Goal: Task Accomplishment & Management: Complete application form

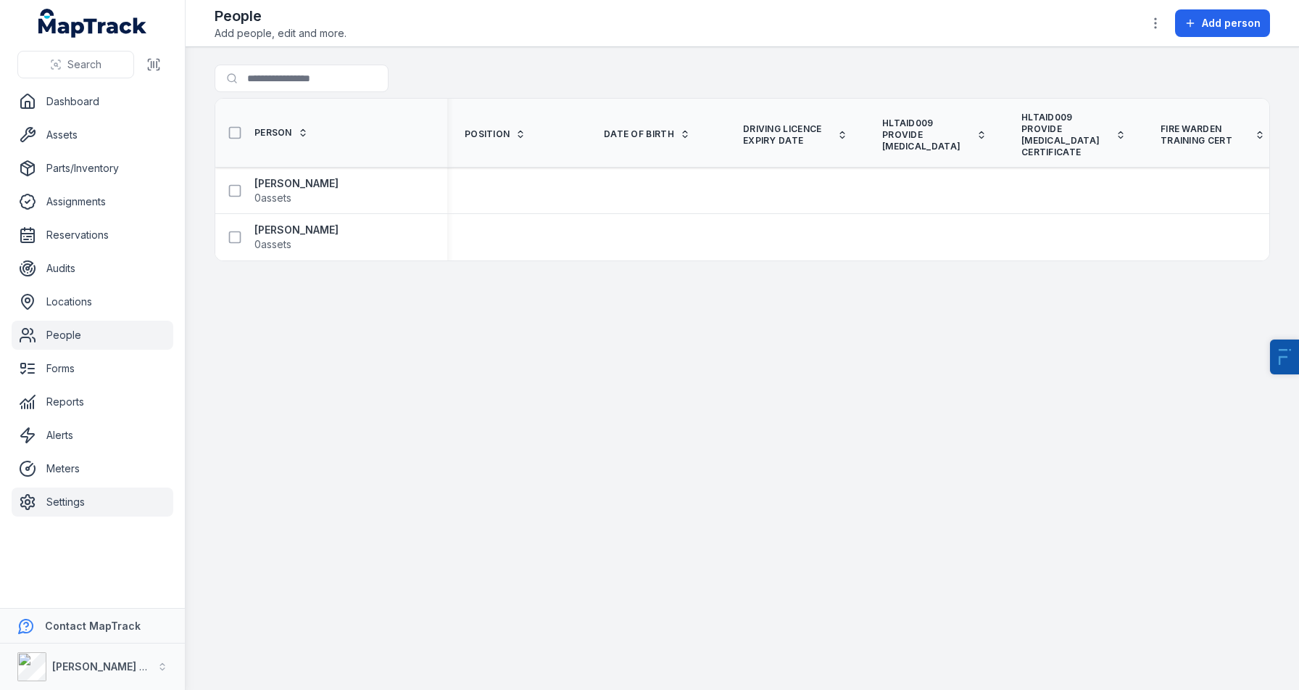
click at [53, 510] on link "Settings" at bounding box center [93, 501] width 162 height 29
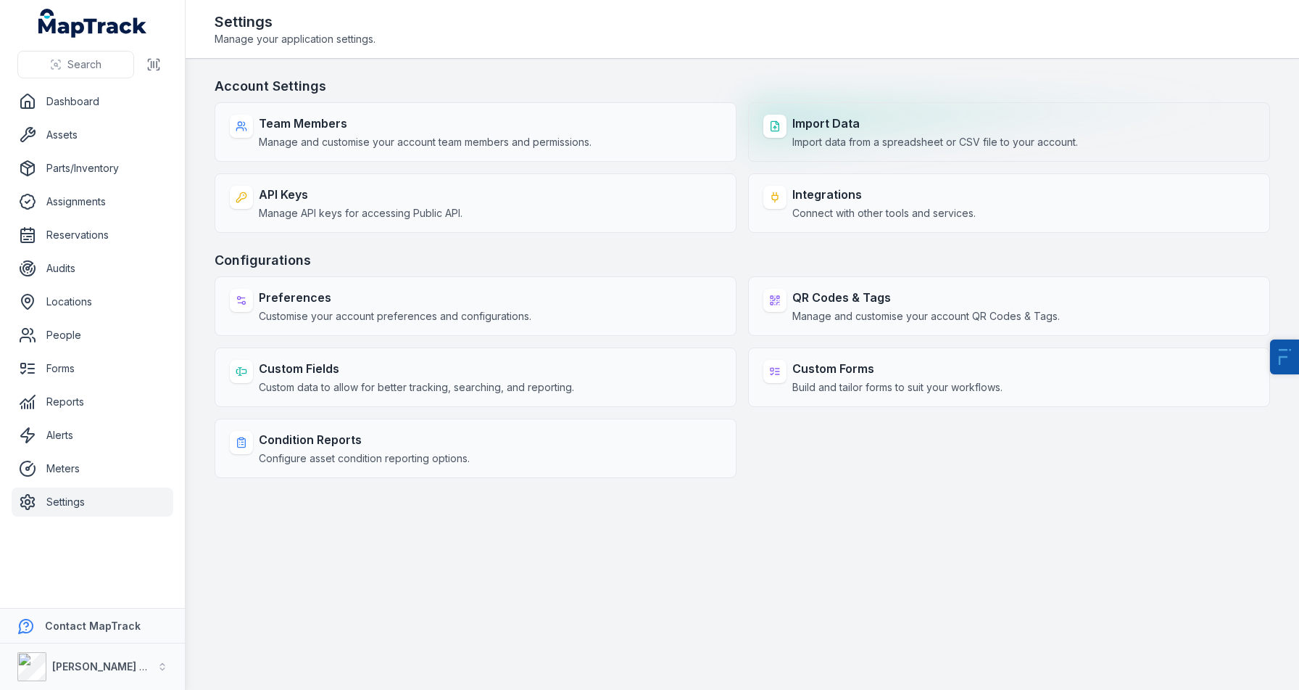
click at [856, 131] on strong "Import Data" at bounding box center [936, 123] width 286 height 17
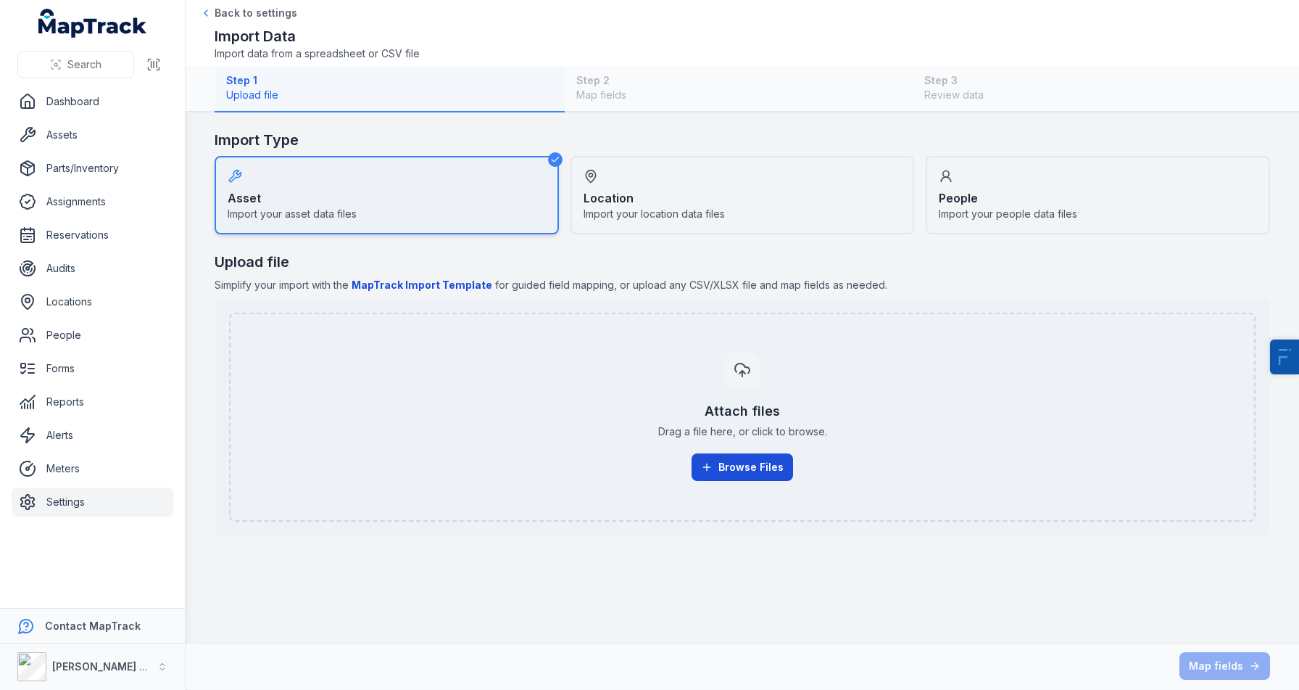
click at [735, 472] on button "Browse Files" at bounding box center [743, 467] width 102 height 28
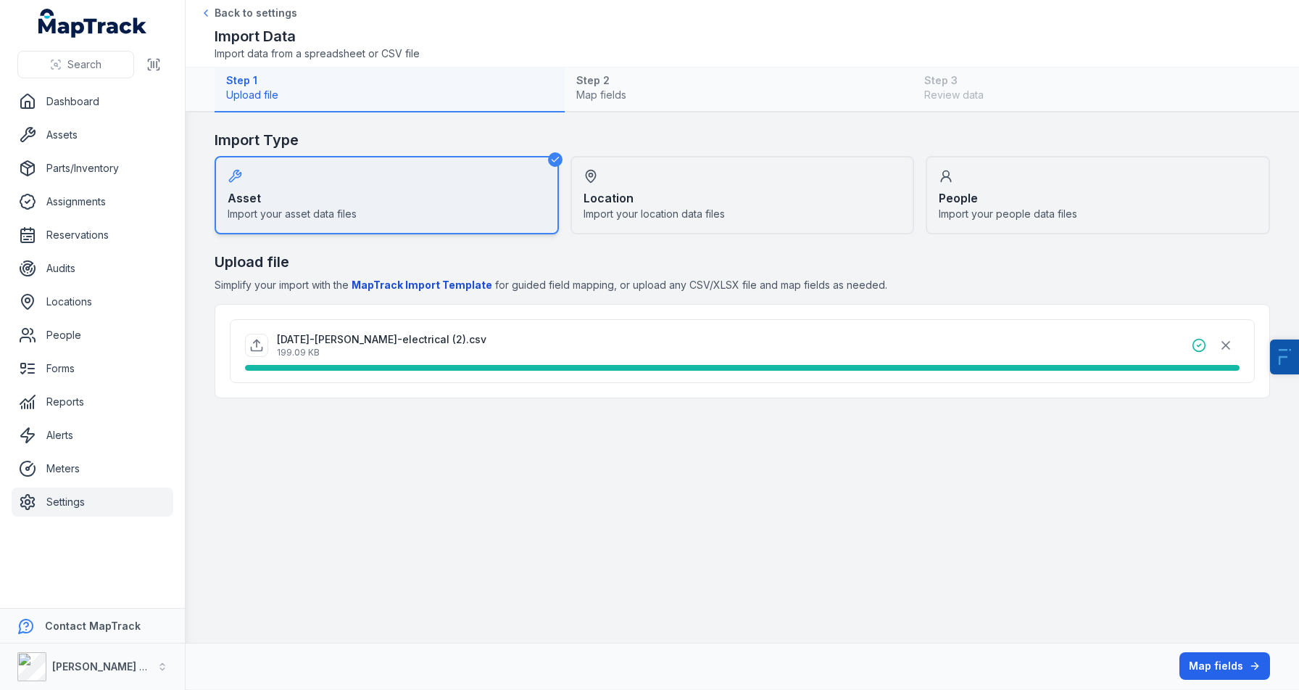
click at [1086, 190] on div "People Import your people data files" at bounding box center [1098, 195] width 344 height 78
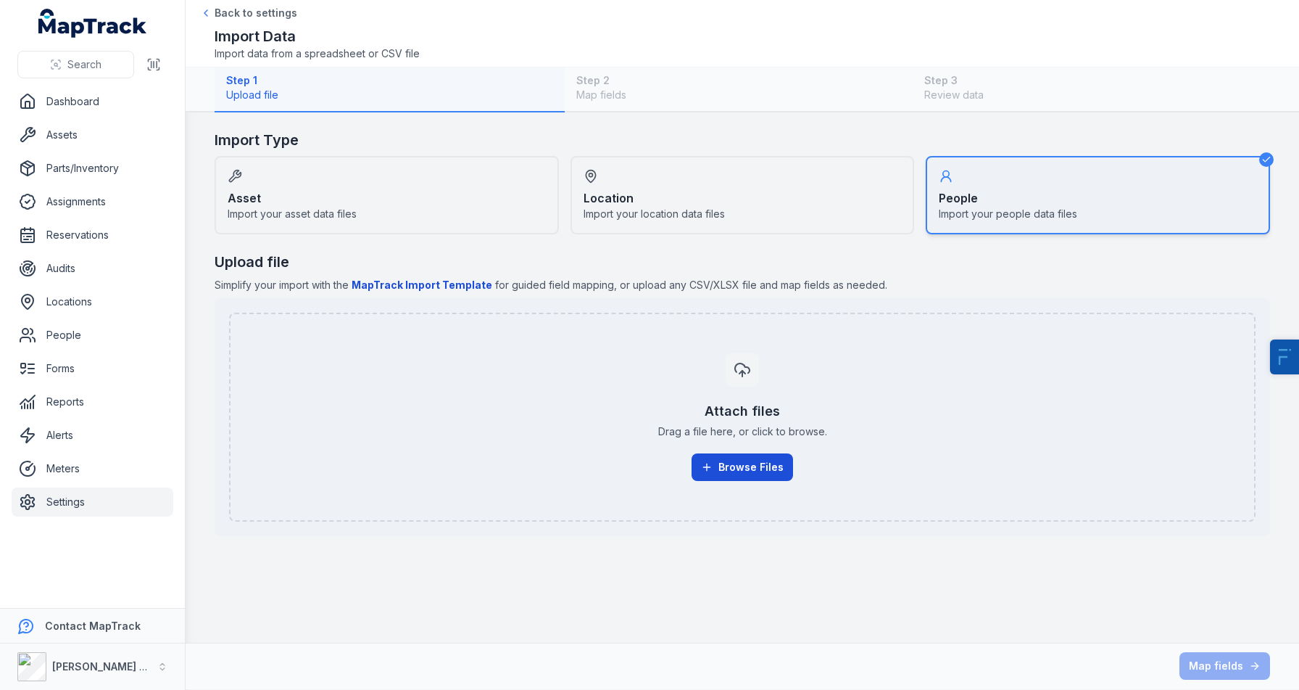
click at [700, 477] on button "Browse Files" at bounding box center [743, 467] width 102 height 28
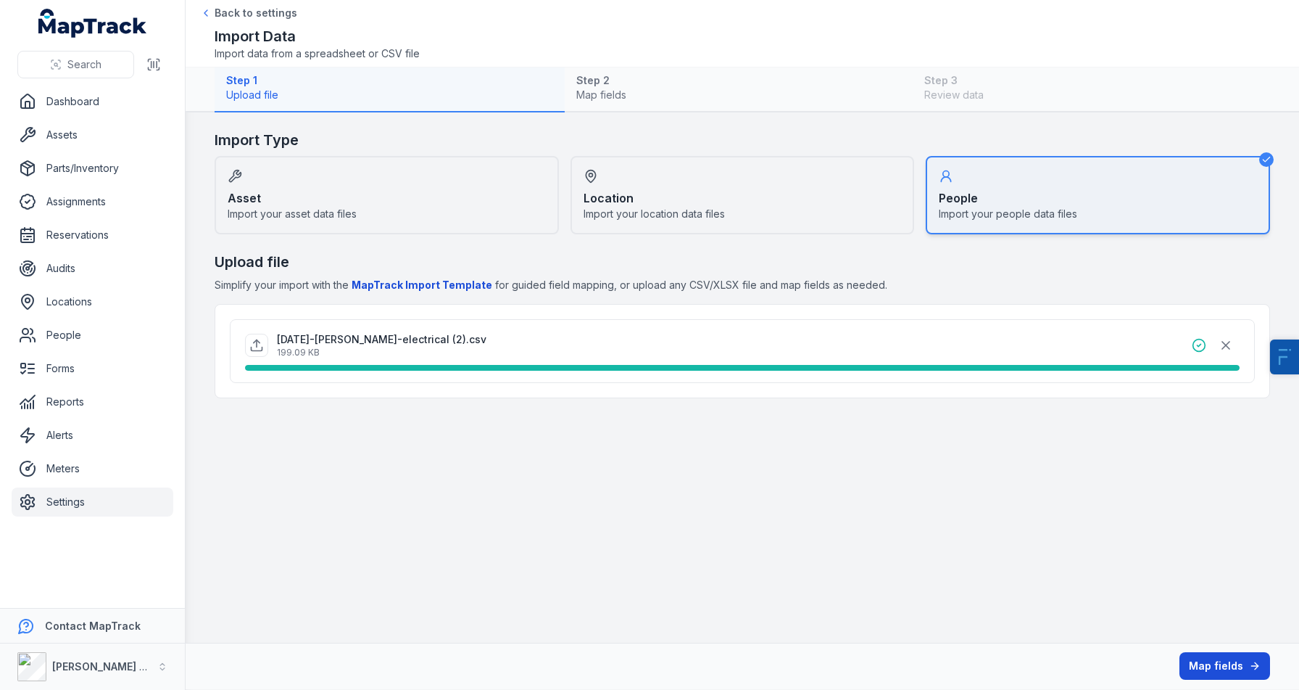
click at [1233, 667] on button "Map fields" at bounding box center [1225, 666] width 91 height 28
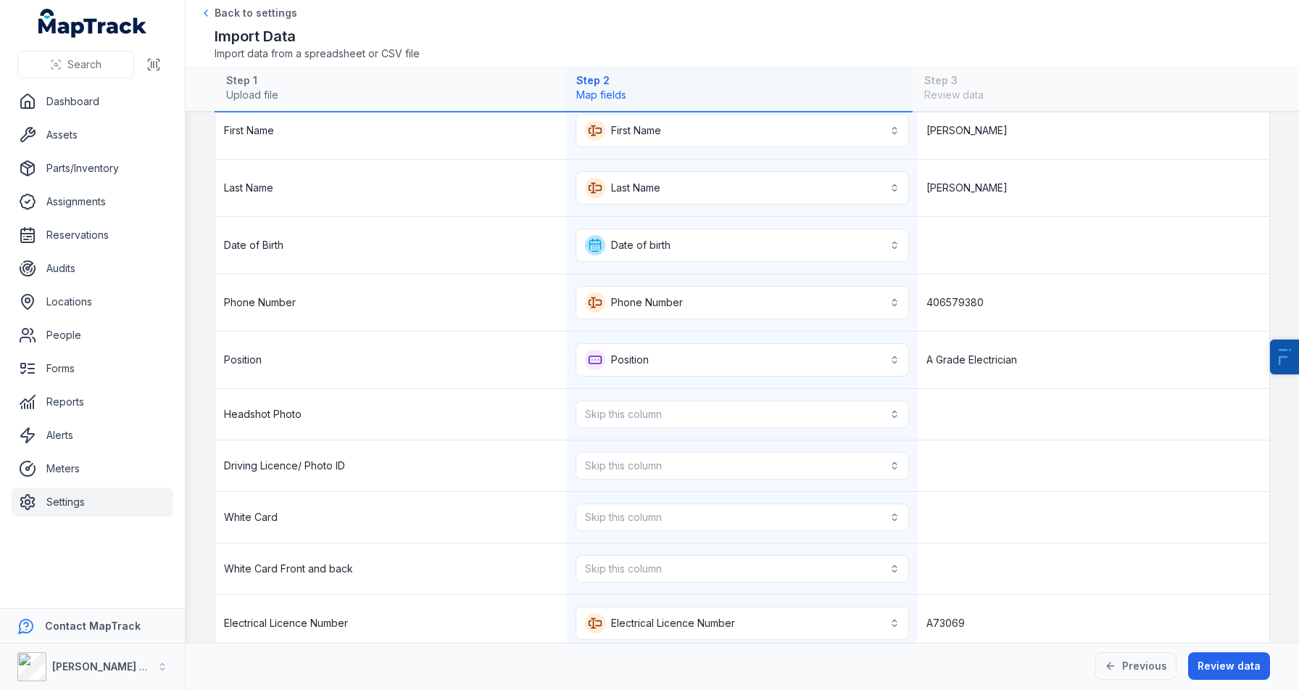
scroll to position [236, 0]
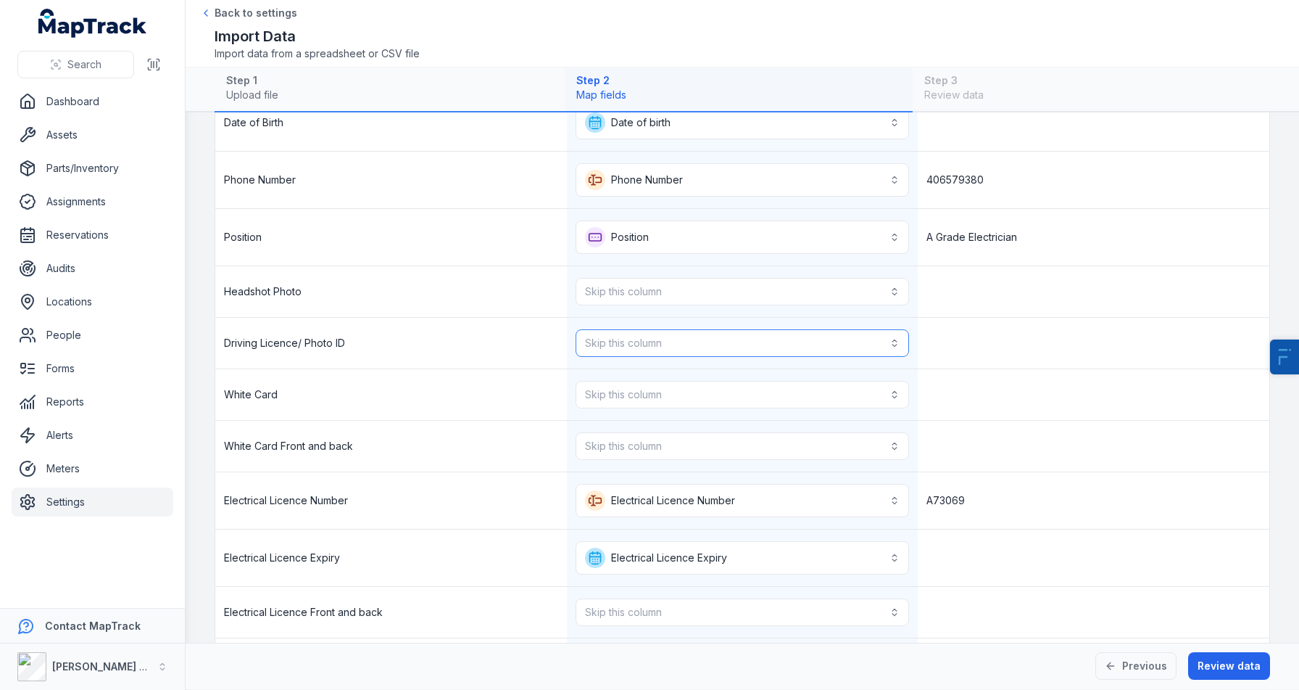
click at [690, 348] on button "Skip this column" at bounding box center [743, 343] width 334 height 28
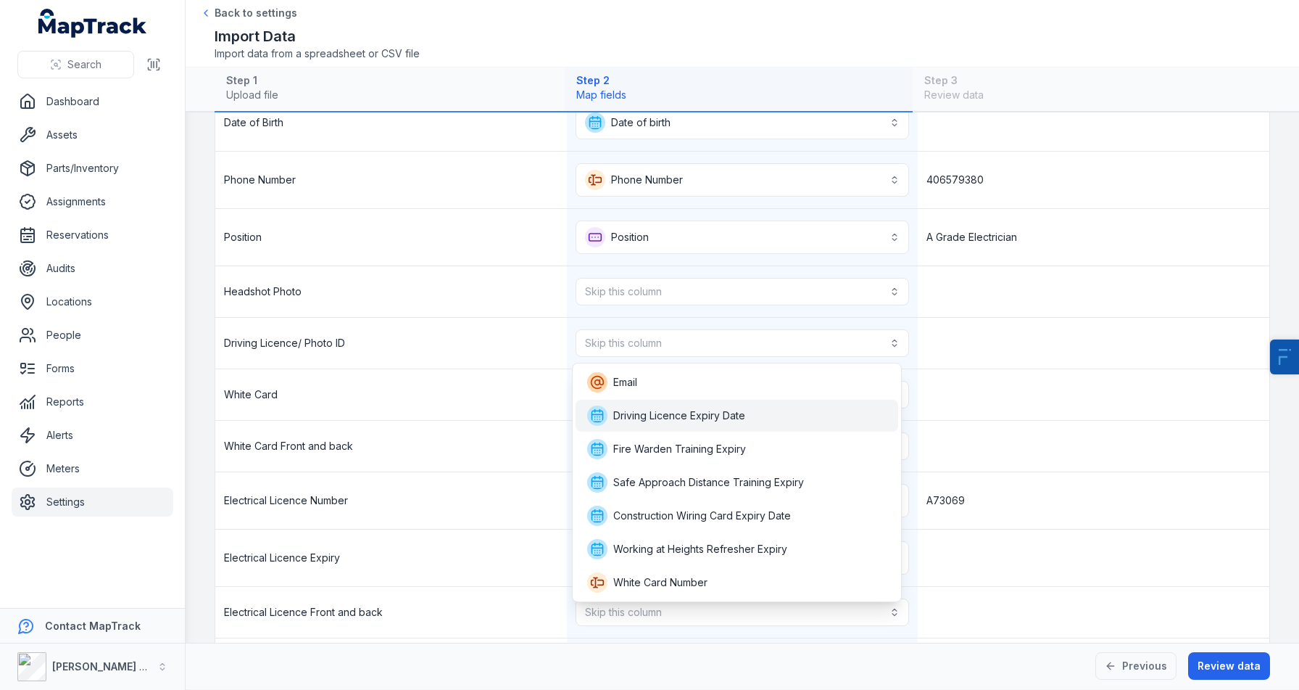
click at [686, 420] on span "Driving Licence Expiry Date" at bounding box center [679, 415] width 132 height 15
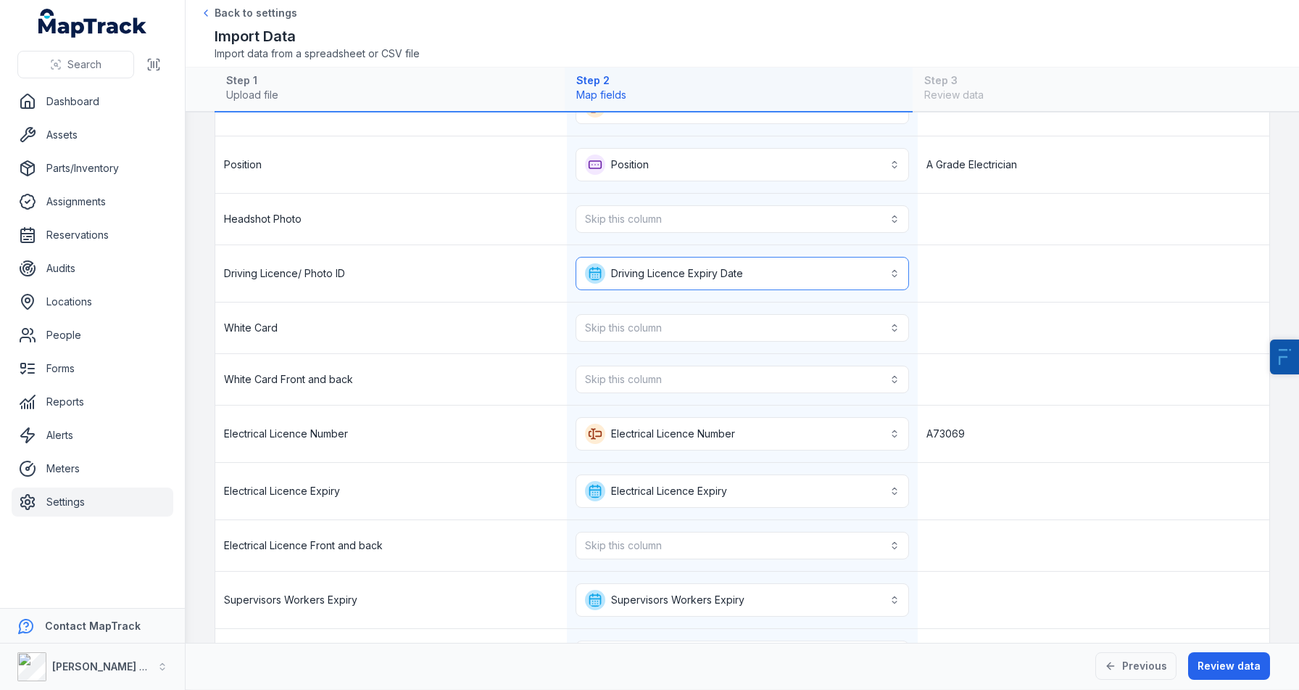
scroll to position [313, 0]
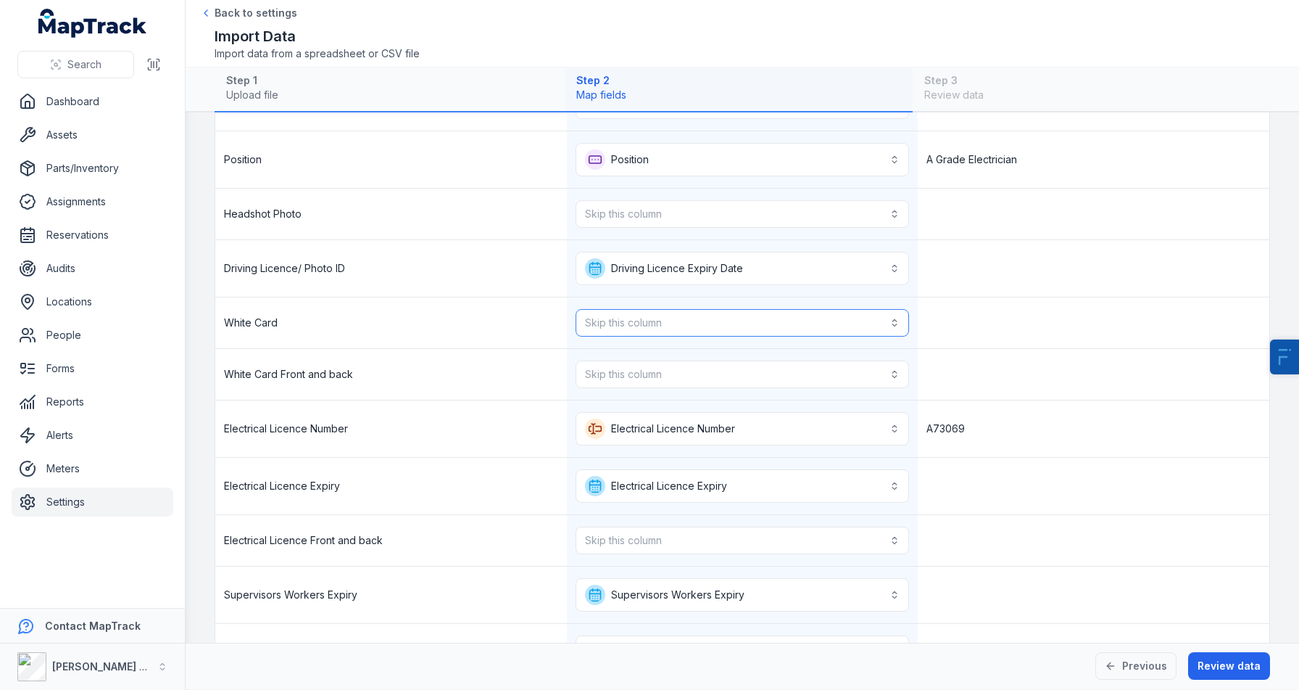
click at [596, 327] on button "Skip this column" at bounding box center [743, 323] width 334 height 28
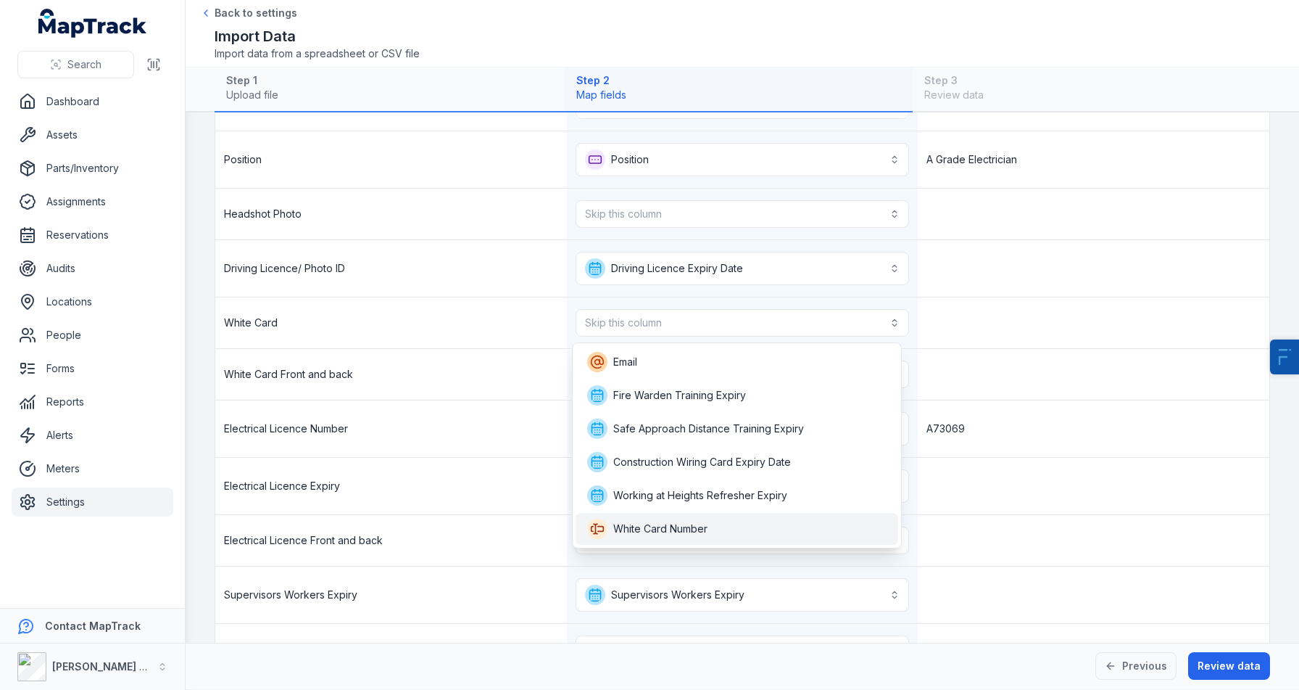
click at [628, 526] on span "White Card Number" at bounding box center [660, 528] width 94 height 15
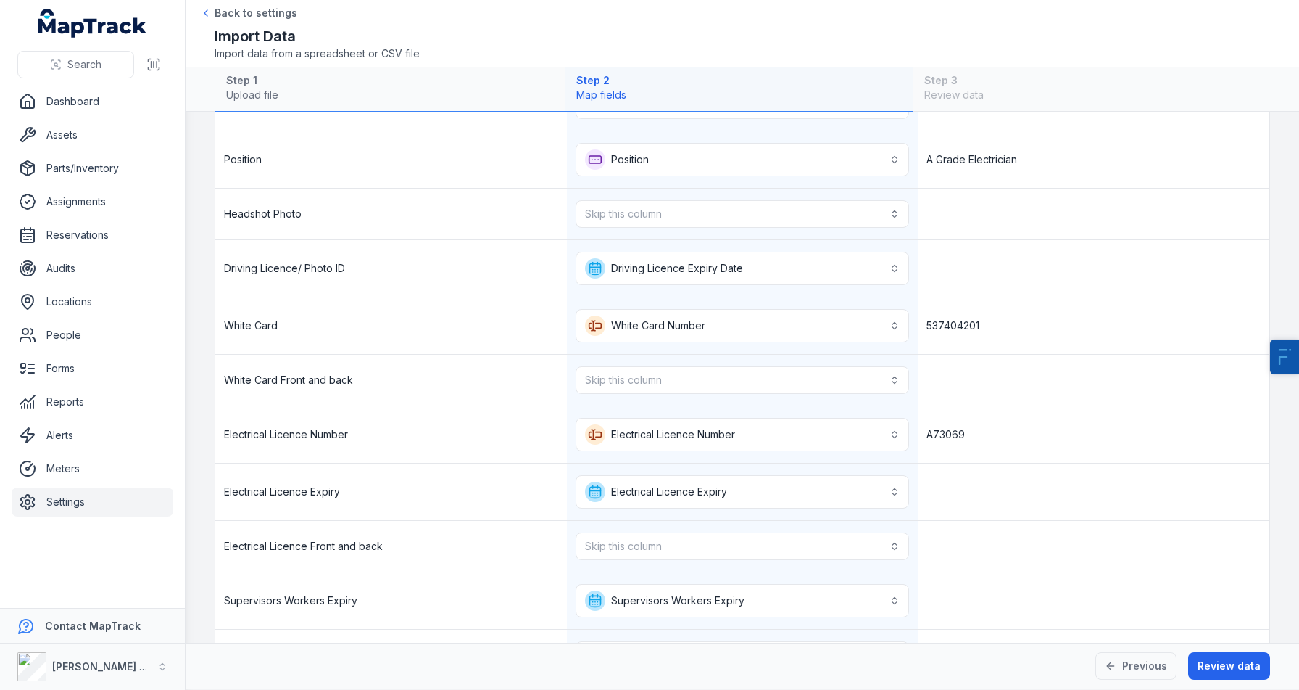
click at [414, 405] on div "White Card Front and back Skip this column" at bounding box center [742, 380] width 1054 height 51
click at [600, 383] on button "Skip this column" at bounding box center [743, 380] width 334 height 28
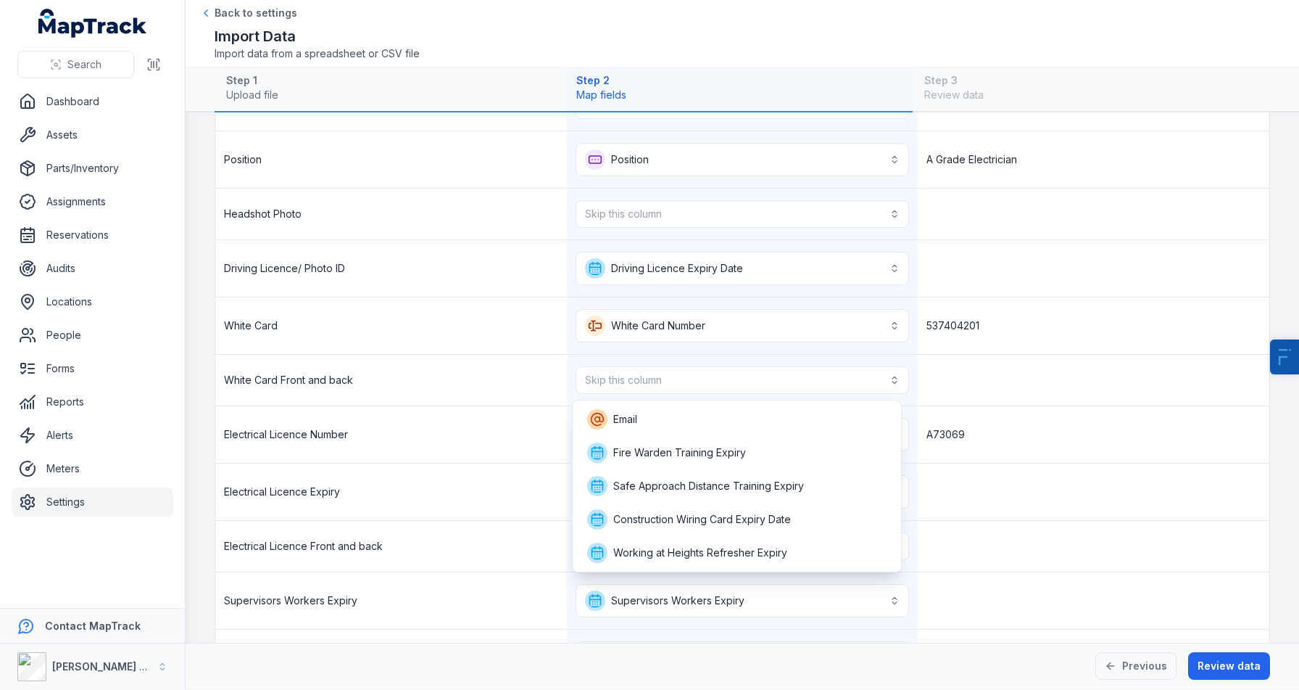
click at [471, 401] on div "White Card Front and back Skip this column" at bounding box center [742, 380] width 1054 height 51
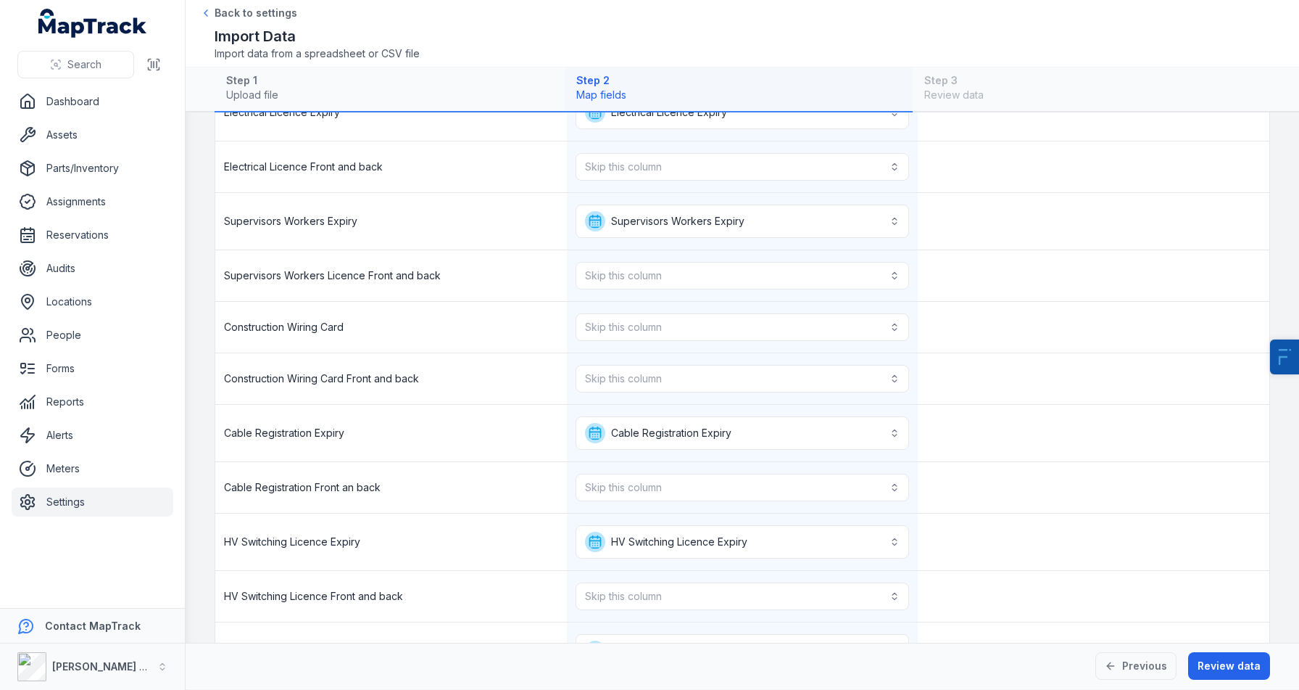
scroll to position [706, 0]
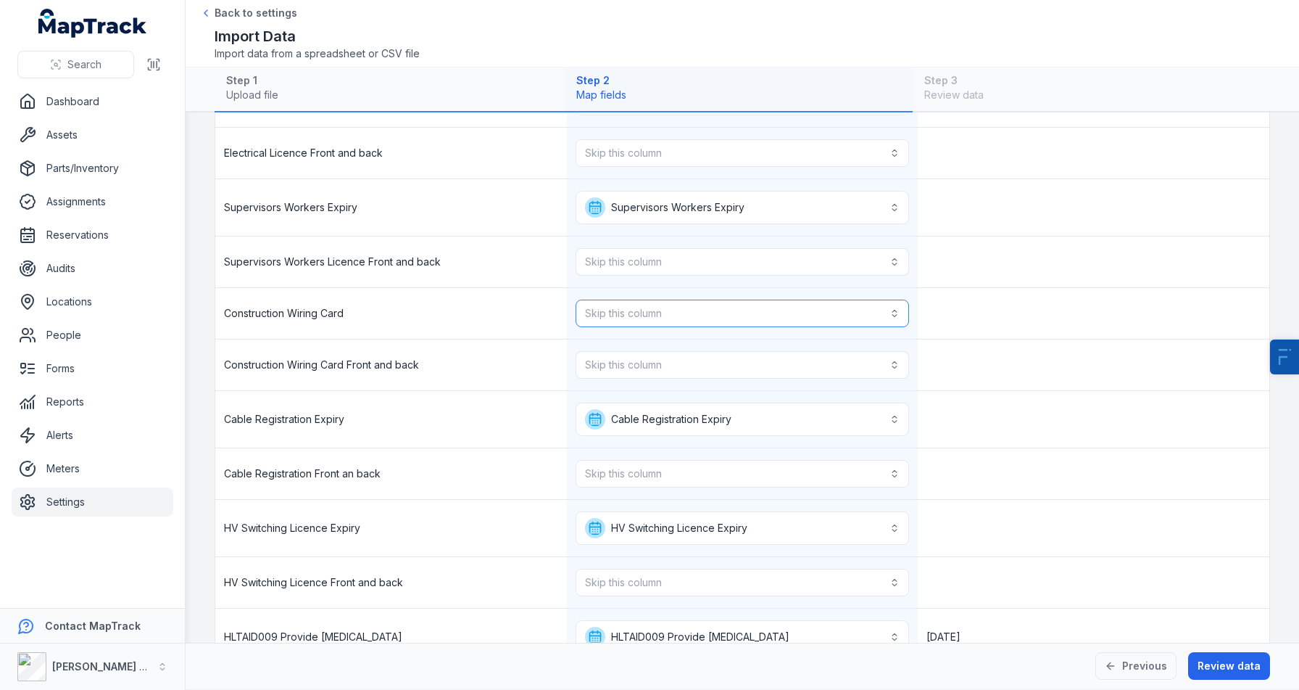
click at [626, 314] on button "Skip this column" at bounding box center [743, 313] width 334 height 28
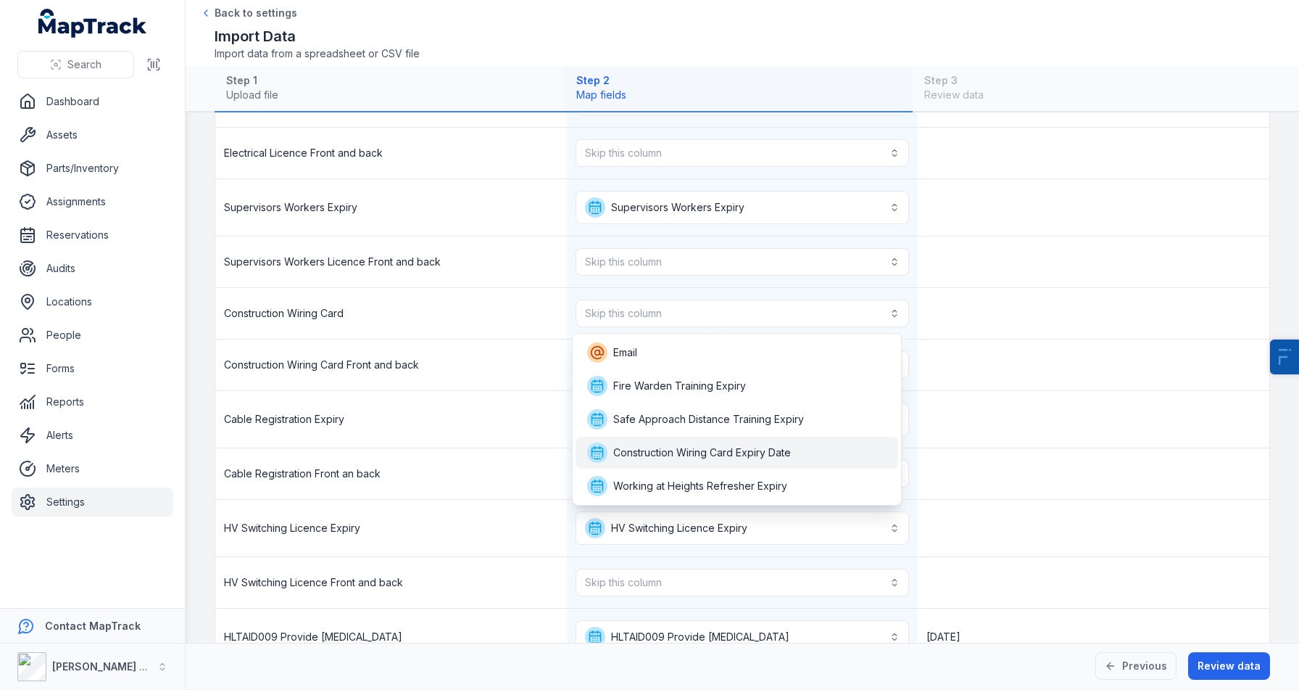
click at [684, 443] on span "Construction Wiring Card Expiry Date" at bounding box center [689, 452] width 204 height 20
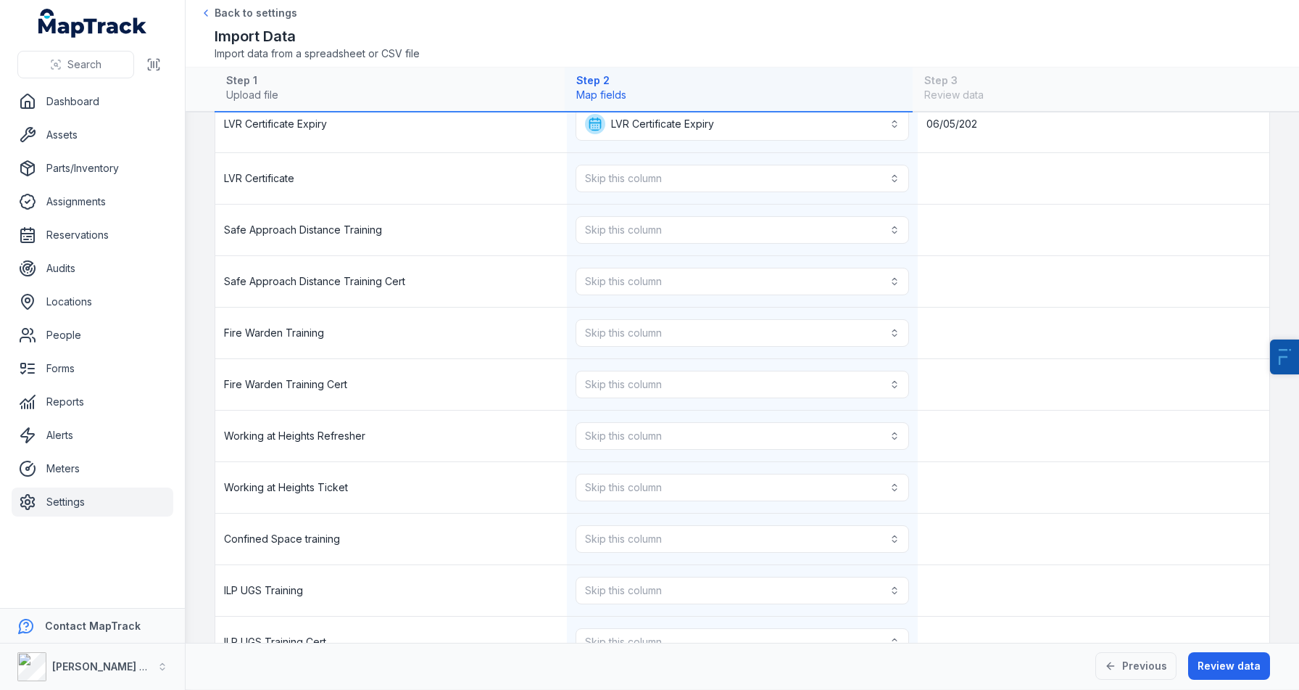
scroll to position [1555, 0]
click at [590, 234] on button "Skip this column" at bounding box center [743, 232] width 334 height 28
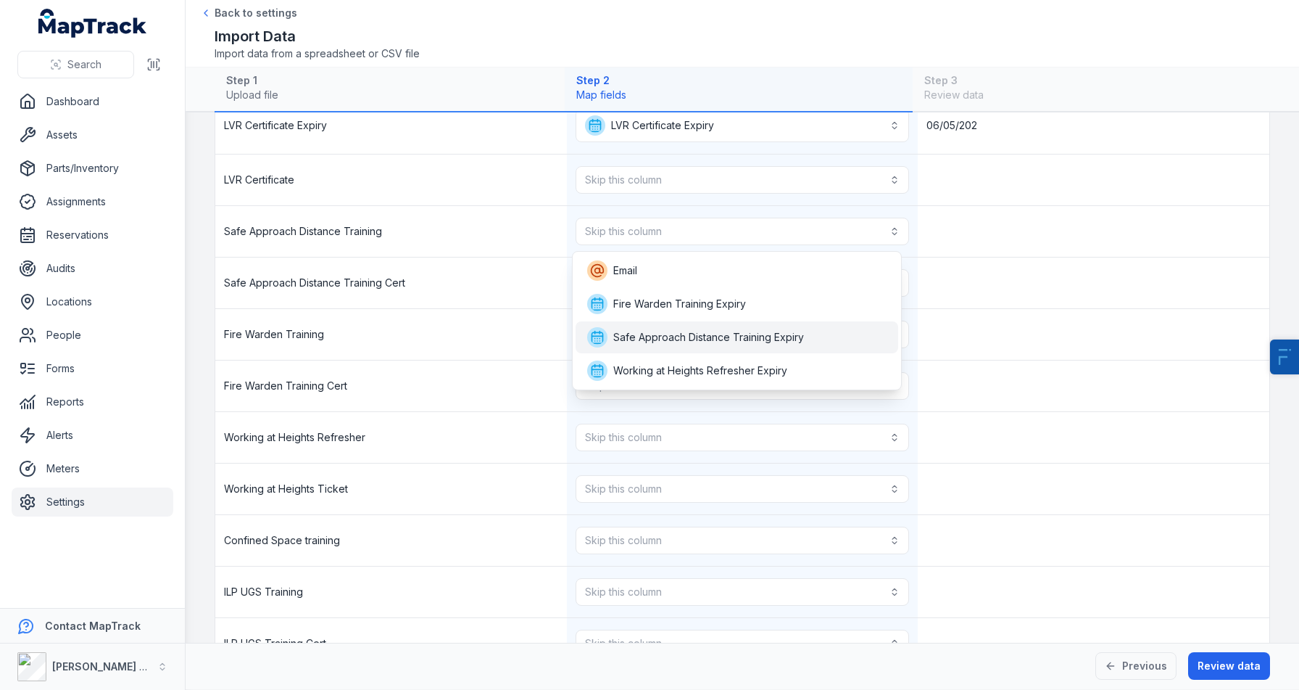
click at [637, 332] on span "Safe Approach Distance Training Expiry" at bounding box center [708, 337] width 191 height 15
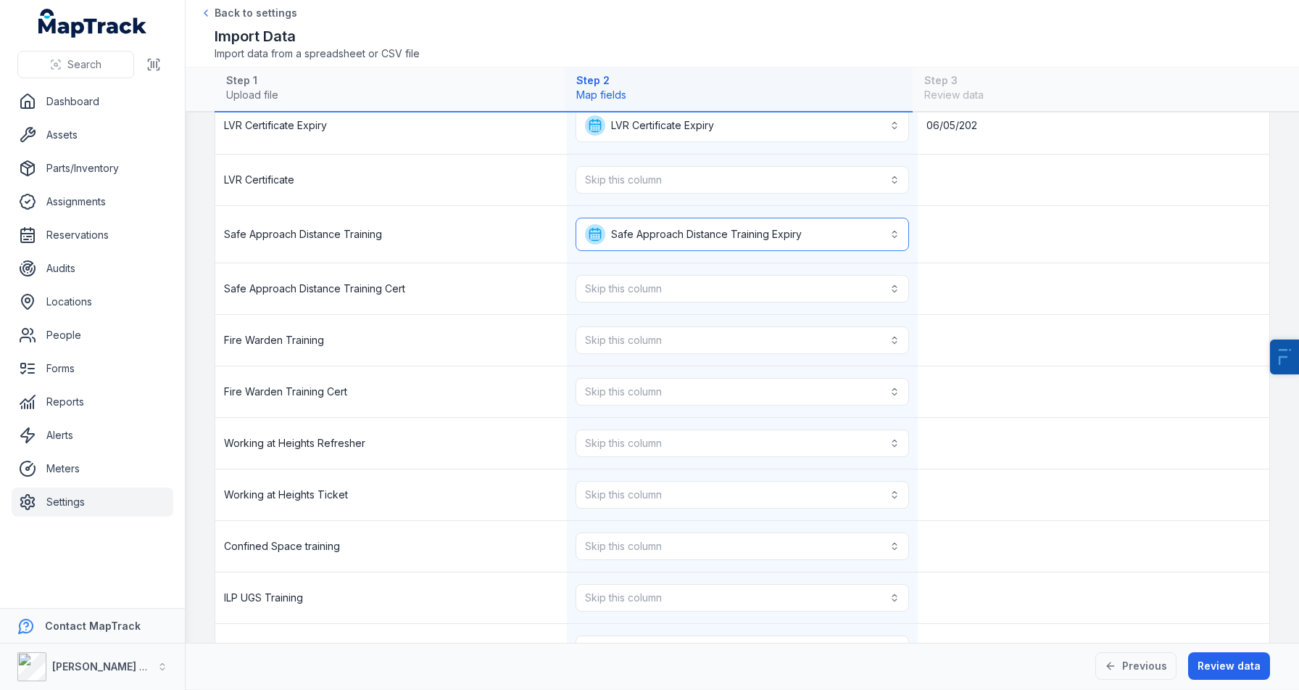
scroll to position [1600, 0]
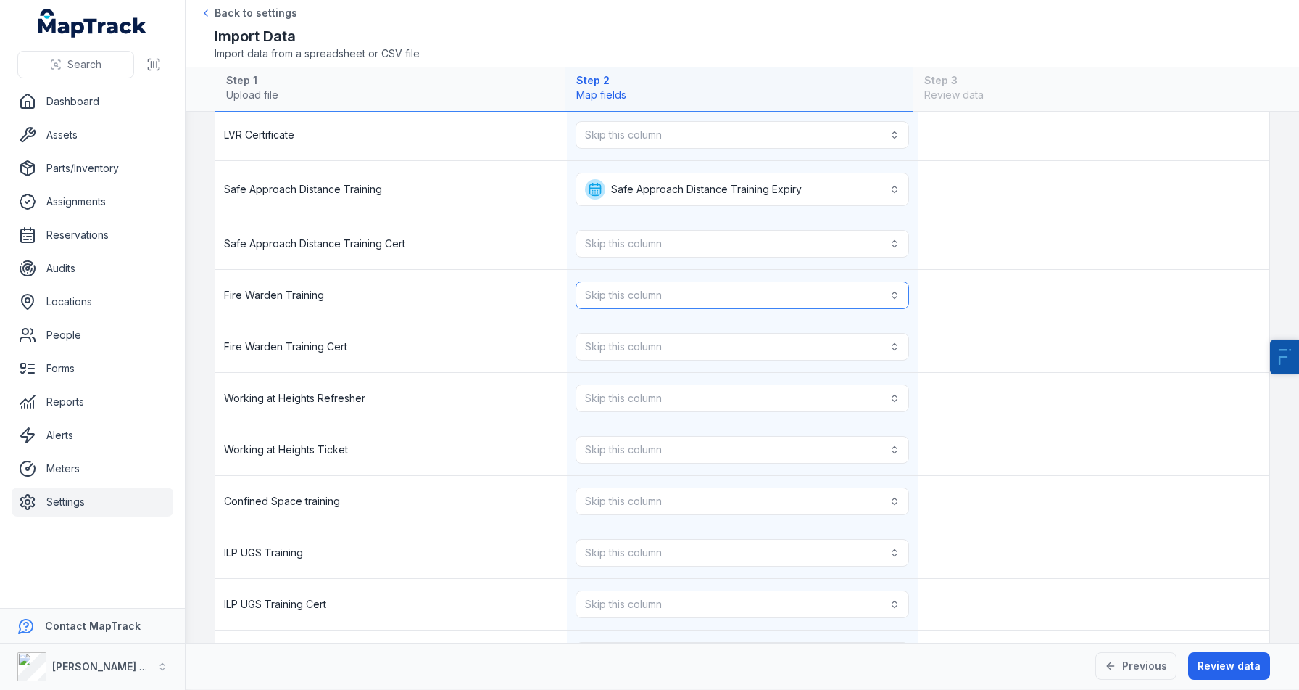
click at [653, 284] on button "Skip this column" at bounding box center [743, 295] width 334 height 28
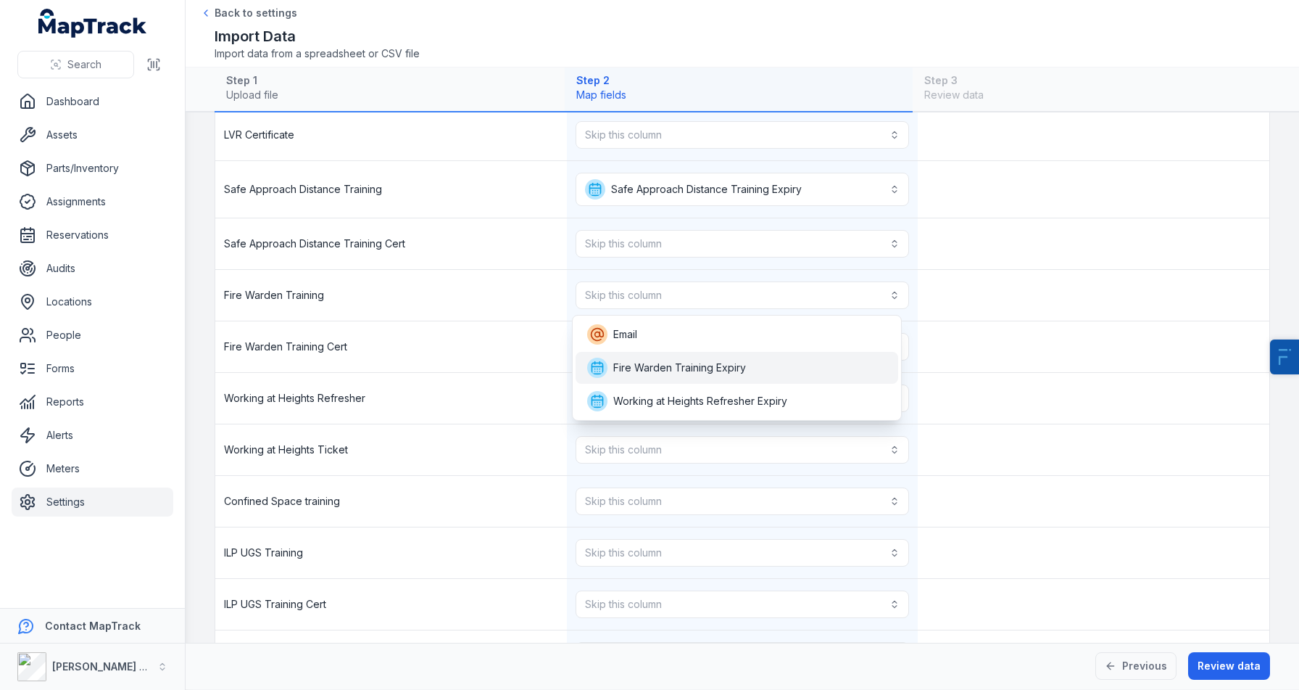
click at [647, 376] on span "Fire Warden Training Expiry" at bounding box center [666, 367] width 159 height 20
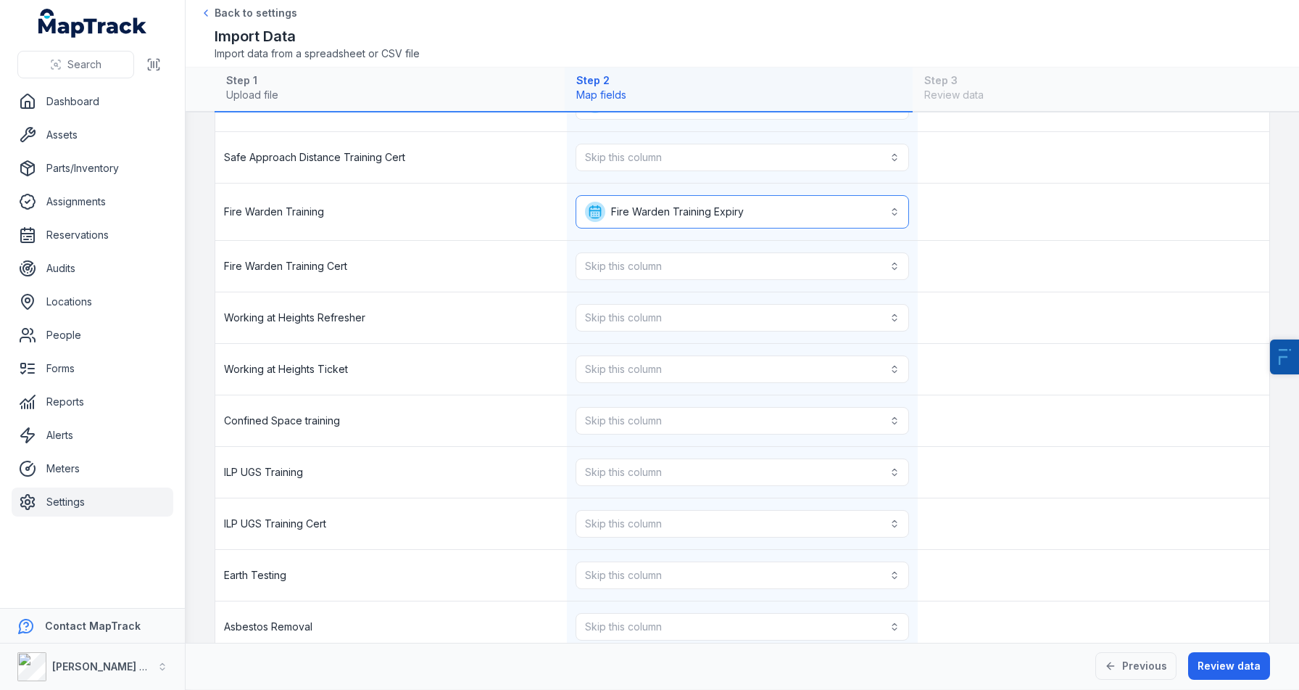
scroll to position [1693, 0]
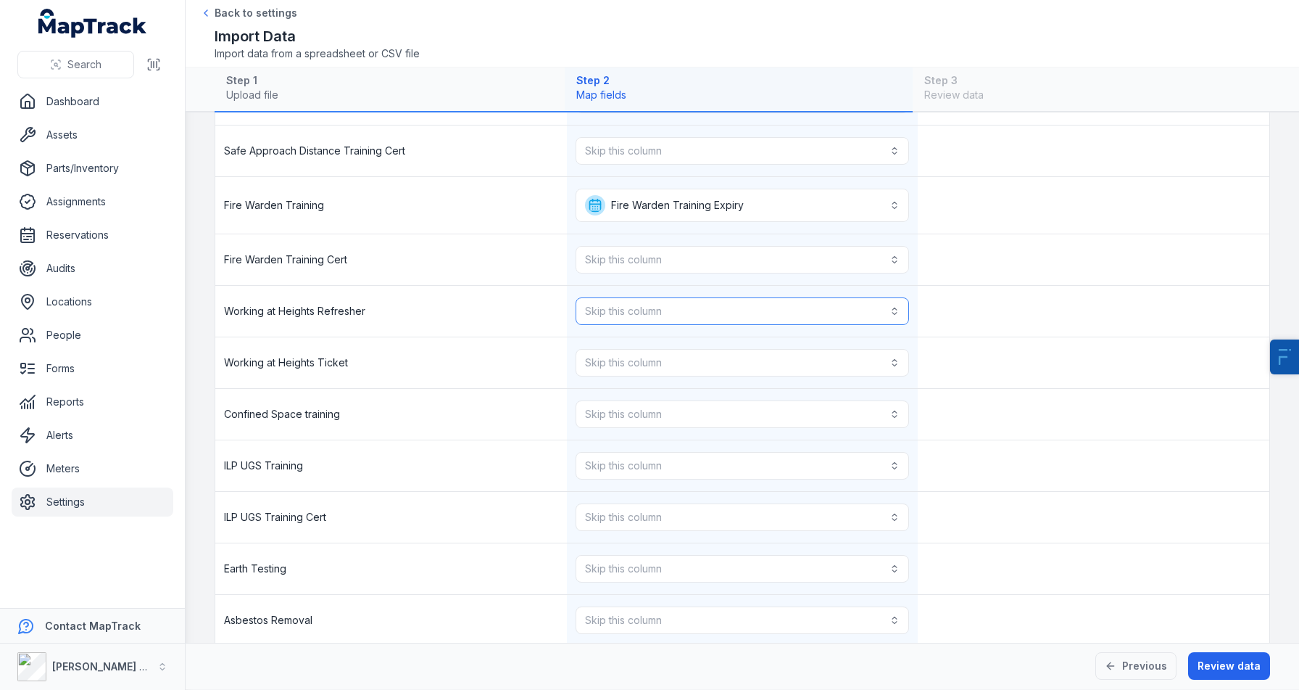
click at [658, 312] on button "Skip this column" at bounding box center [743, 311] width 334 height 28
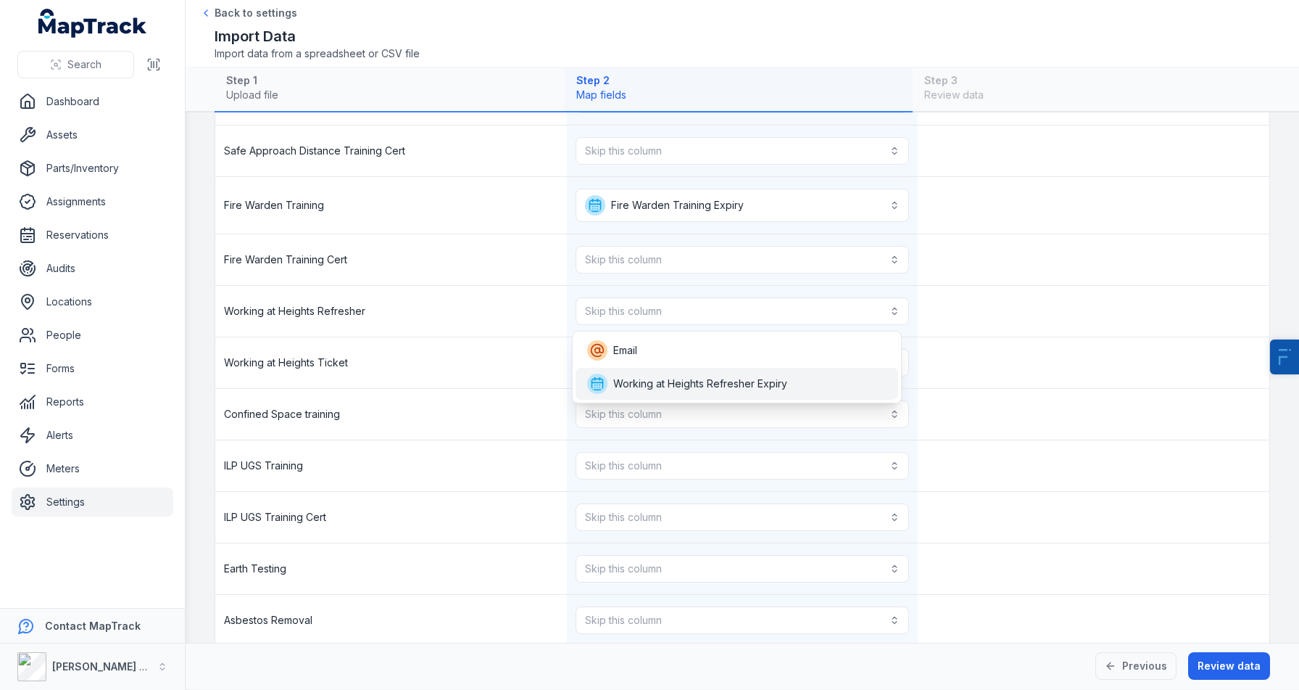
click at [676, 394] on div "Working at Heights Refresher Expiry" at bounding box center [737, 384] width 323 height 32
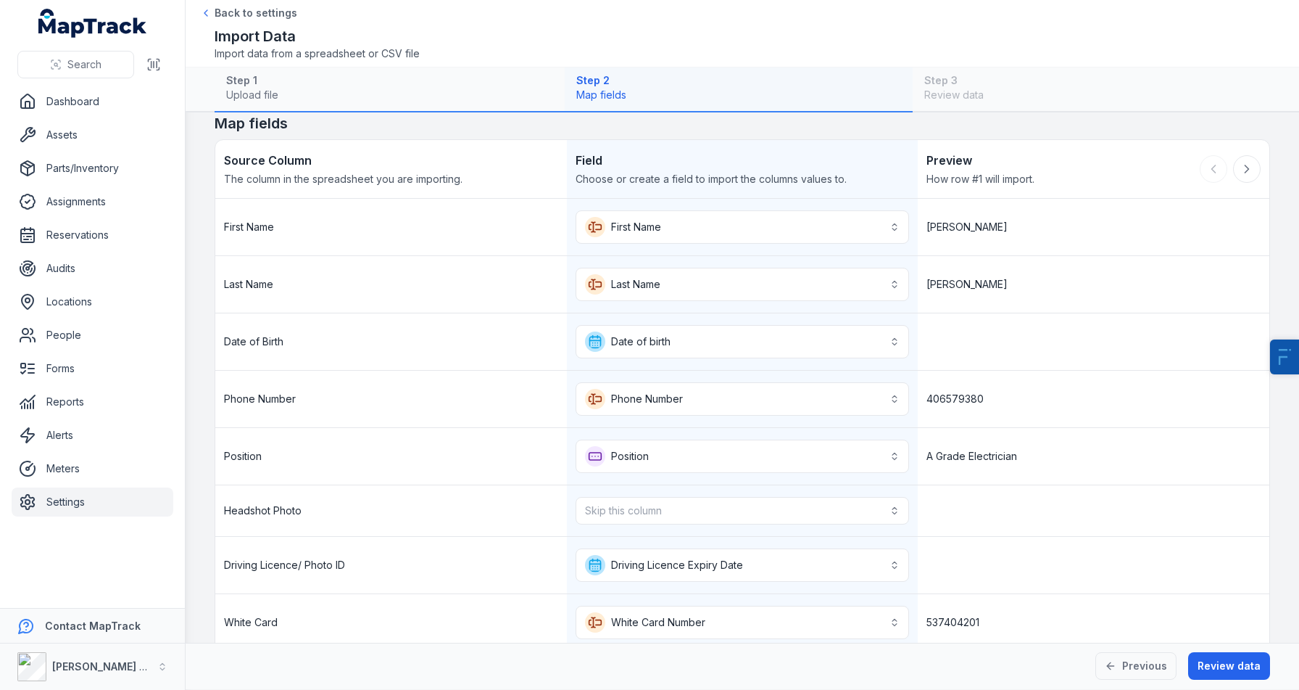
scroll to position [0, 0]
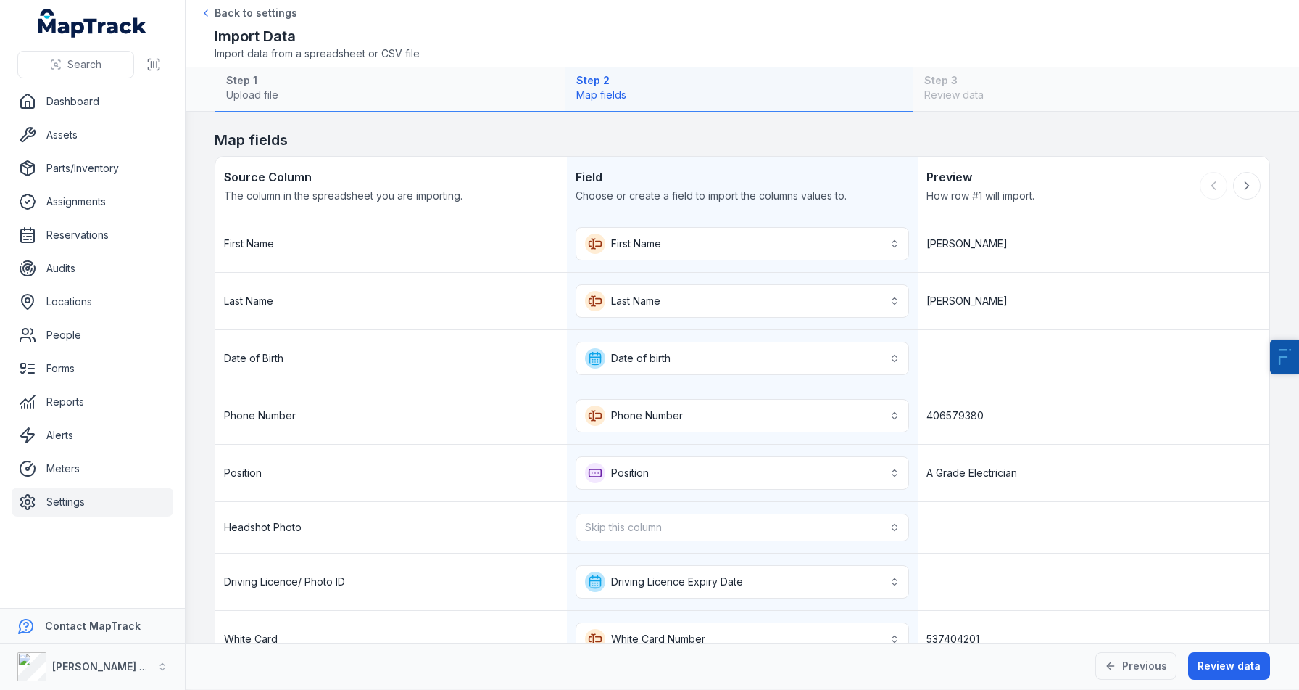
click at [38, 502] on link "Settings" at bounding box center [93, 501] width 162 height 29
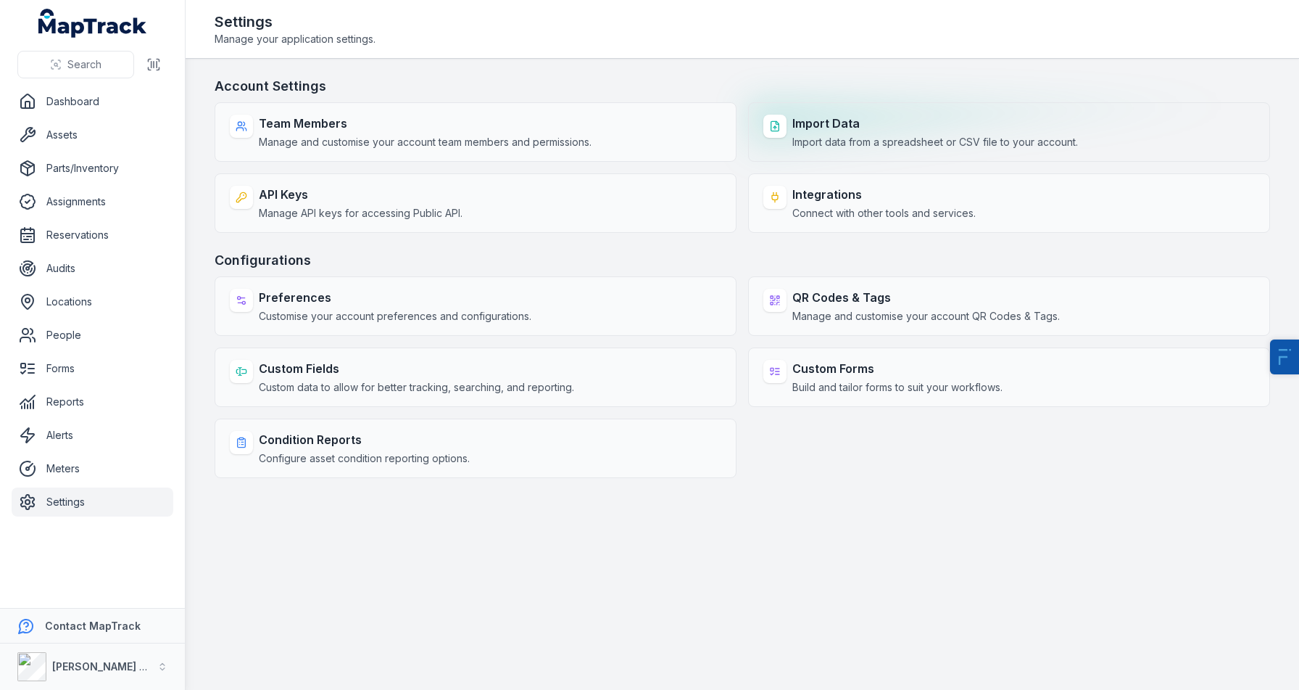
click at [912, 130] on strong "Import Data" at bounding box center [936, 123] width 286 height 17
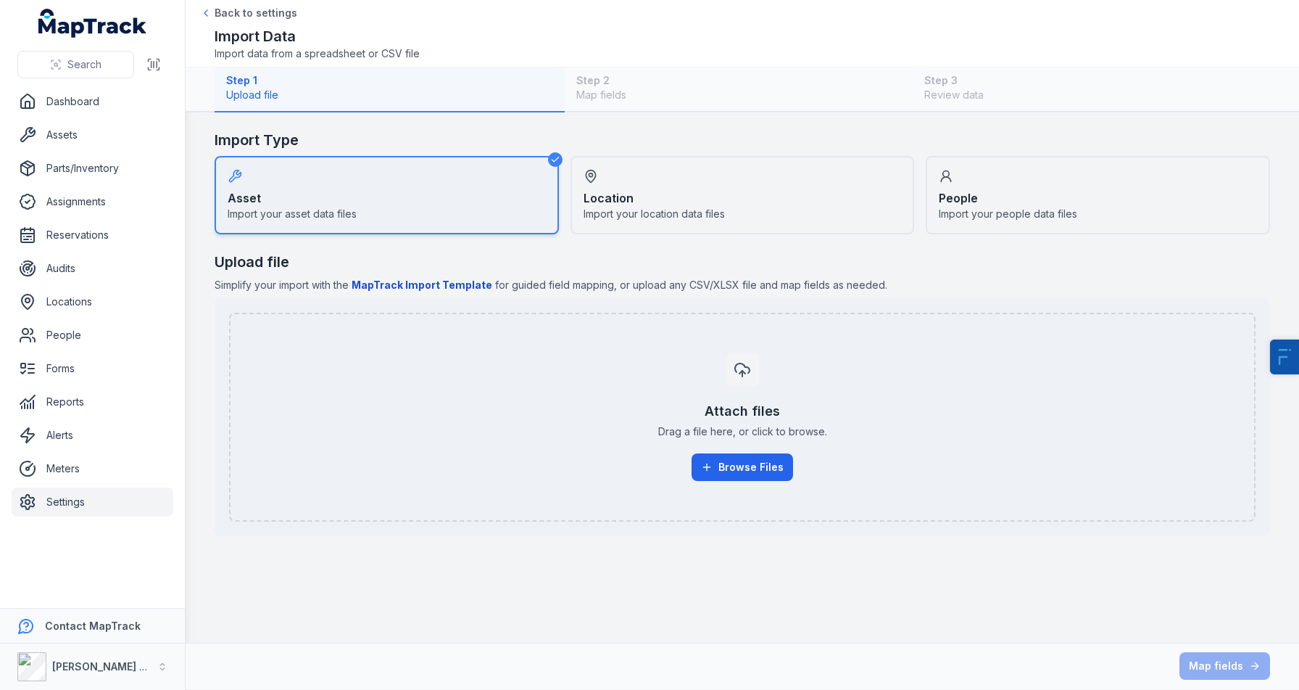
click at [1038, 202] on div "People Import your people data files" at bounding box center [1098, 195] width 344 height 78
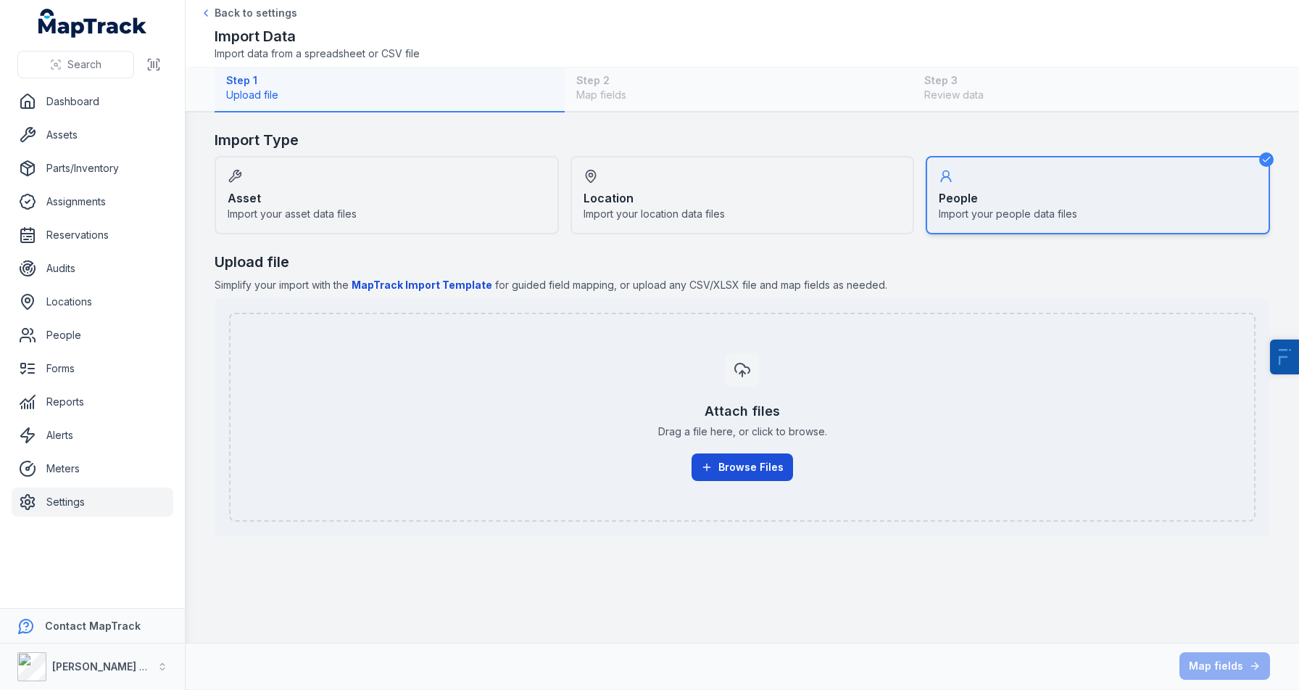
click at [746, 471] on button "Browse Files" at bounding box center [743, 467] width 102 height 28
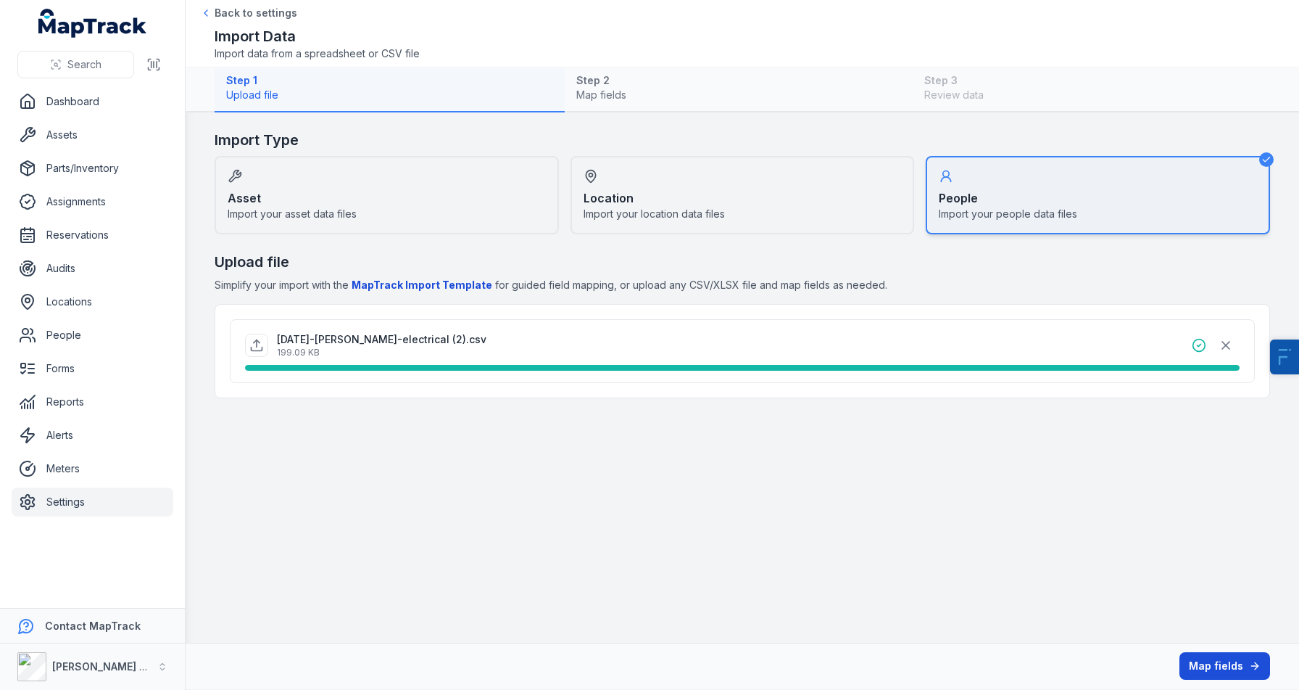
click at [1212, 659] on button "Map fields" at bounding box center [1225, 666] width 91 height 28
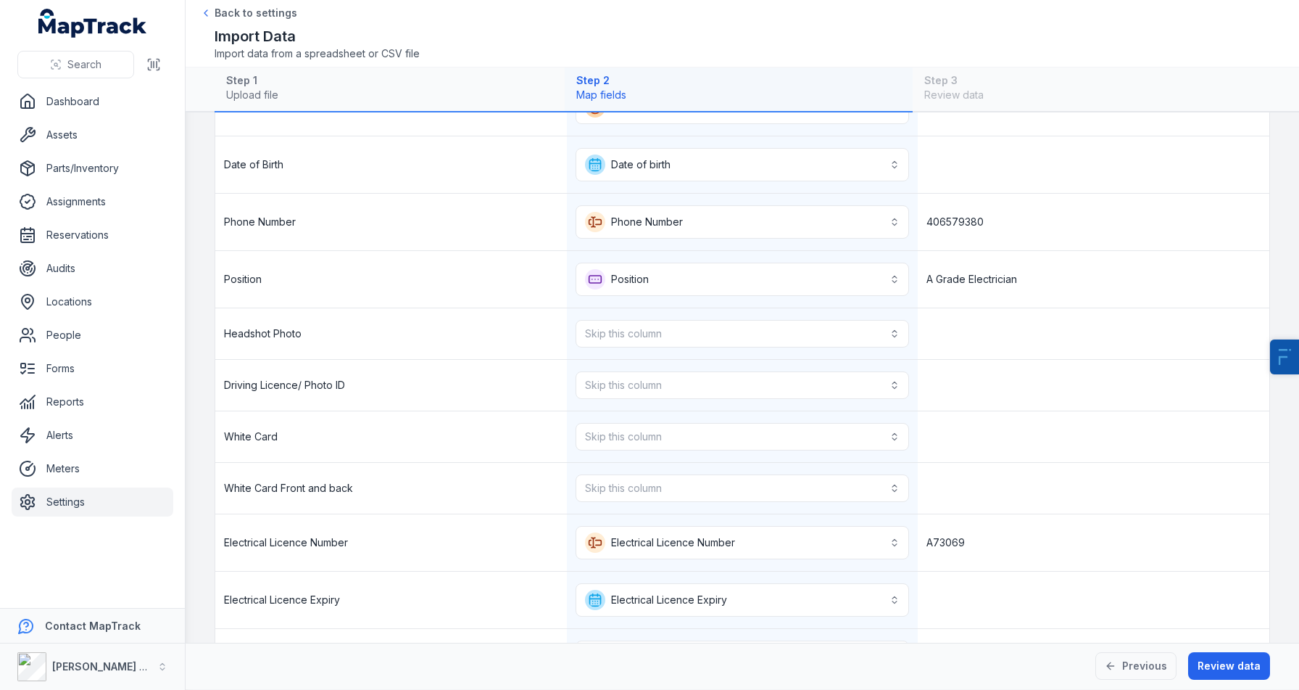
scroll to position [267, 0]
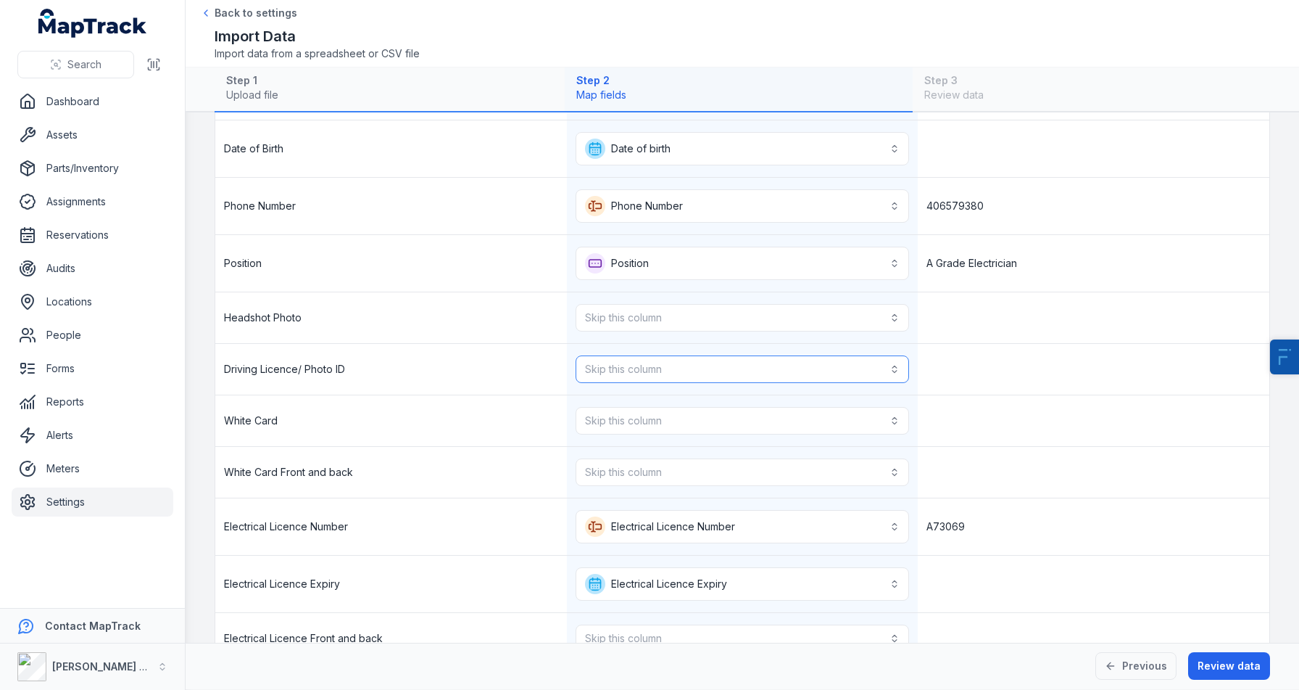
click at [640, 362] on button "Skip this column" at bounding box center [743, 369] width 334 height 28
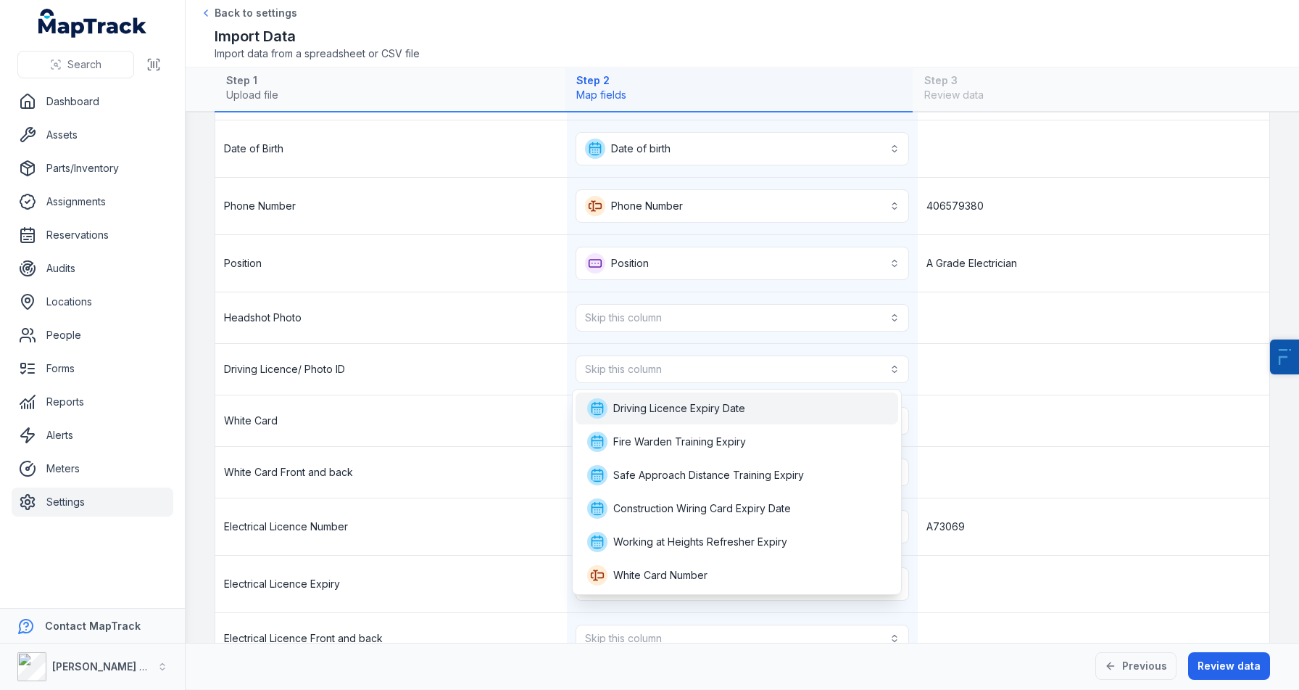
click at [661, 418] on span "Driving Licence Expiry Date" at bounding box center [666, 408] width 158 height 20
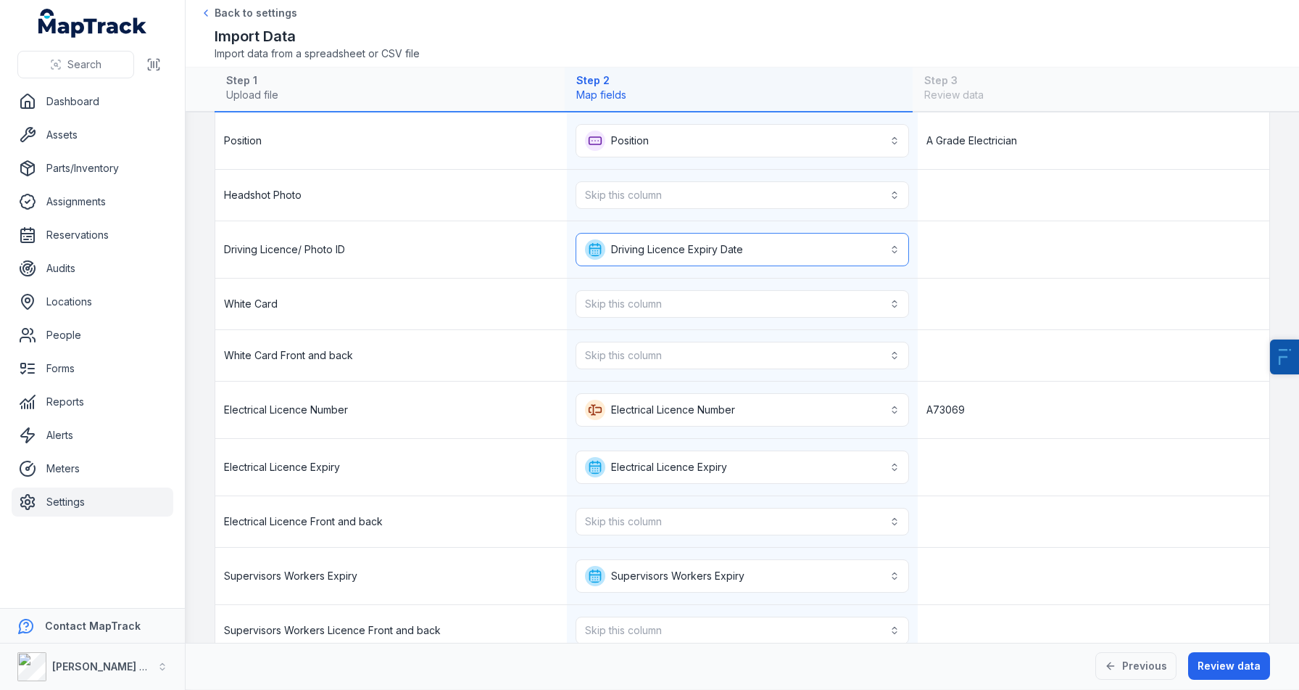
scroll to position [432, 0]
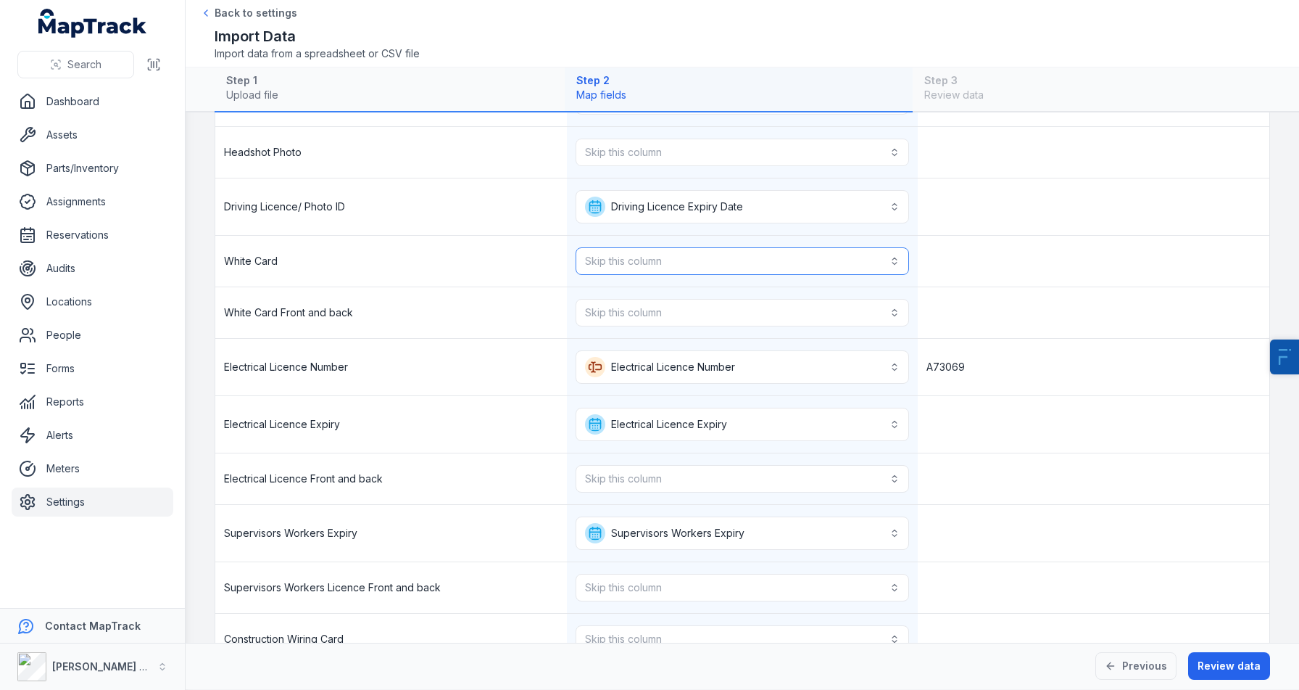
click at [667, 270] on button "Skip this column" at bounding box center [743, 261] width 334 height 28
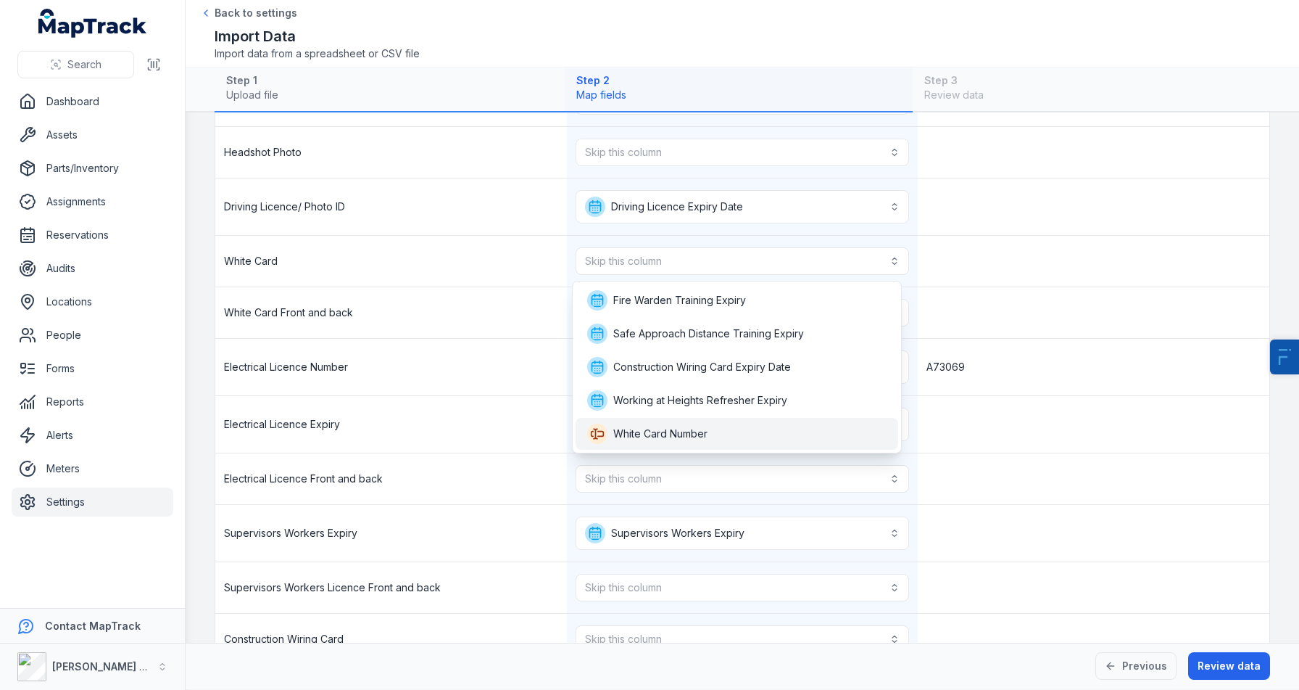
click at [653, 442] on span "White Card Number" at bounding box center [647, 433] width 120 height 20
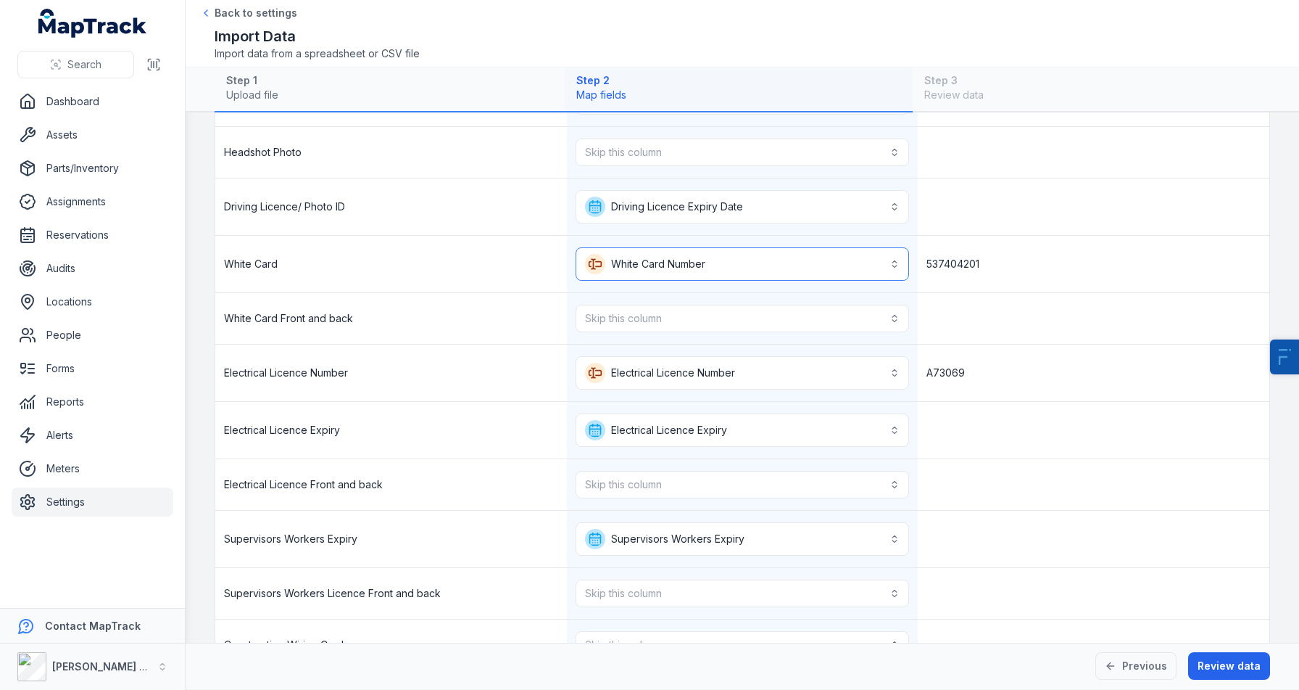
click at [705, 263] on button "**********" at bounding box center [743, 263] width 334 height 33
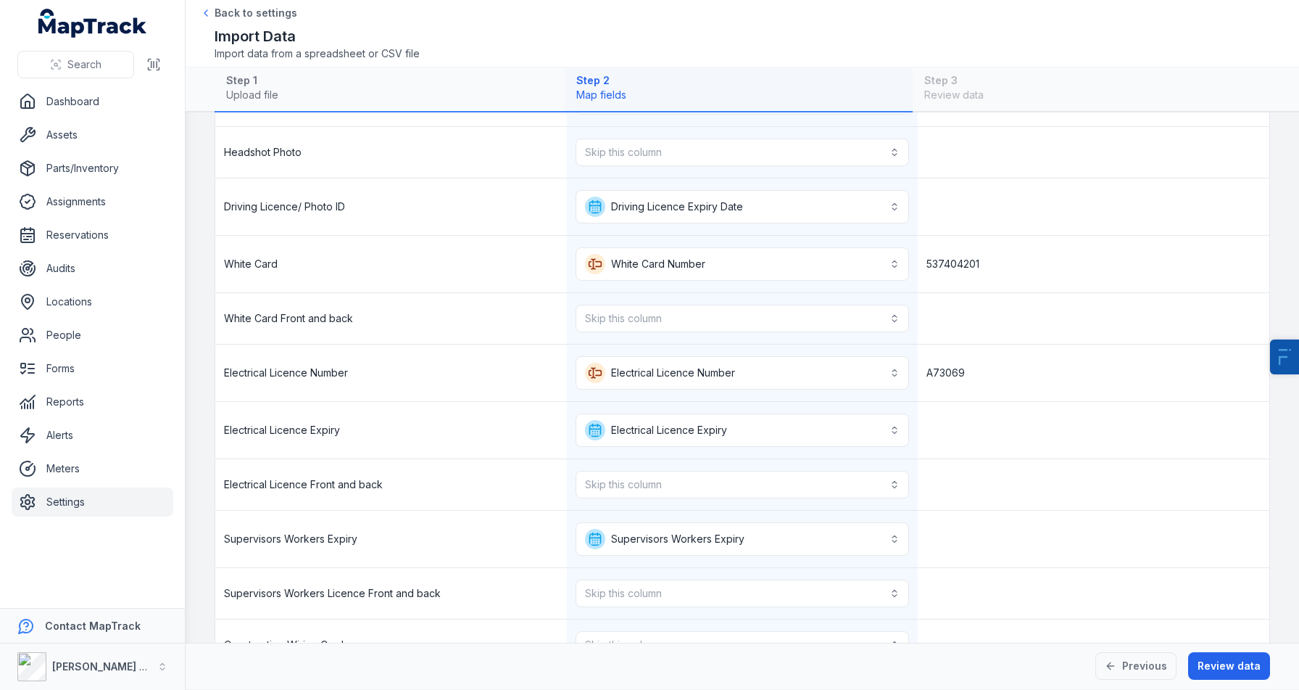
click at [665, 243] on div "**********" at bounding box center [743, 264] width 352 height 57
click at [80, 507] on link "Settings" at bounding box center [93, 501] width 162 height 29
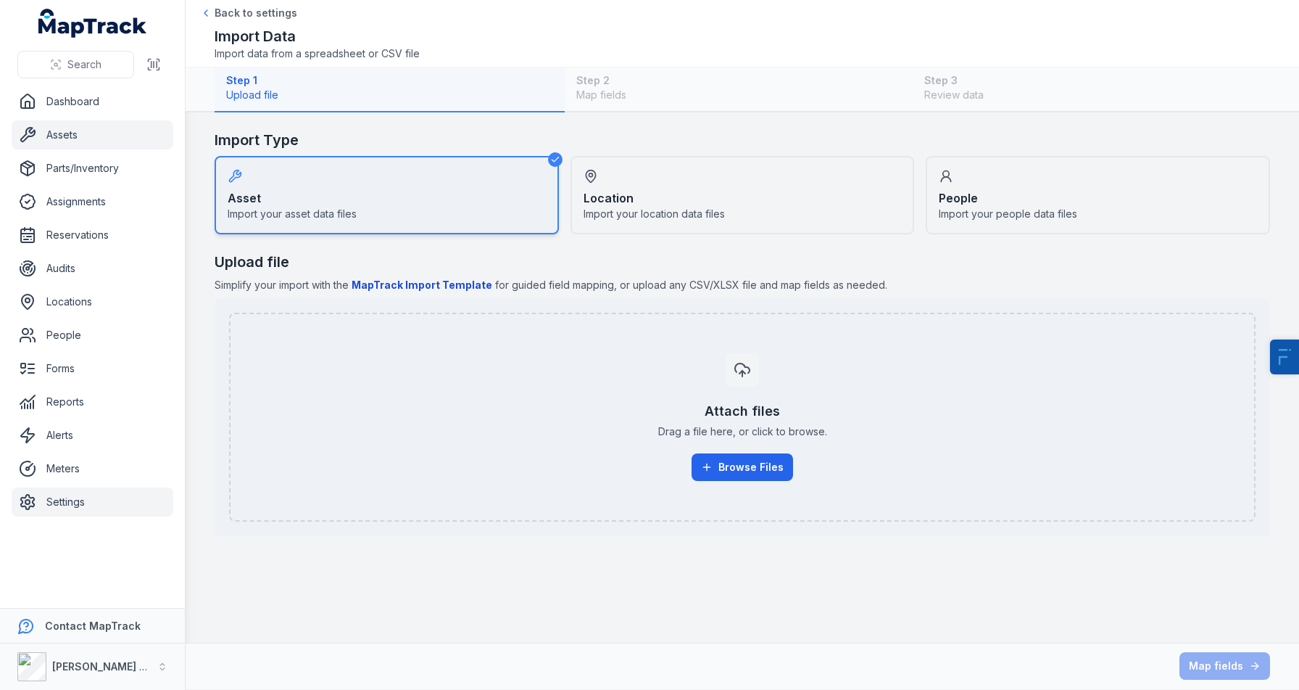
click at [96, 140] on link "Assets" at bounding box center [93, 134] width 162 height 29
click at [74, 301] on link "Locations" at bounding box center [93, 301] width 162 height 29
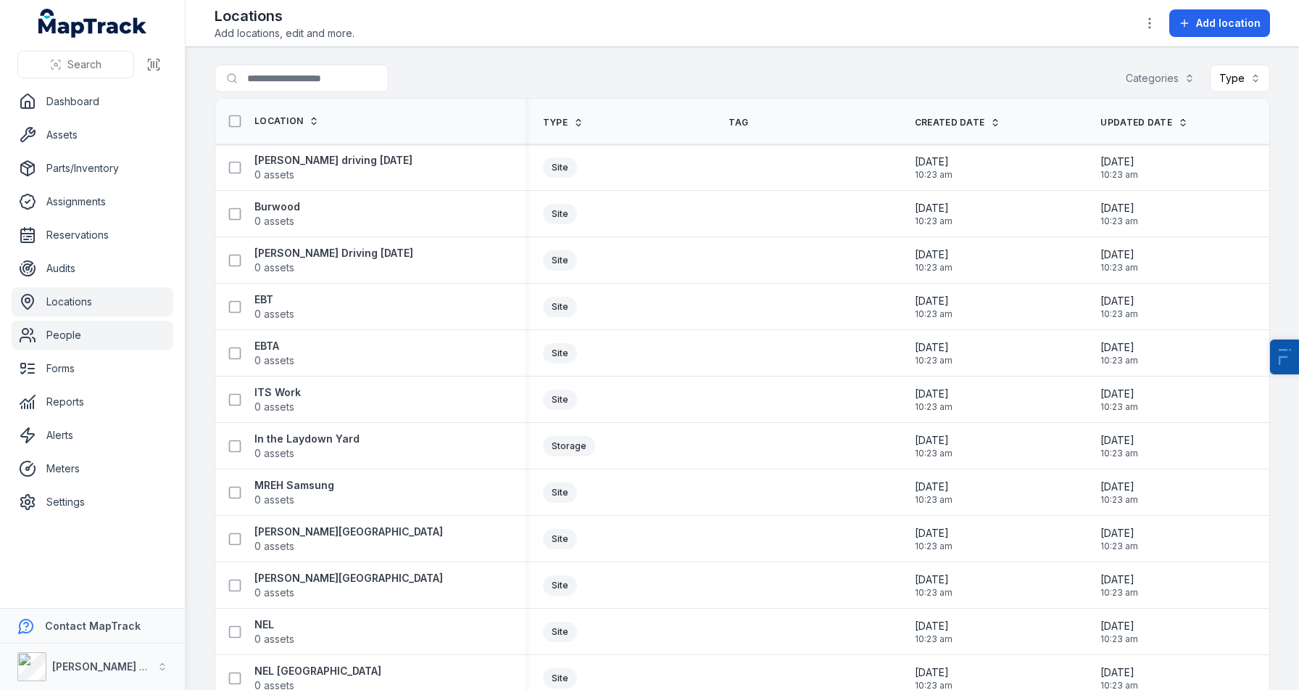
click at [67, 331] on link "People" at bounding box center [93, 335] width 162 height 29
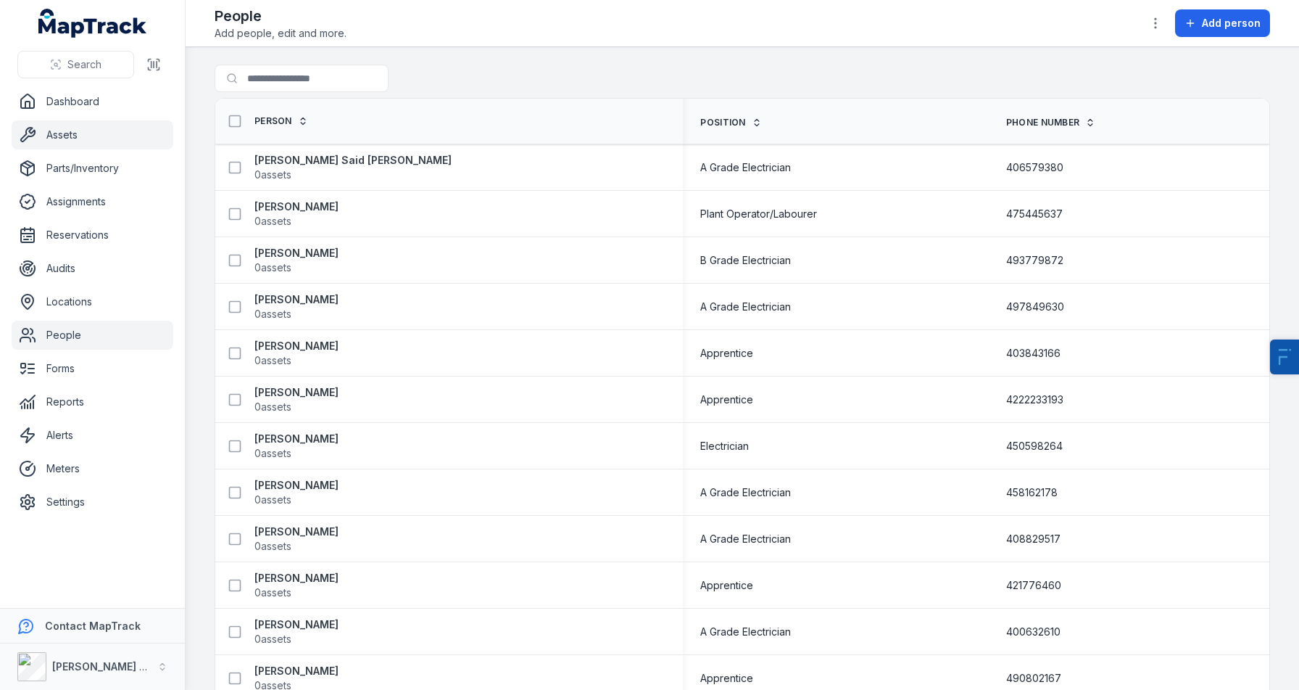
click at [91, 131] on link "Assets" at bounding box center [93, 134] width 162 height 29
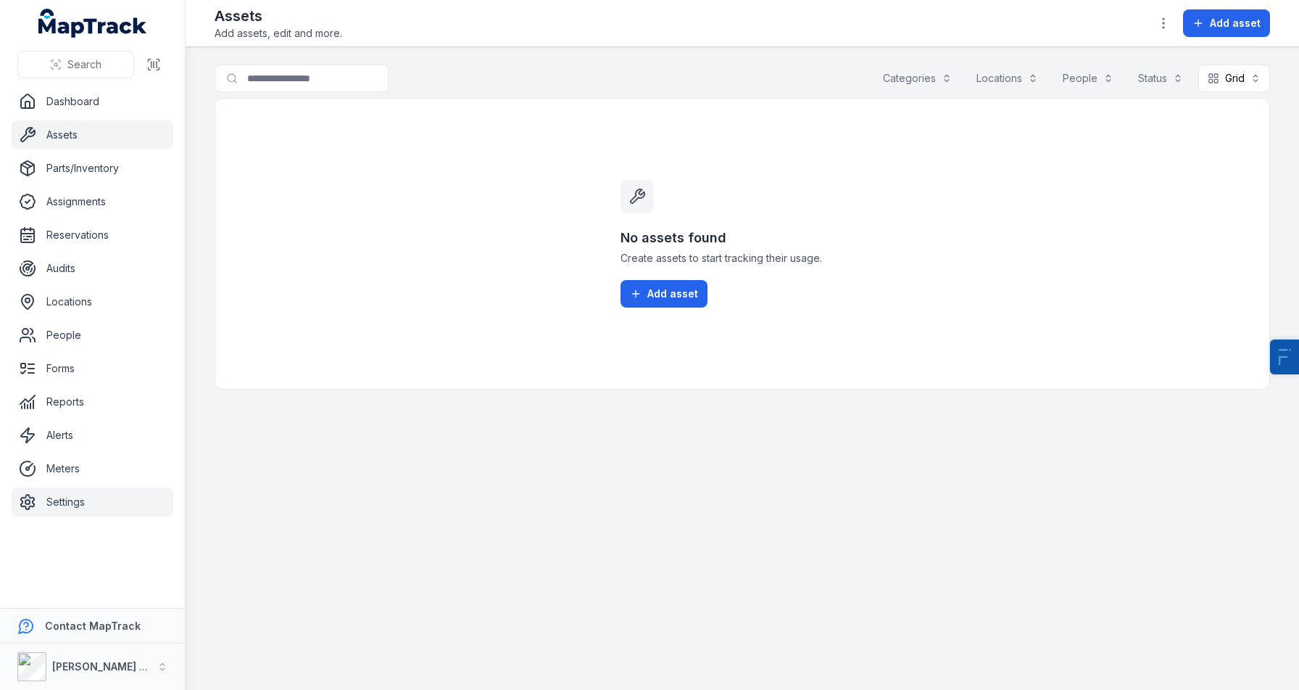
click at [88, 509] on link "Settings" at bounding box center [93, 501] width 162 height 29
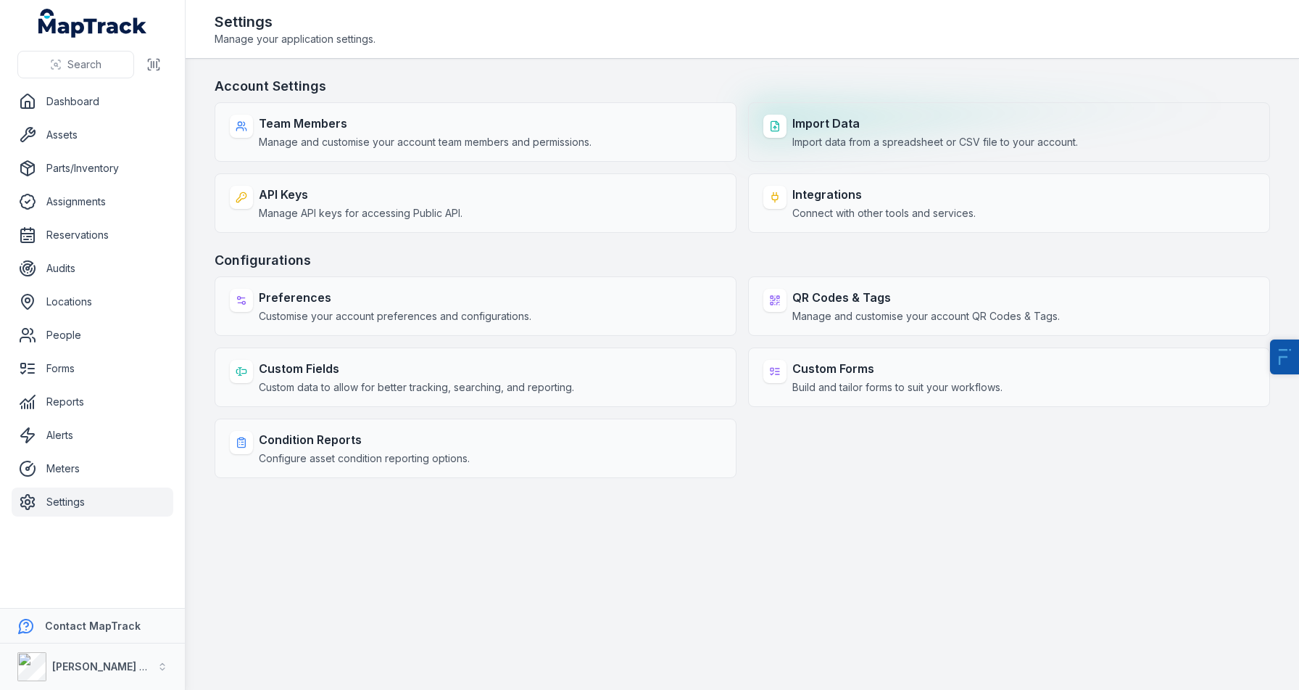
click at [785, 132] on div at bounding box center [775, 126] width 23 height 23
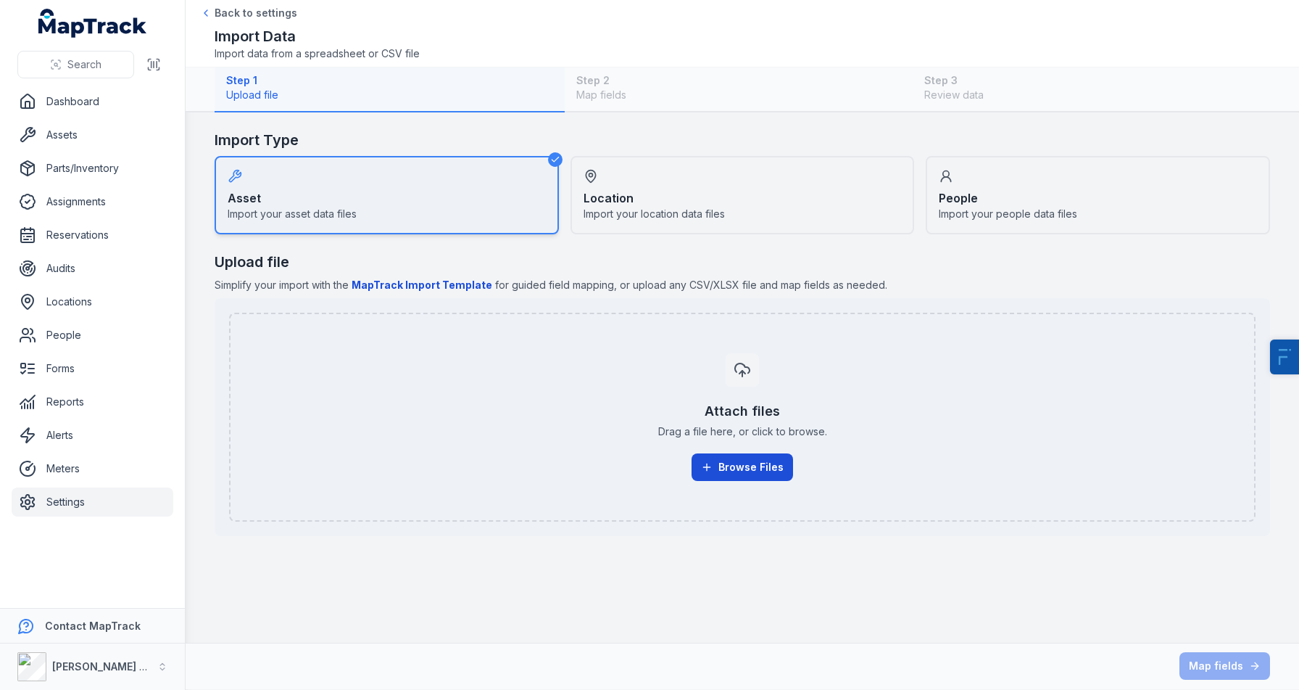
click at [771, 478] on button "Browse Files" at bounding box center [743, 467] width 102 height 28
click at [730, 460] on button "Browse Files" at bounding box center [743, 467] width 102 height 28
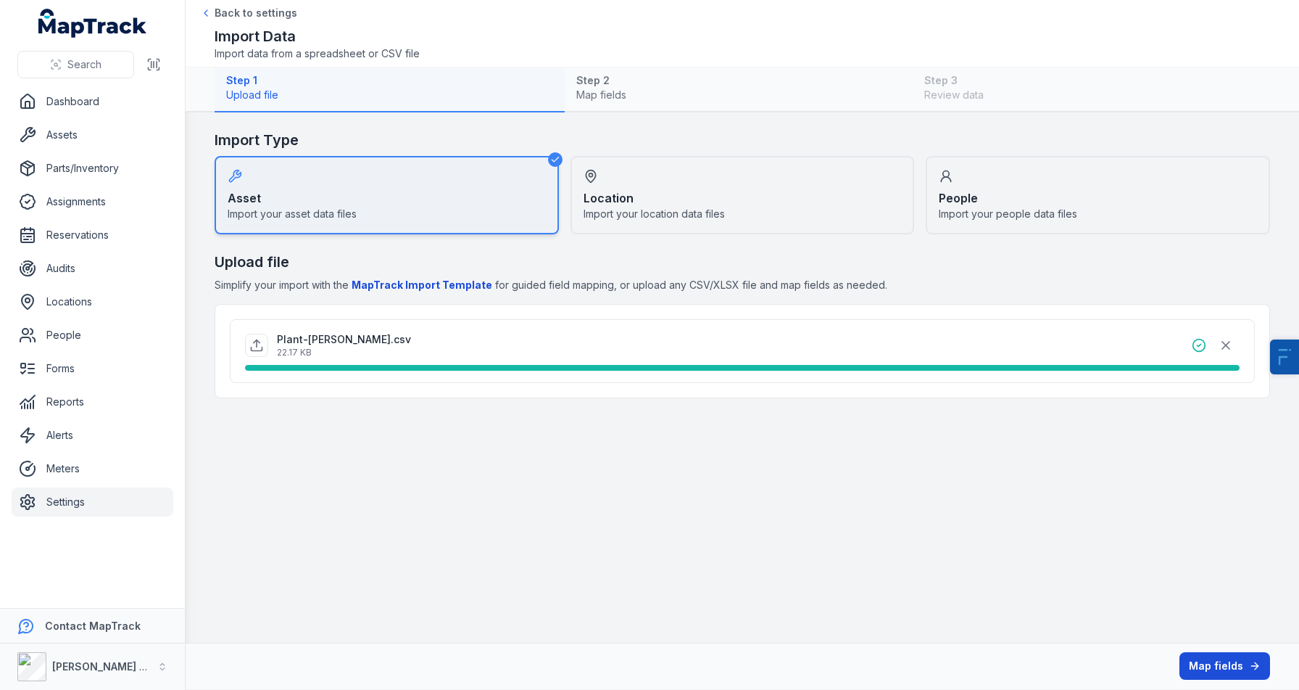
click at [1199, 662] on button "Map fields" at bounding box center [1225, 666] width 91 height 28
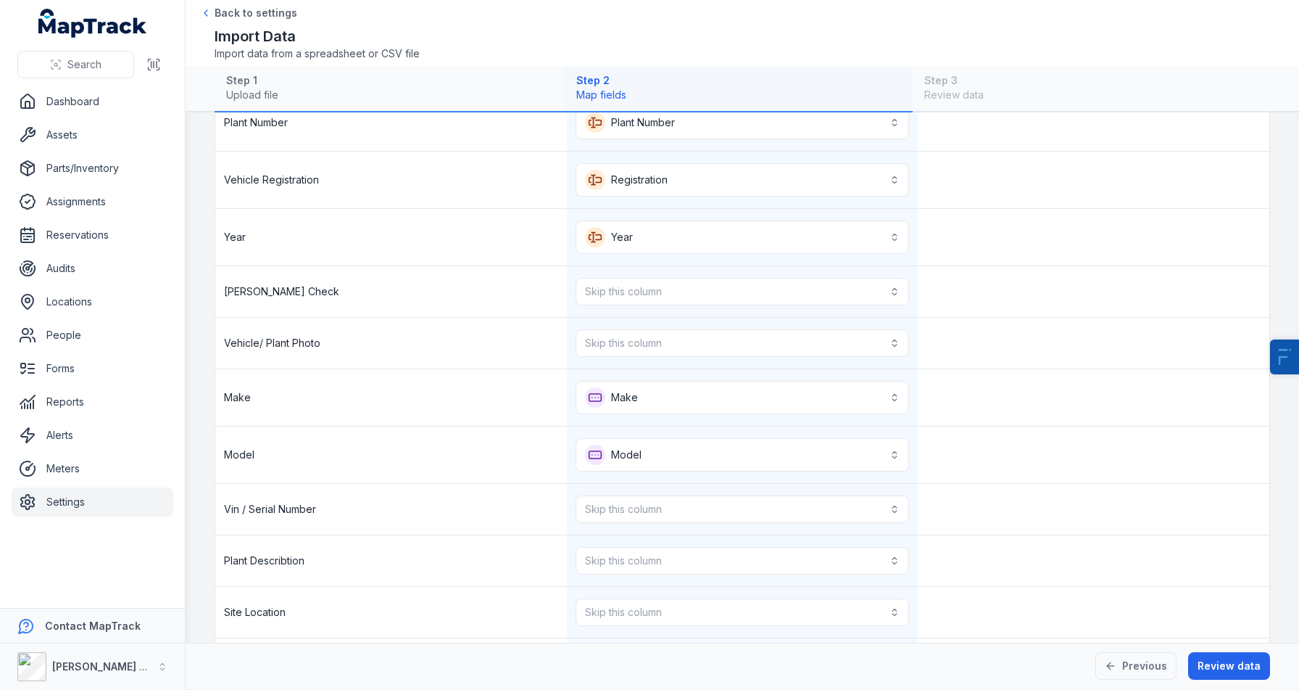
scroll to position [386, 0]
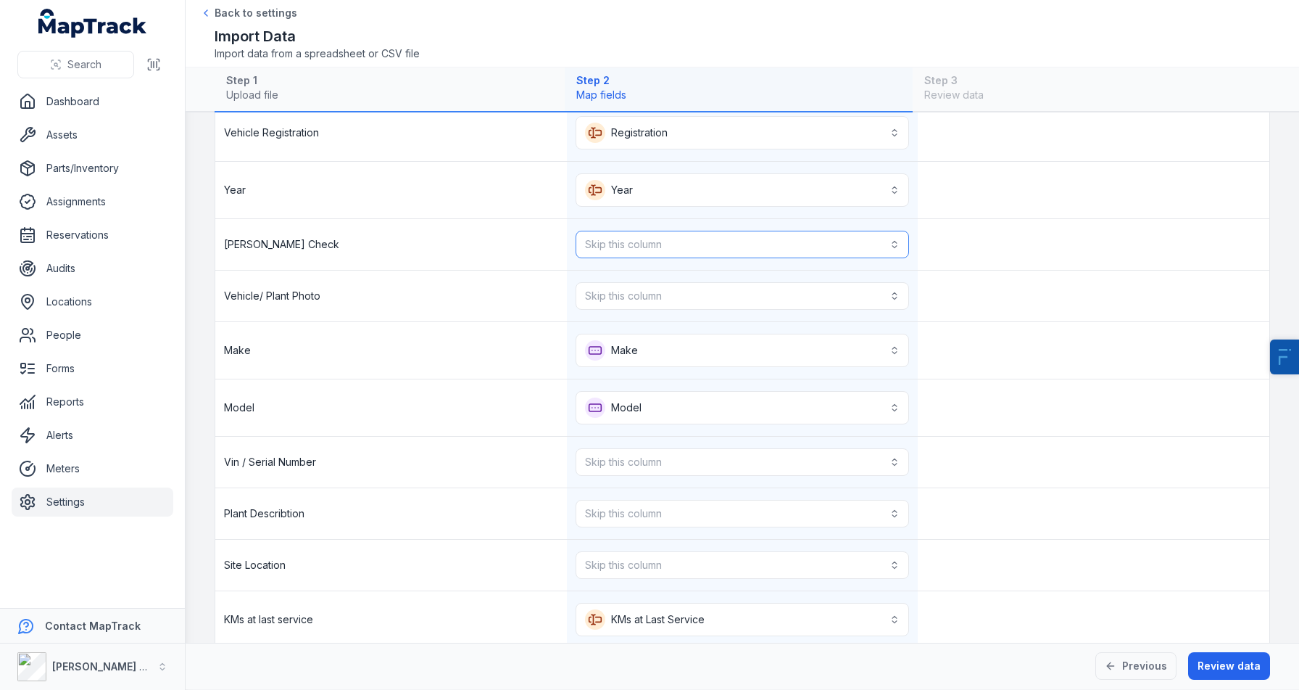
click at [669, 244] on button "Skip this column" at bounding box center [743, 245] width 334 height 28
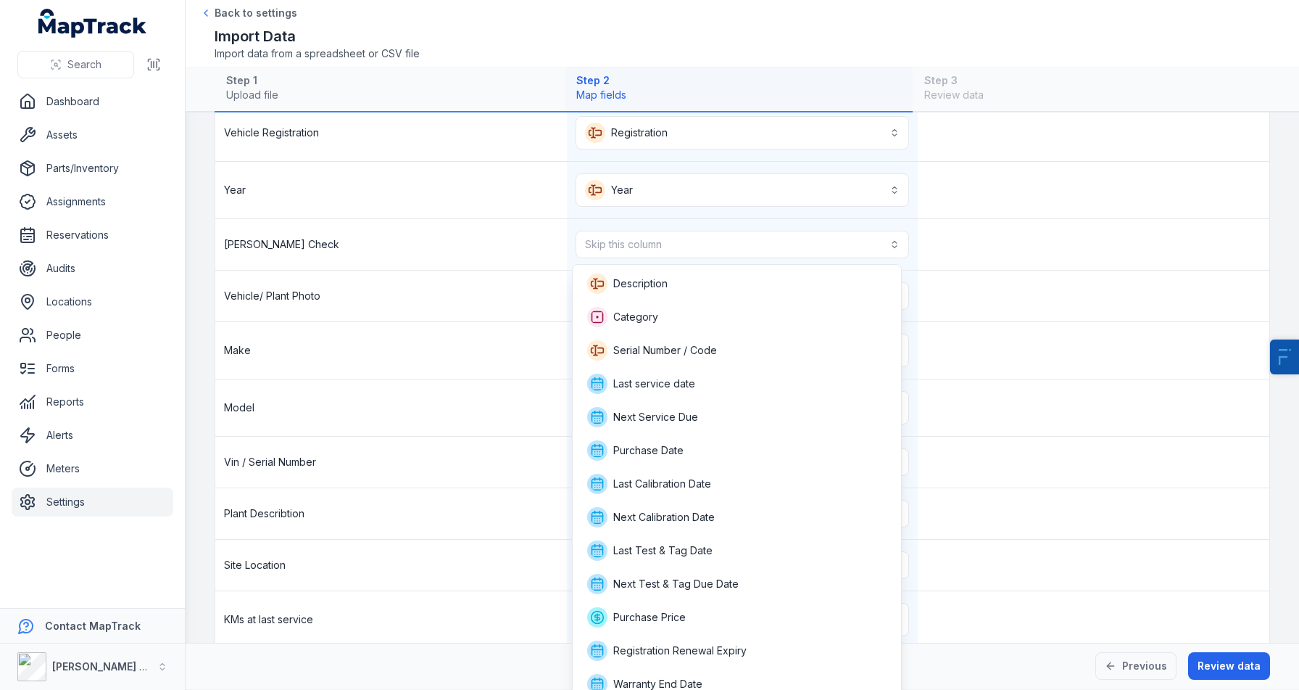
click at [427, 376] on div "**********" at bounding box center [742, 499] width 1054 height 1339
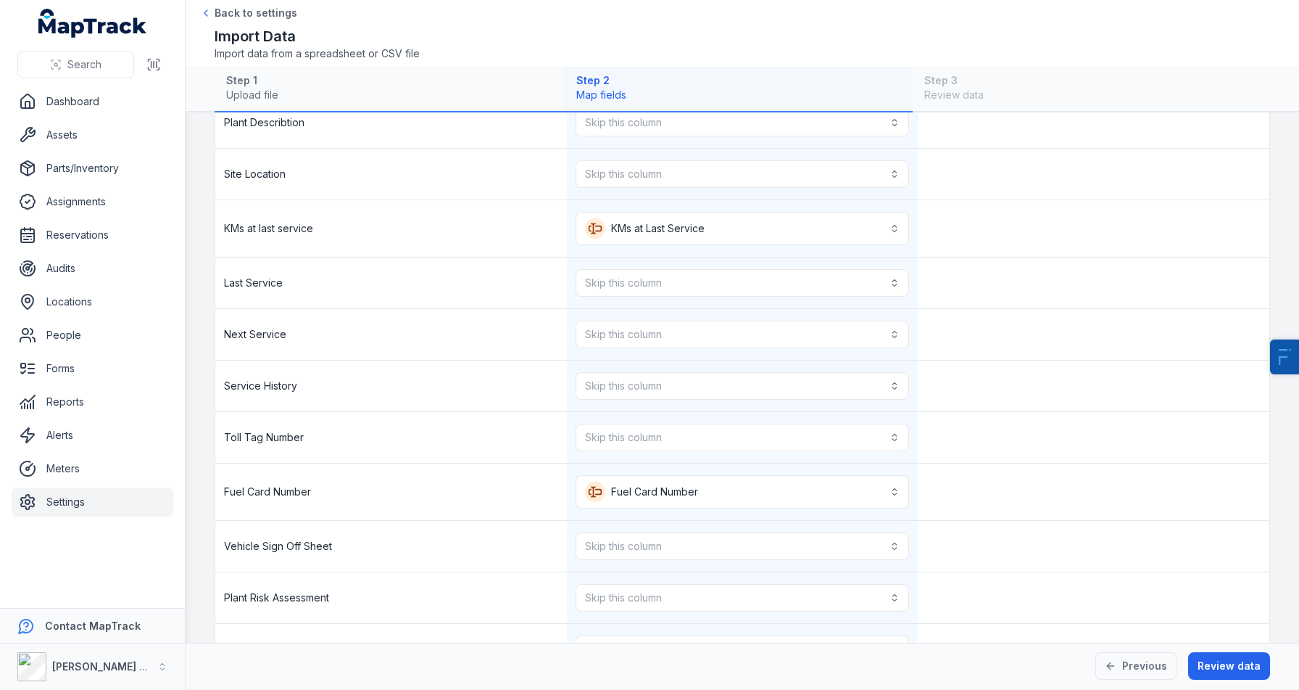
scroll to position [789, 0]
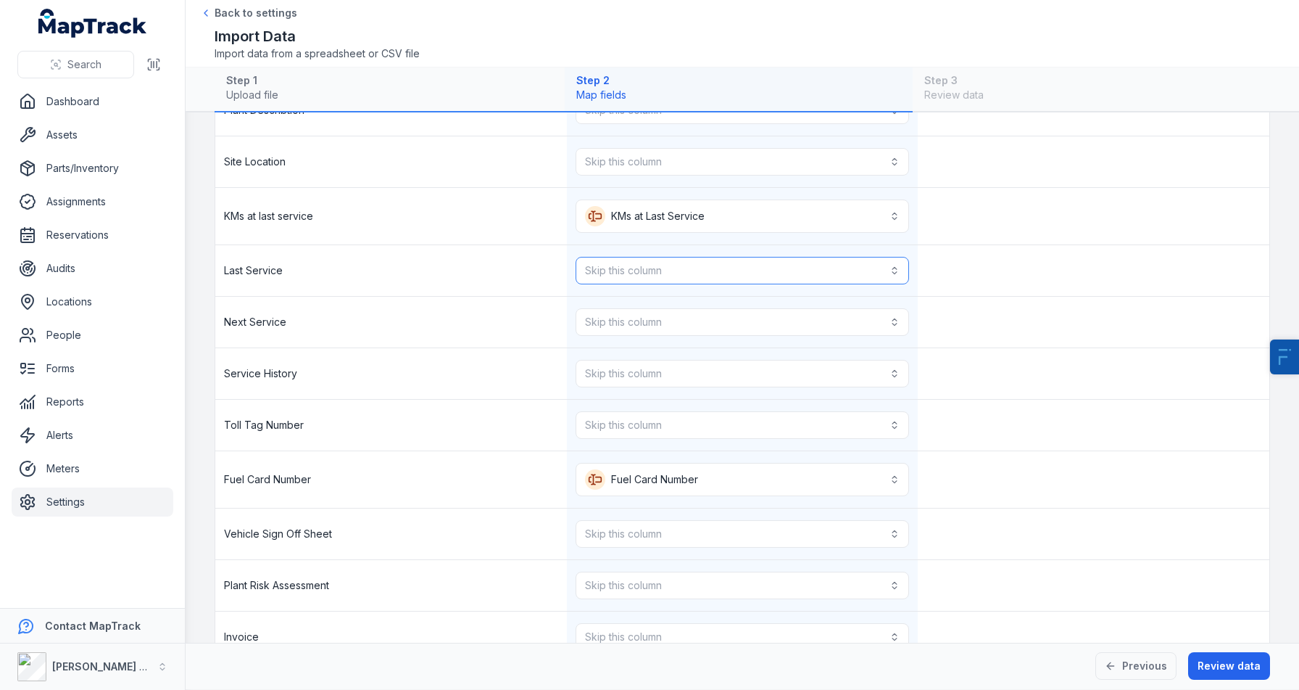
click at [622, 272] on button "Skip this column" at bounding box center [743, 271] width 334 height 28
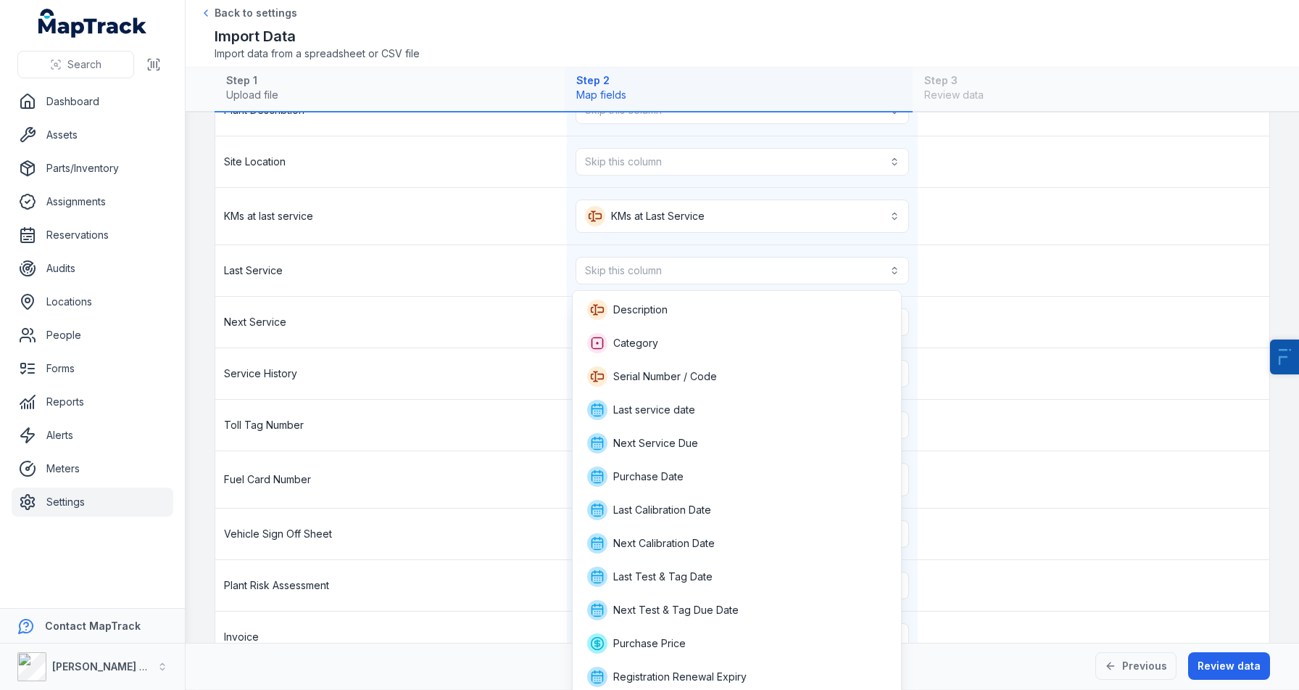
click at [459, 357] on div "**********" at bounding box center [742, 95] width 1054 height 1339
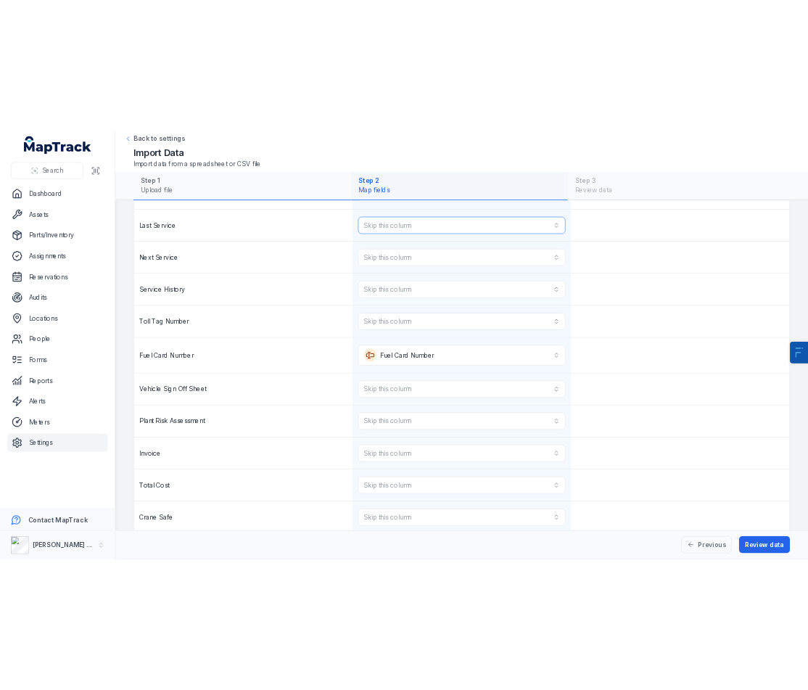
scroll to position [930, 0]
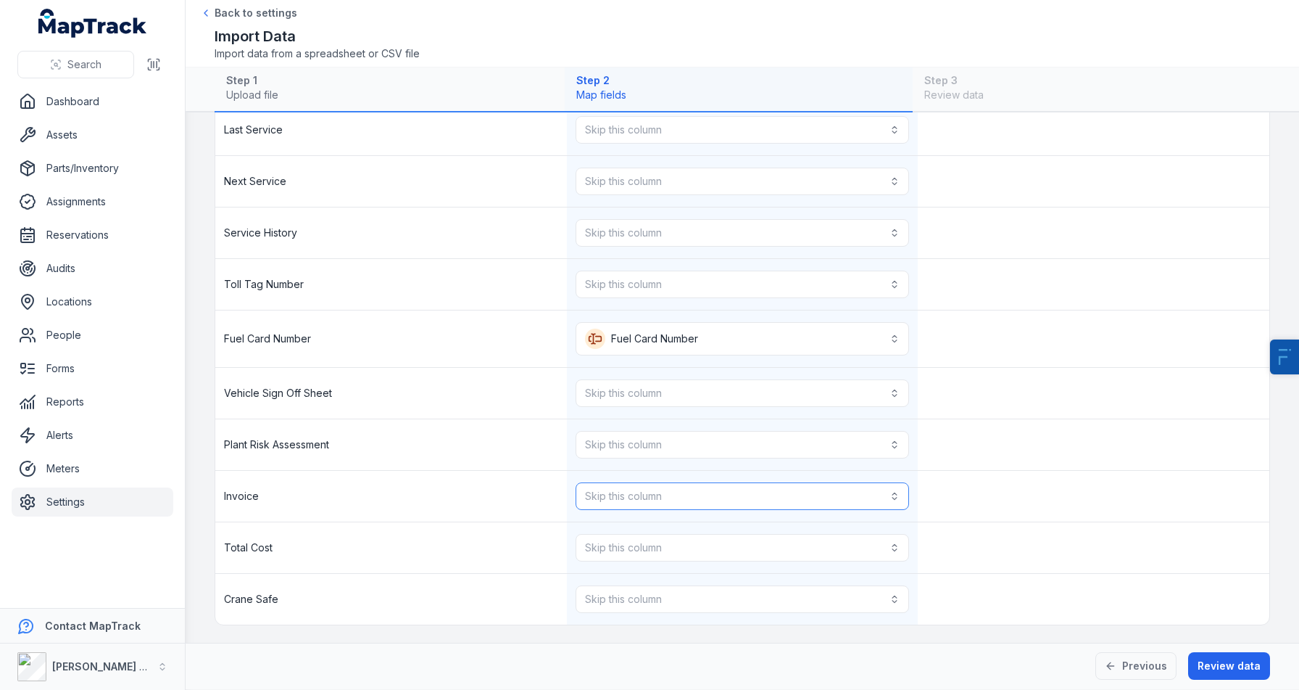
click at [669, 503] on button "Skip this column" at bounding box center [743, 496] width 334 height 28
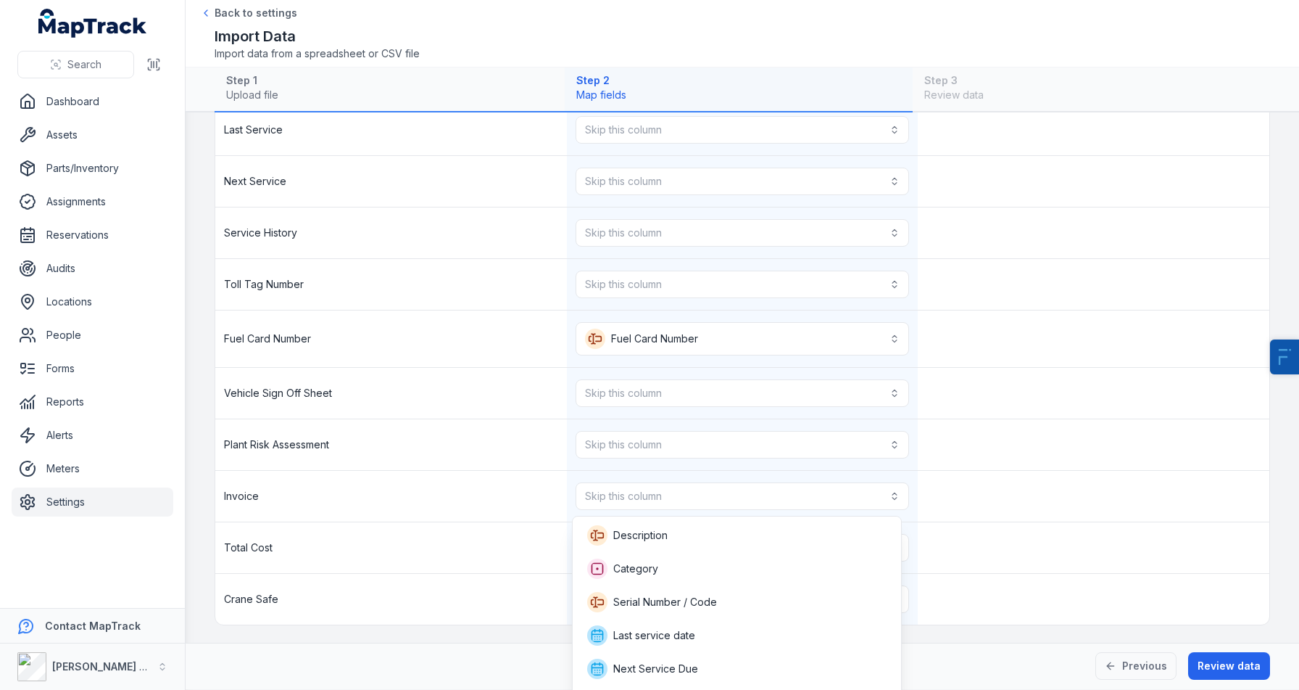
click at [440, 508] on div "Invoice Skip this column" at bounding box center [742, 496] width 1054 height 51
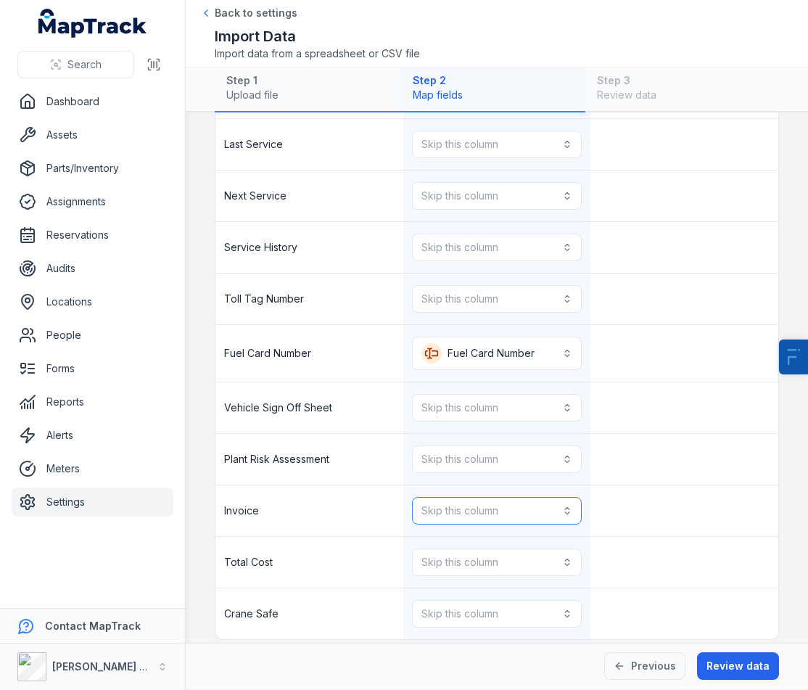
scroll to position [944, 0]
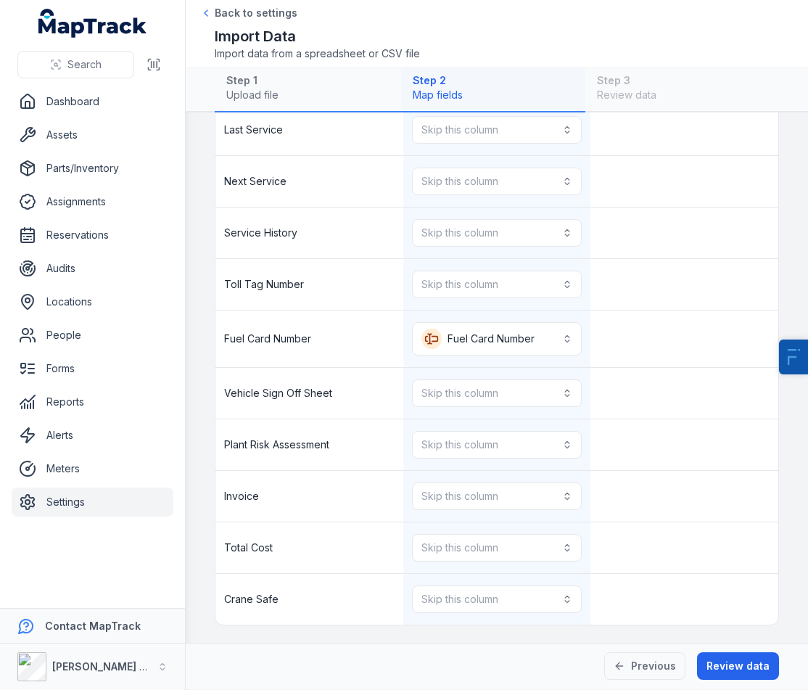
click at [492, 429] on div "Skip this column" at bounding box center [497, 444] width 188 height 51
click at [537, 454] on button "Skip this column" at bounding box center [497, 445] width 170 height 28
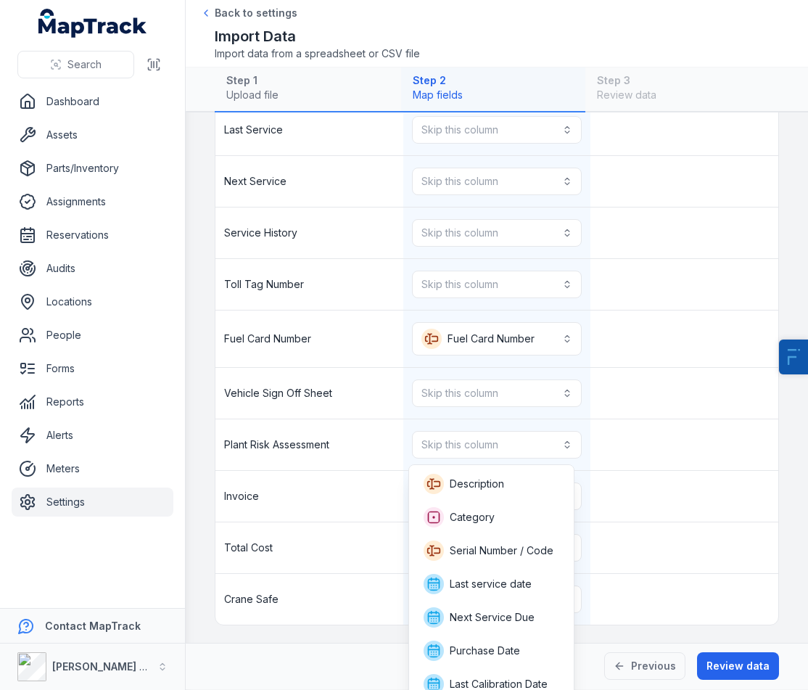
click at [323, 420] on div "Plant Risk Assessment Skip this column" at bounding box center [496, 444] width 563 height 51
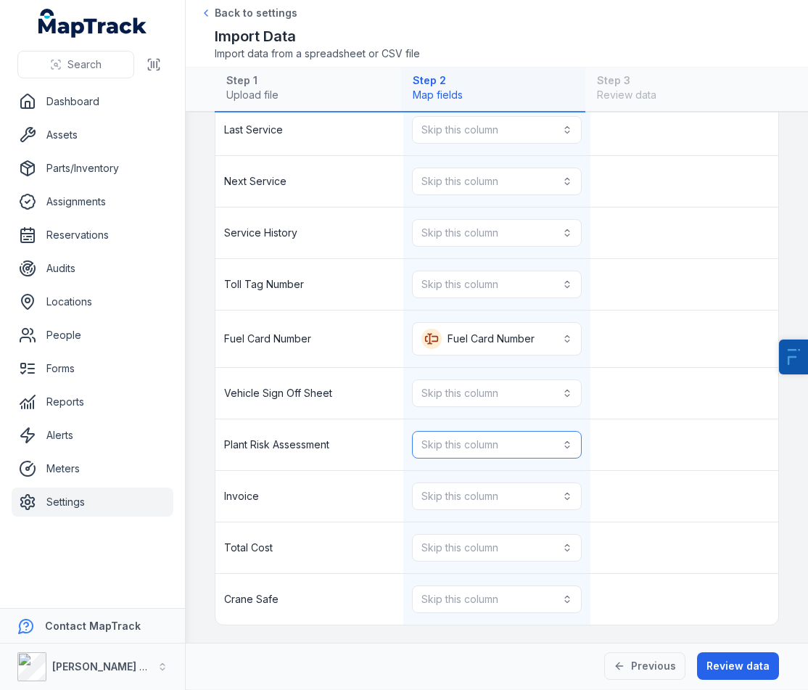
click at [430, 442] on button "Skip this column" at bounding box center [497, 445] width 170 height 28
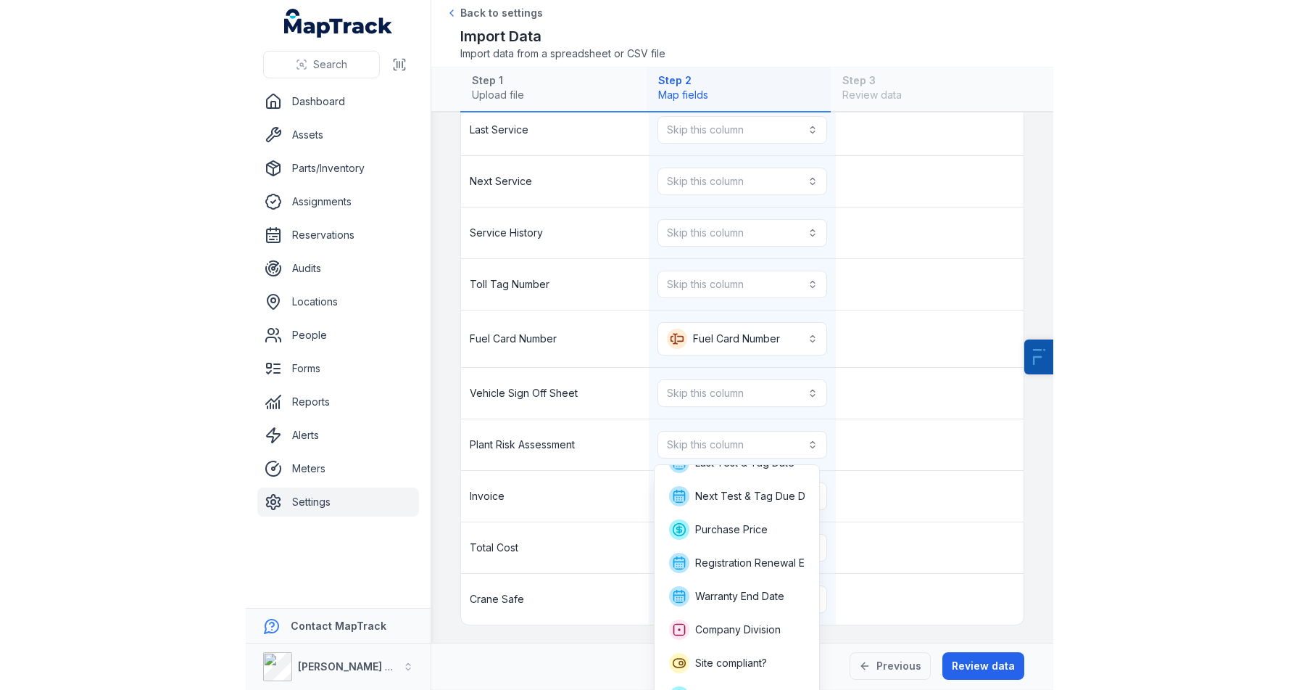
scroll to position [323, 0]
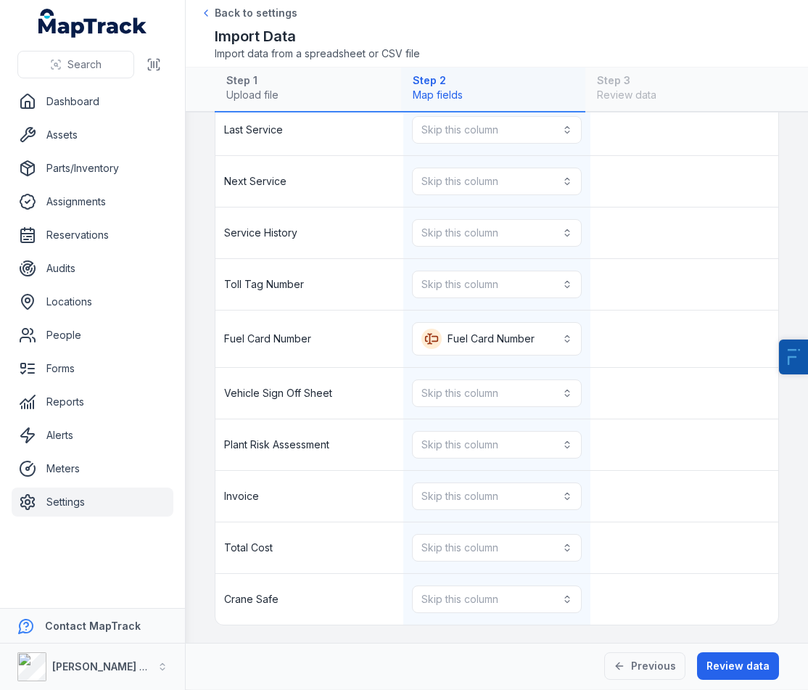
click at [88, 503] on link "Settings" at bounding box center [93, 501] width 162 height 29
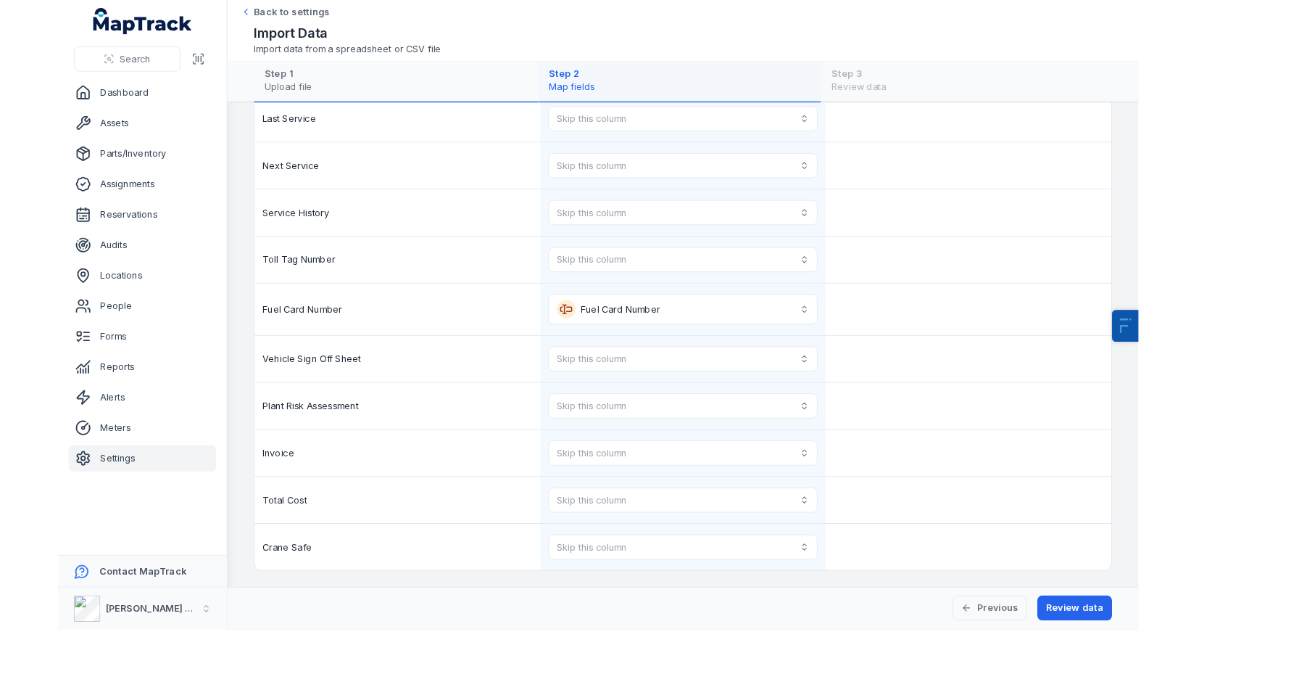
scroll to position [930, 0]
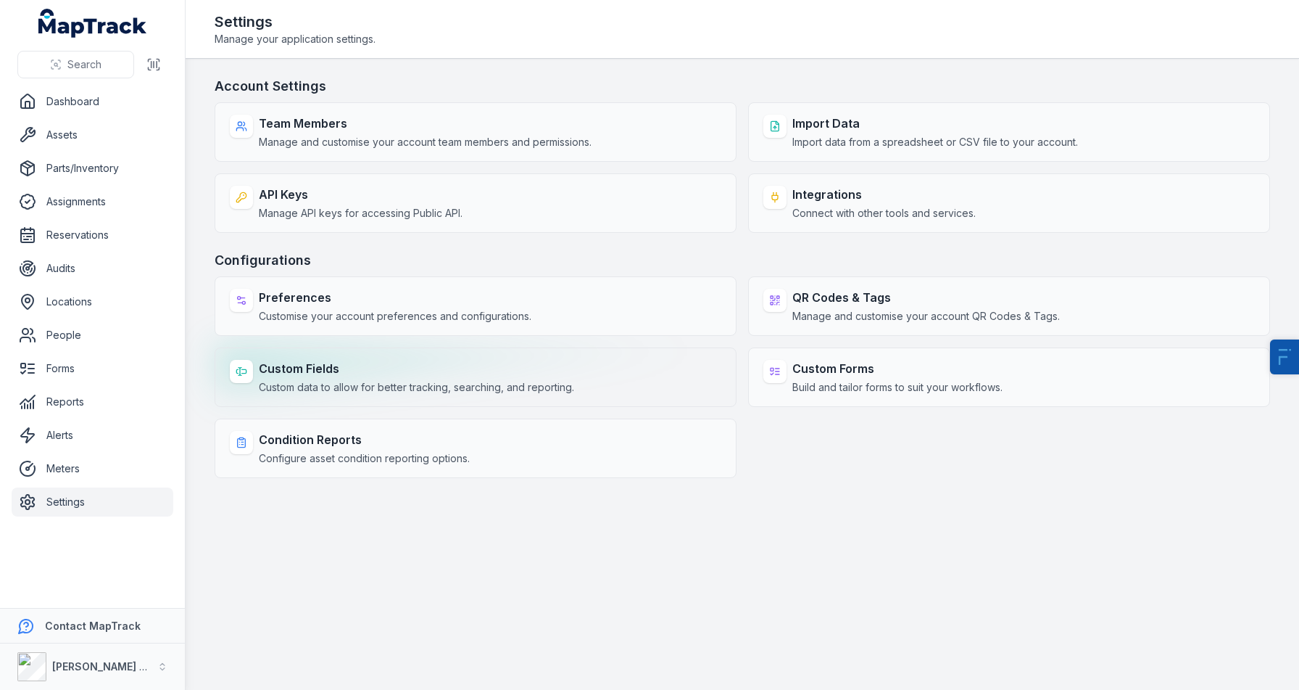
click at [354, 362] on strong "Custom Fields" at bounding box center [416, 368] width 315 height 17
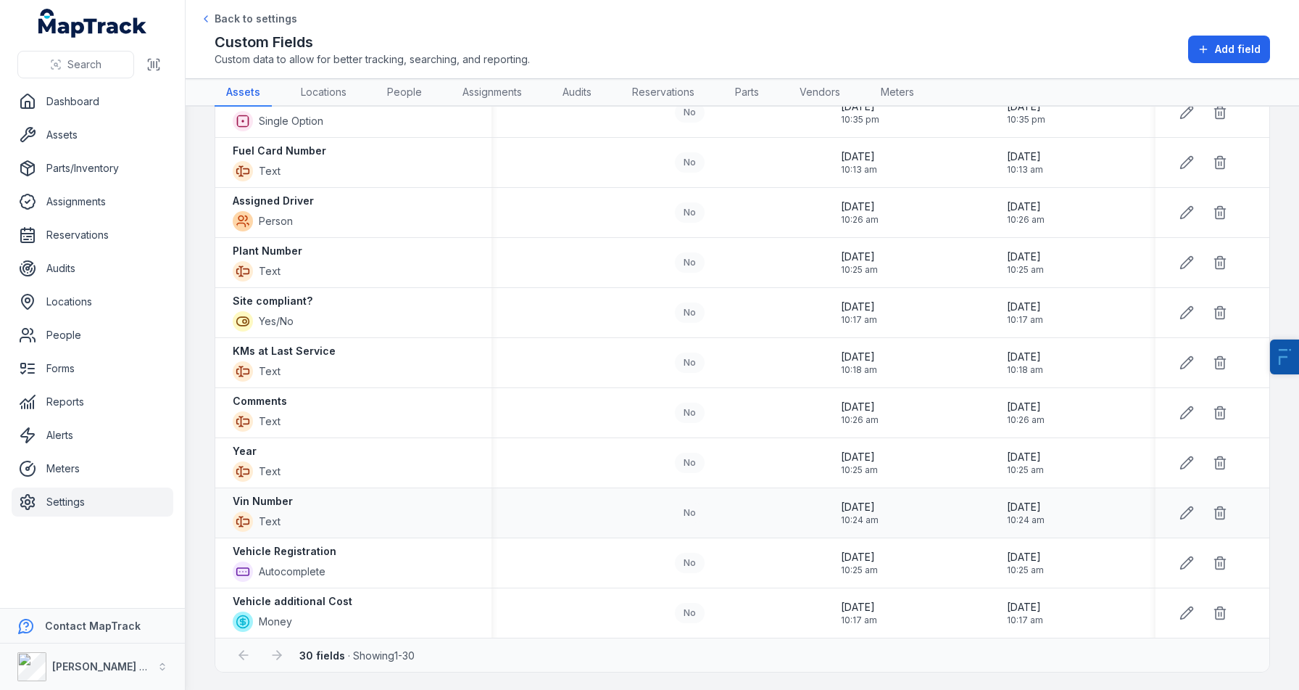
scroll to position [1035, 0]
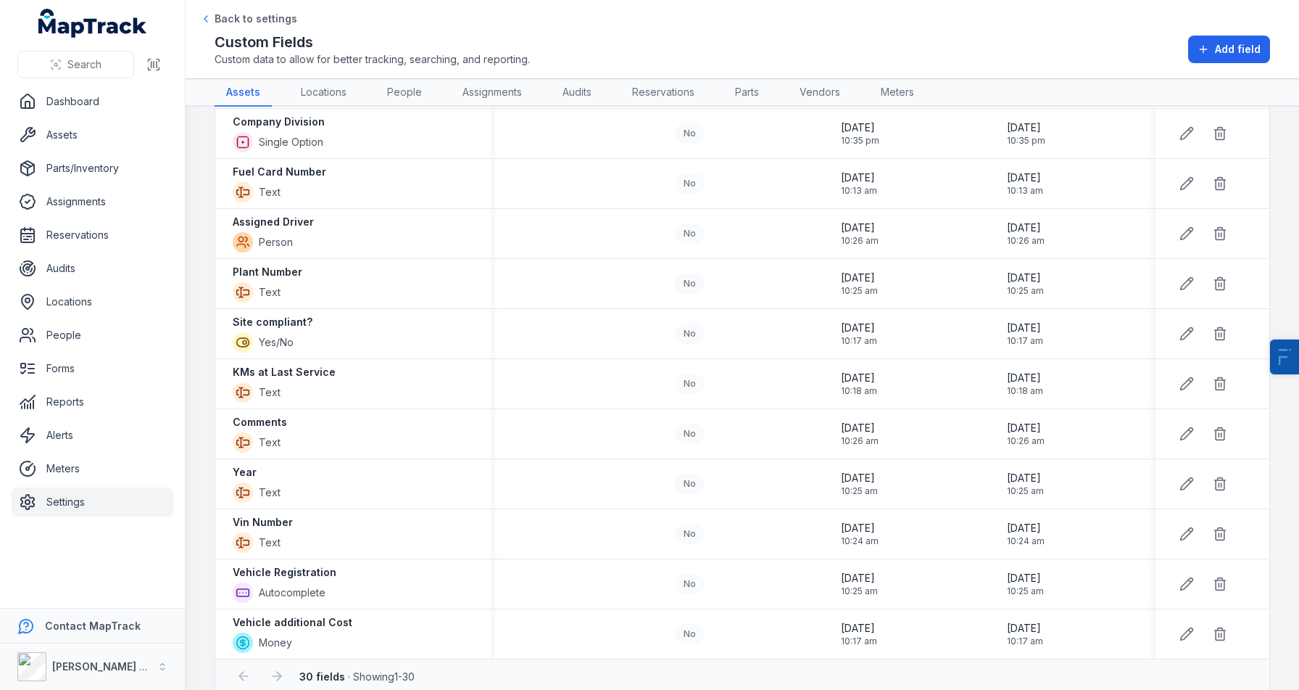
click at [371, 102] on nav "Assets Locations People Assignments Audits Reservations Parts Vendors Meters" at bounding box center [743, 93] width 1056 height 28
click at [406, 88] on link "People" at bounding box center [405, 93] width 58 height 28
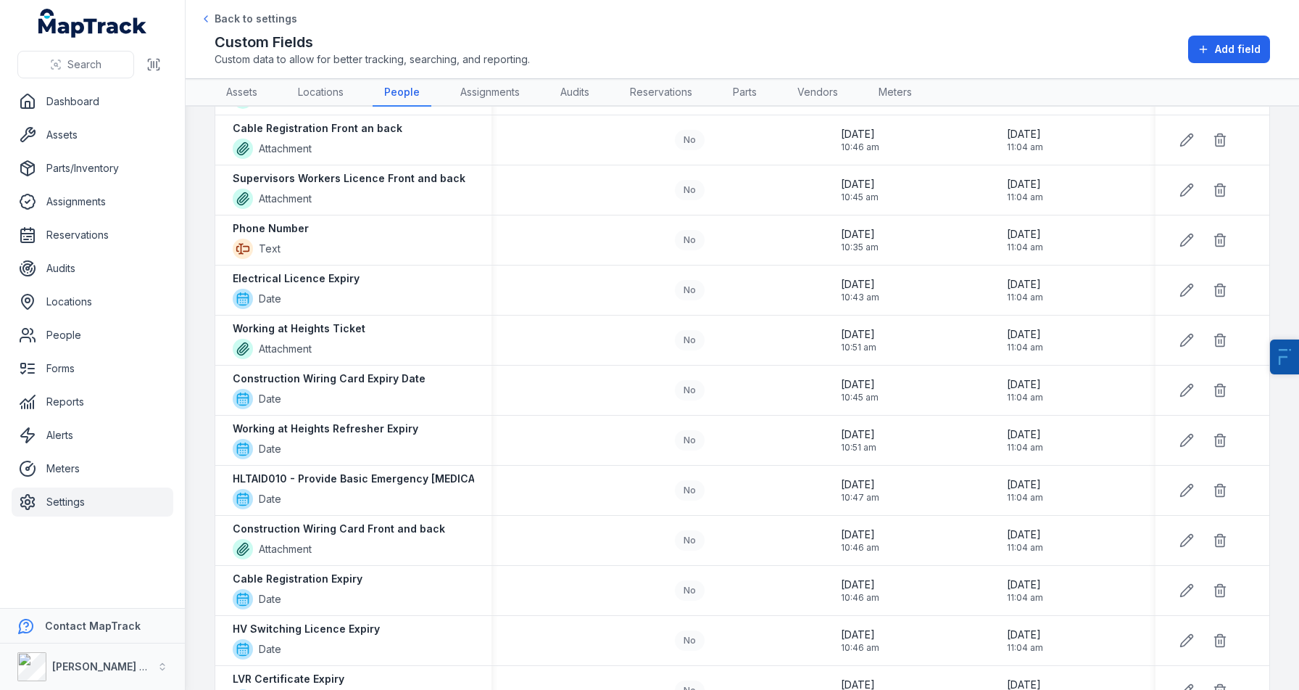
scroll to position [1006, 0]
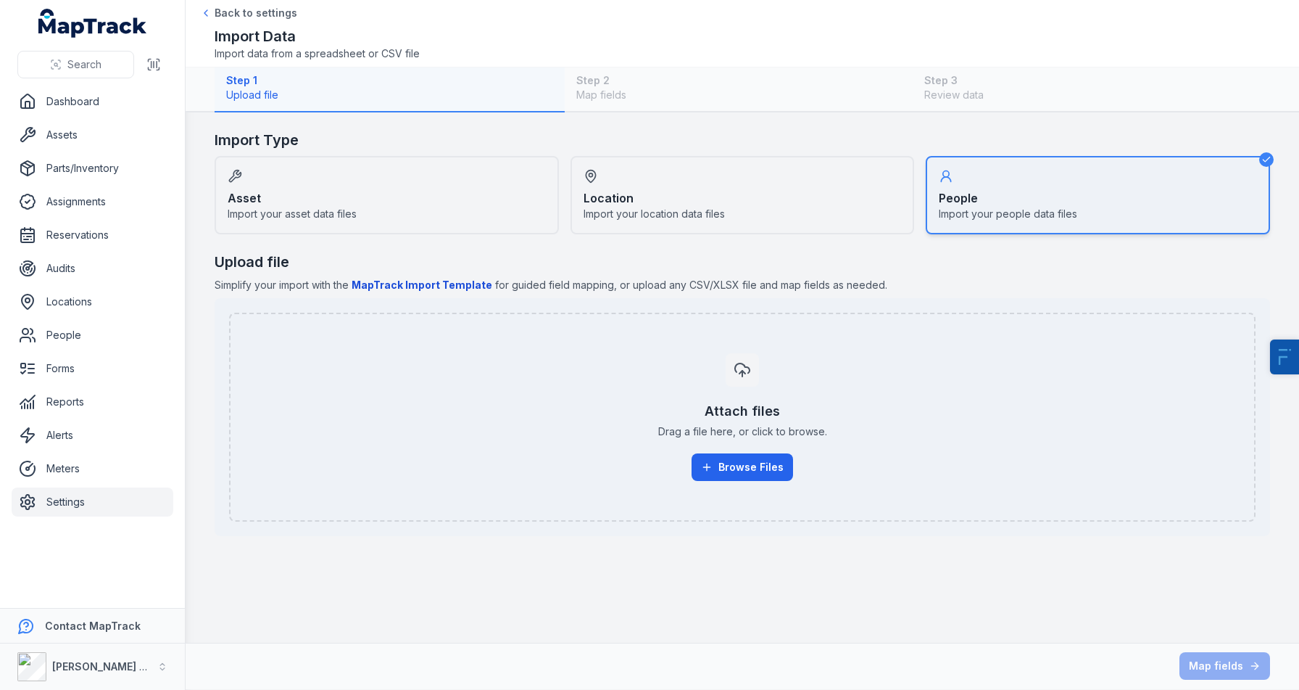
click at [777, 443] on div "Attach files Drag a file here, or click to browse. Browse Files" at bounding box center [742, 417] width 995 height 151
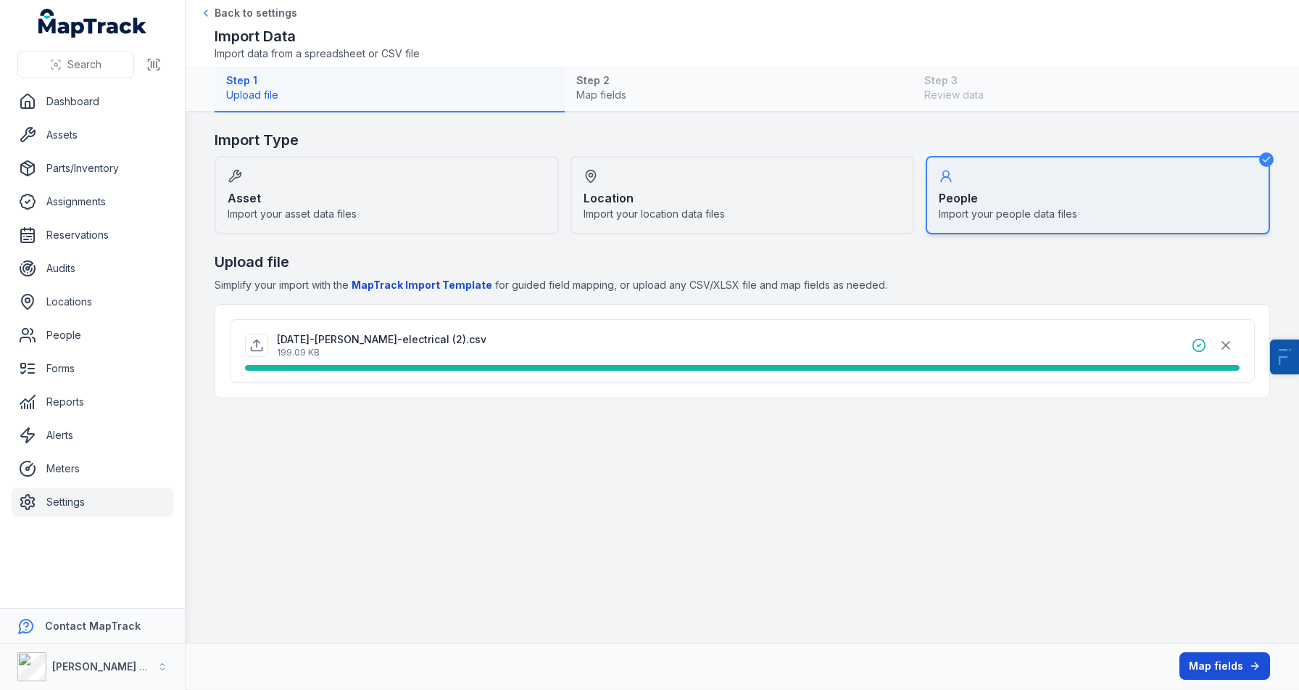
click at [1227, 666] on button "Map fields" at bounding box center [1225, 666] width 91 height 28
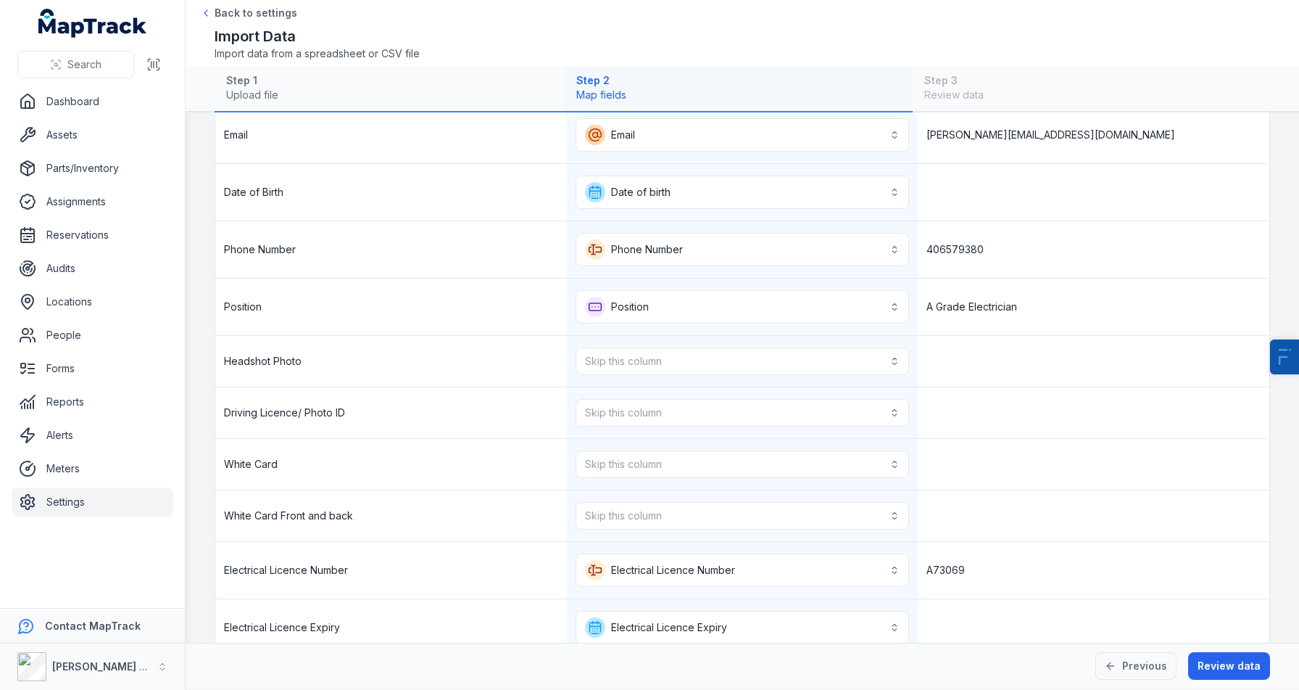
scroll to position [227, 0]
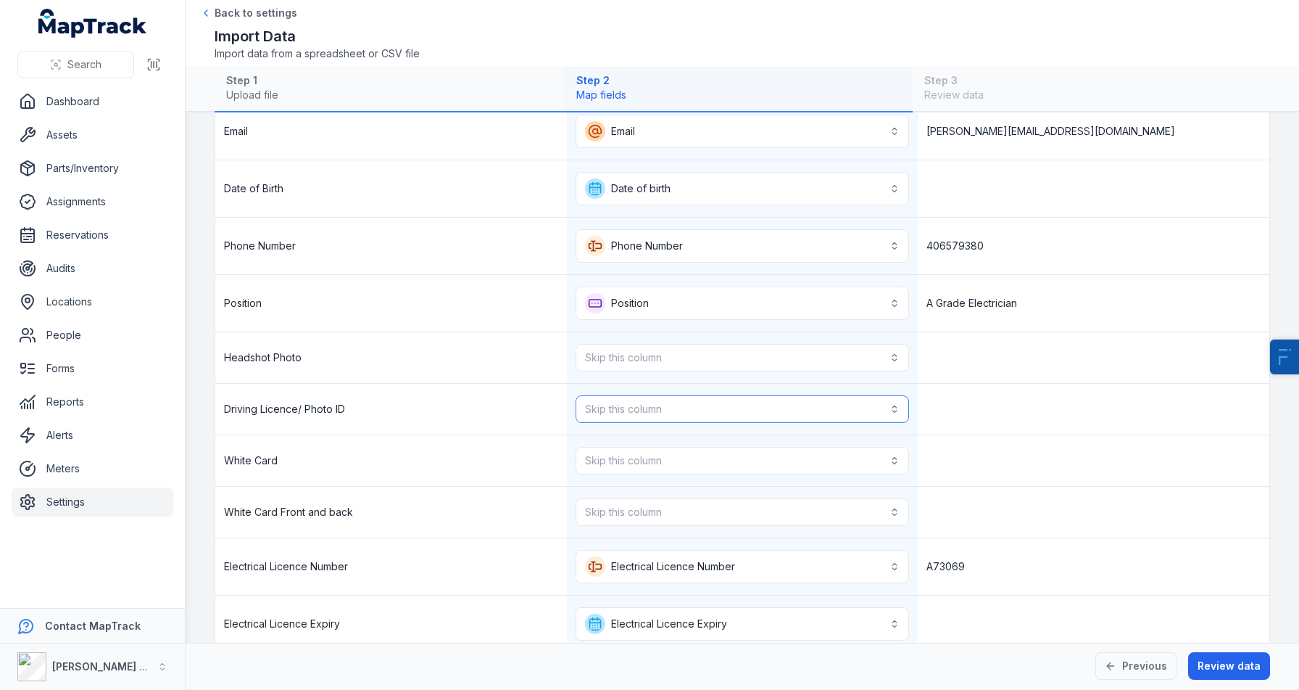
click at [647, 395] on button "Skip this column" at bounding box center [743, 409] width 334 height 28
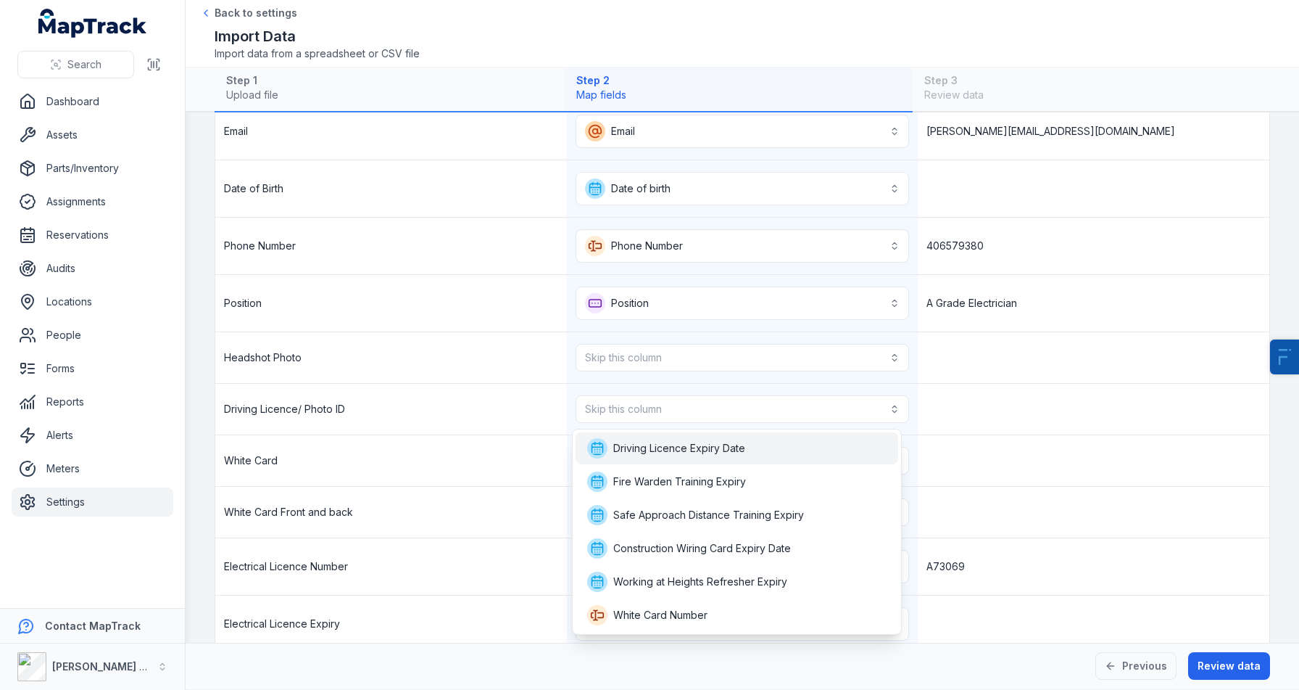
click at [666, 455] on span "Driving Licence Expiry Date" at bounding box center [666, 448] width 158 height 20
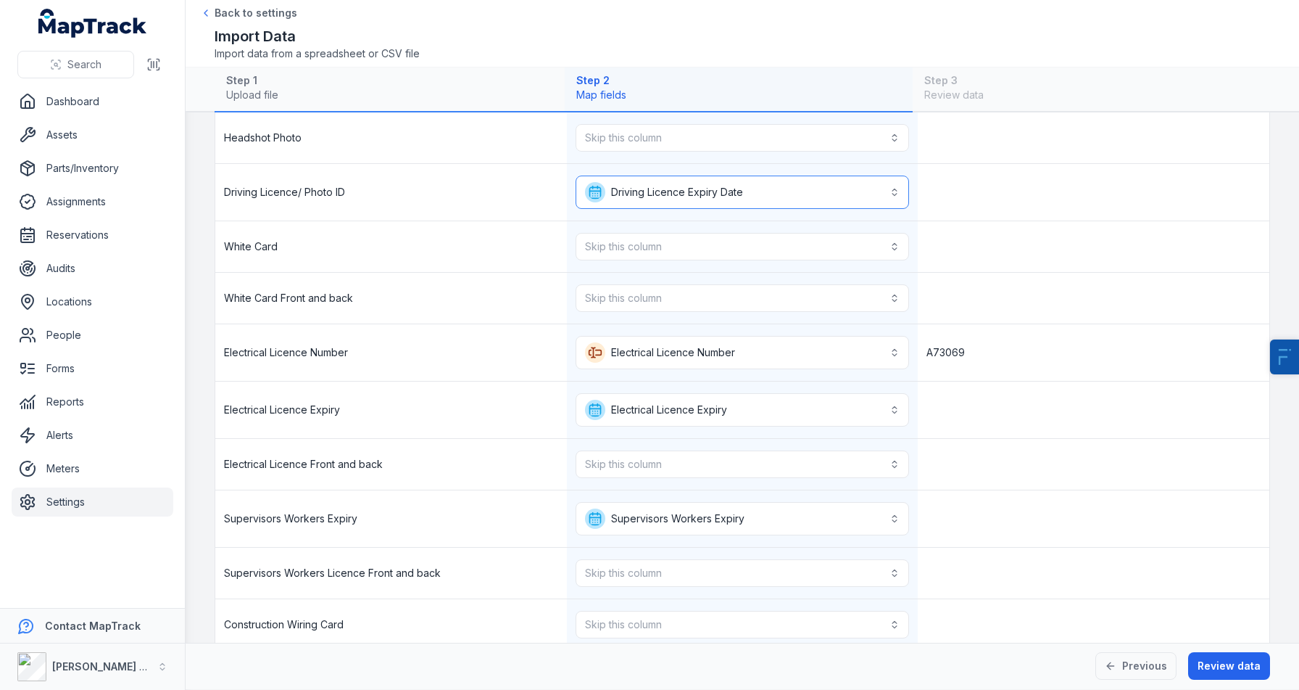
scroll to position [447, 0]
click at [619, 248] on button "Skip this column" at bounding box center [743, 246] width 334 height 28
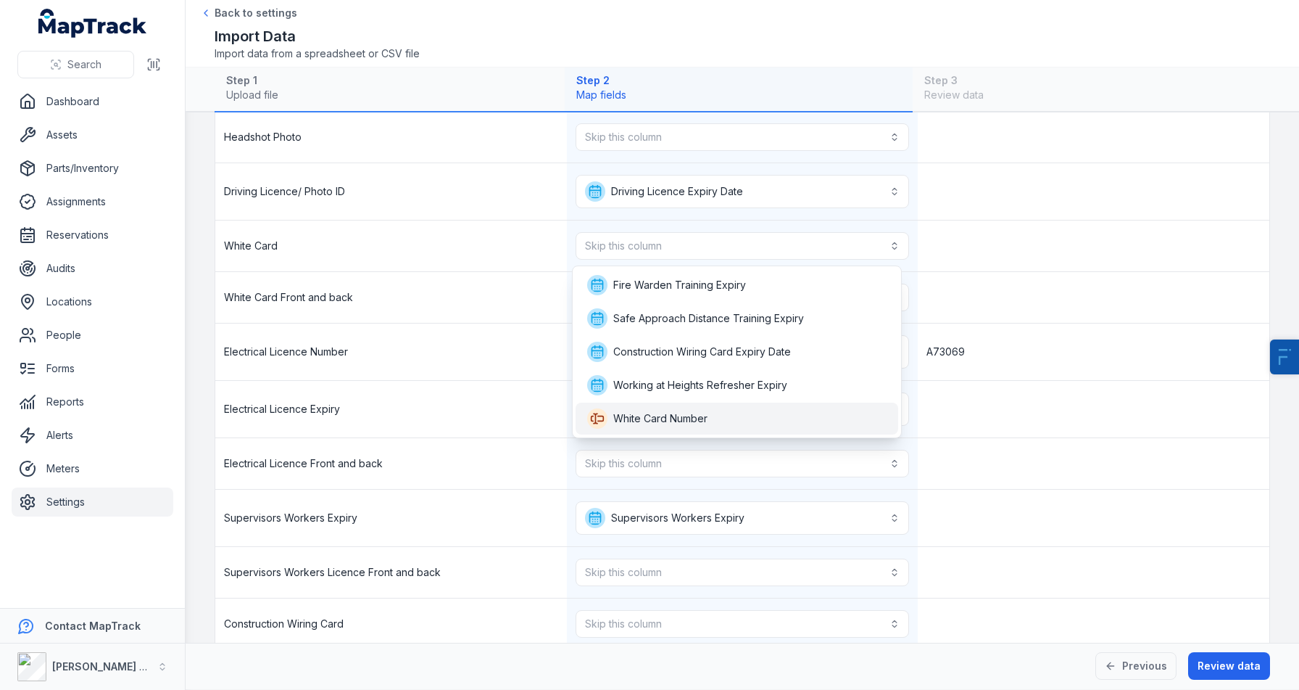
click at [645, 418] on span "White Card Number" at bounding box center [660, 418] width 94 height 15
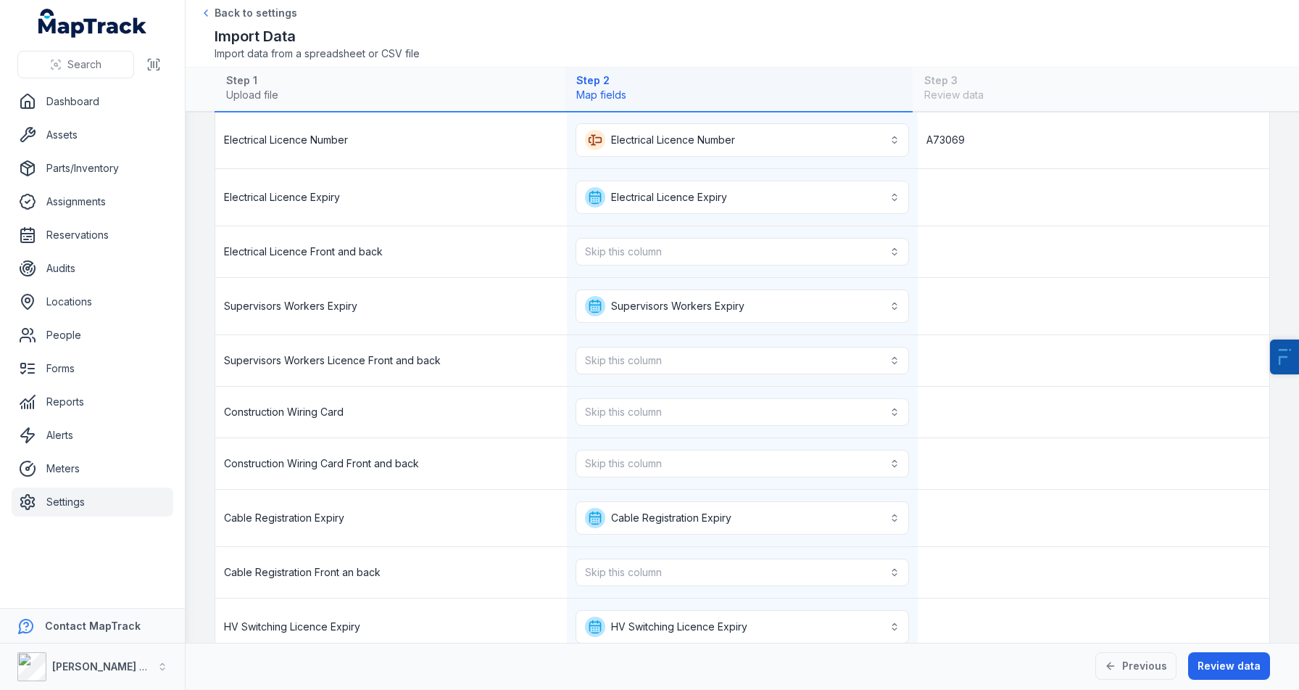
scroll to position [666, 0]
click at [578, 412] on button "Skip this column" at bounding box center [743, 411] width 334 height 28
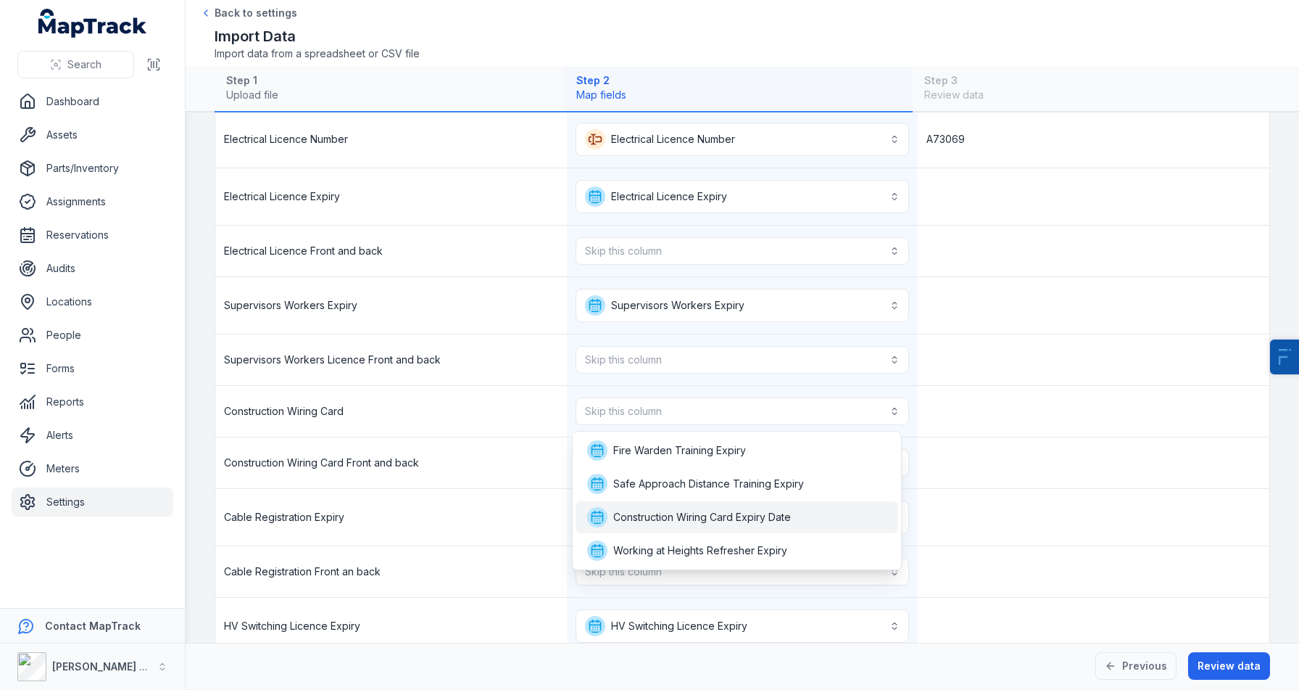
click at [650, 506] on div "Construction Wiring Card Expiry Date" at bounding box center [737, 517] width 323 height 32
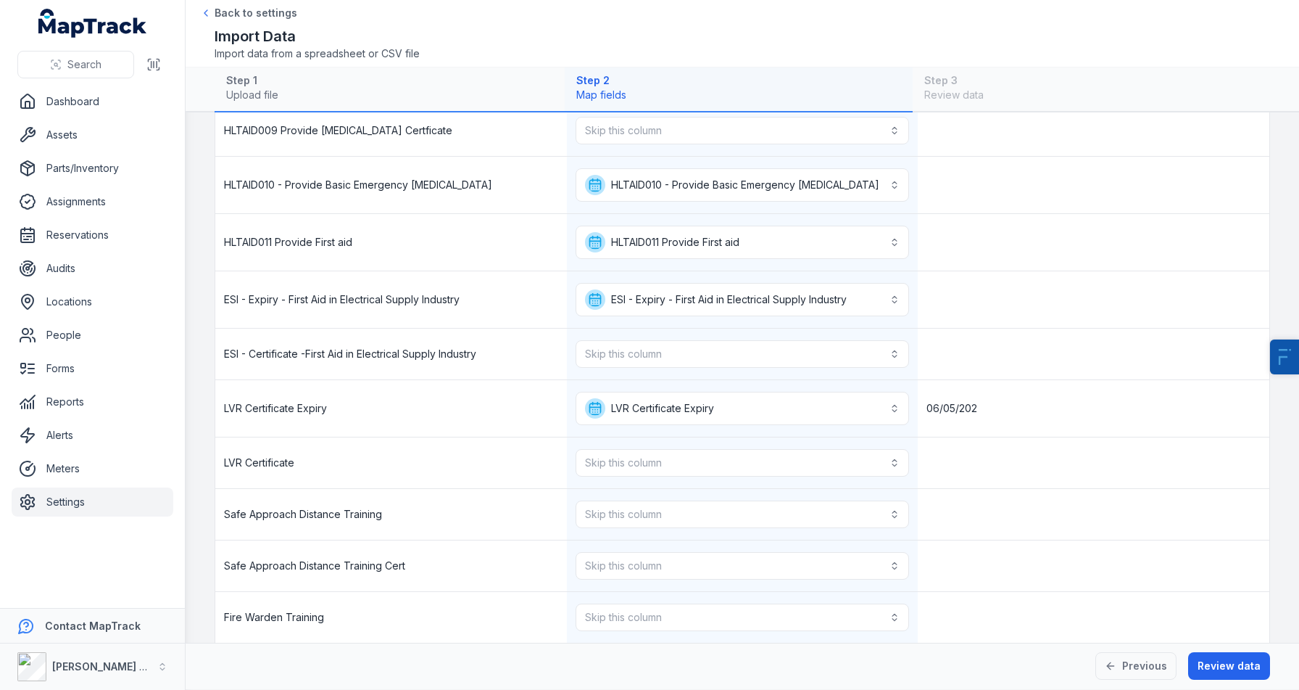
scroll to position [1330, 0]
click at [649, 522] on button "Skip this column" at bounding box center [743, 514] width 334 height 28
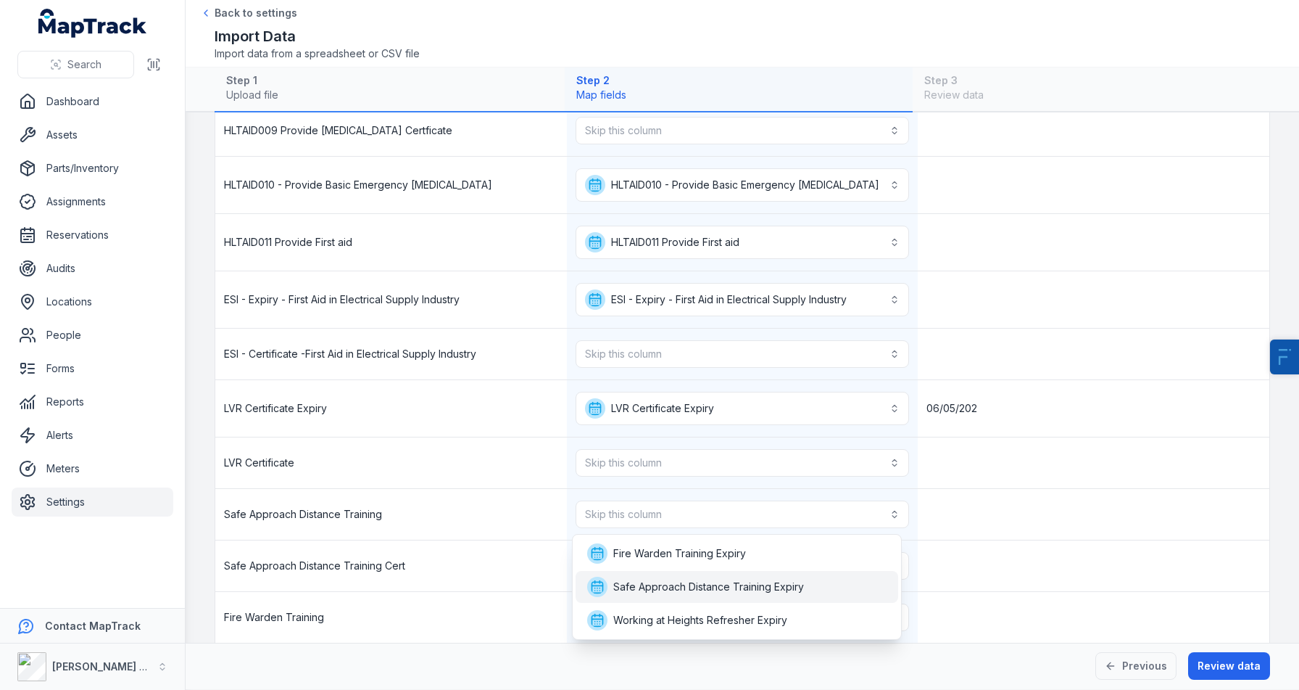
click at [670, 584] on span "Safe Approach Distance Training Expiry" at bounding box center [708, 586] width 191 height 15
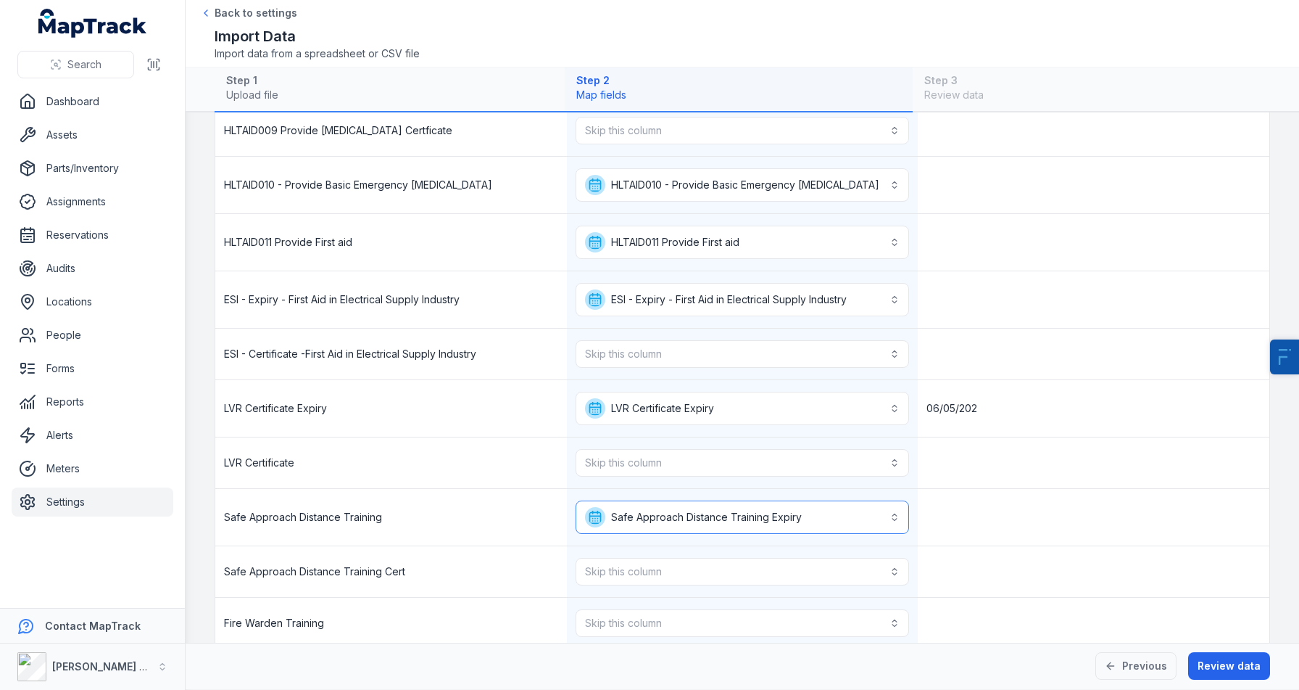
scroll to position [1429, 0]
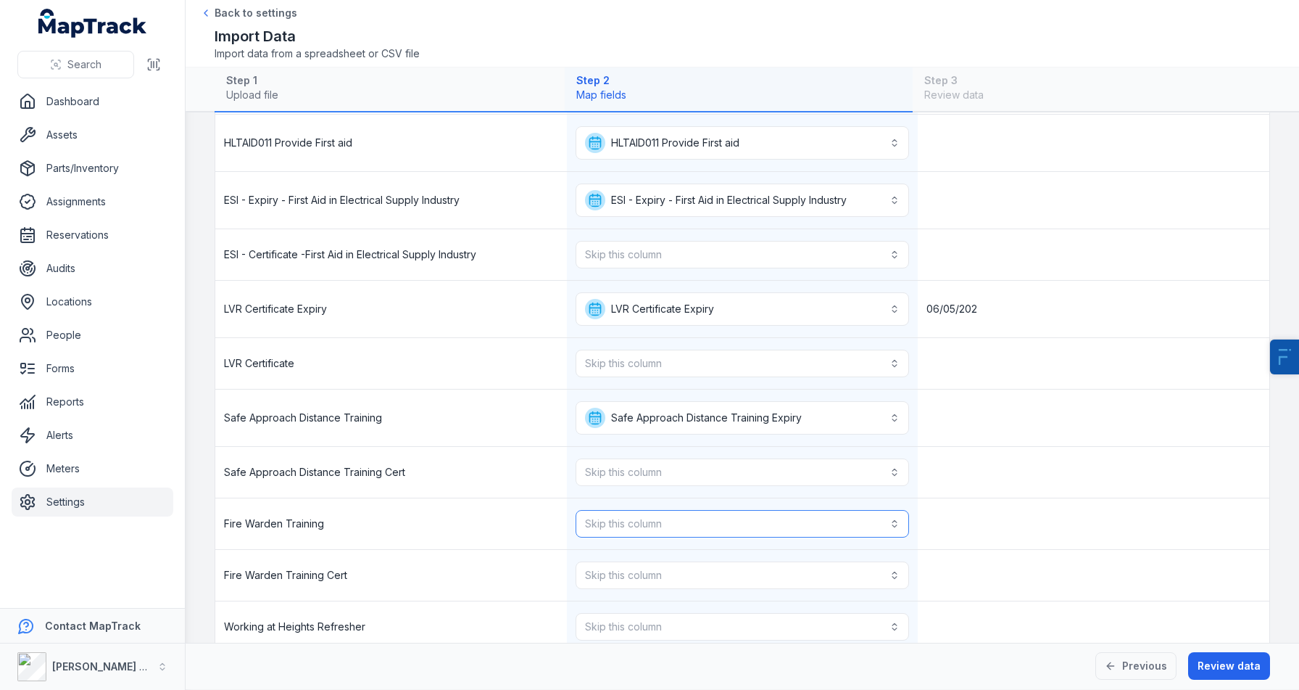
click at [683, 516] on button "Skip this column" at bounding box center [743, 524] width 334 height 28
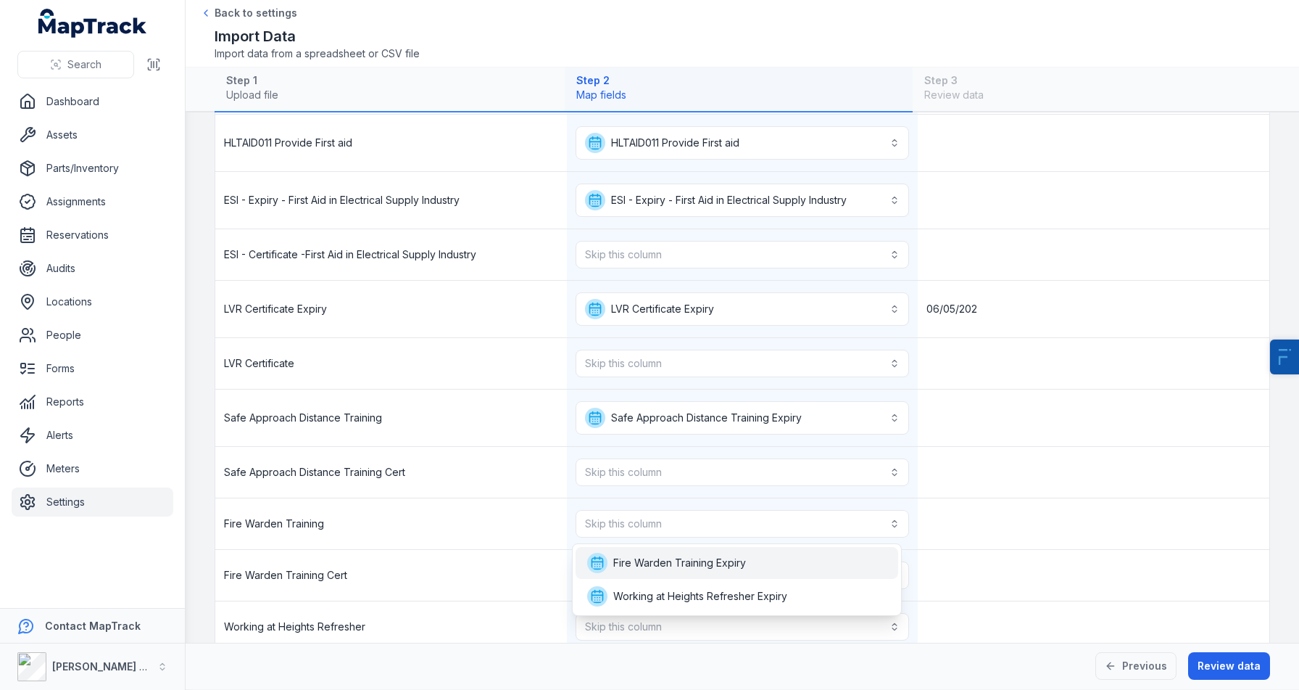
click at [689, 568] on span "Fire Warden Training Expiry" at bounding box center [679, 562] width 133 height 15
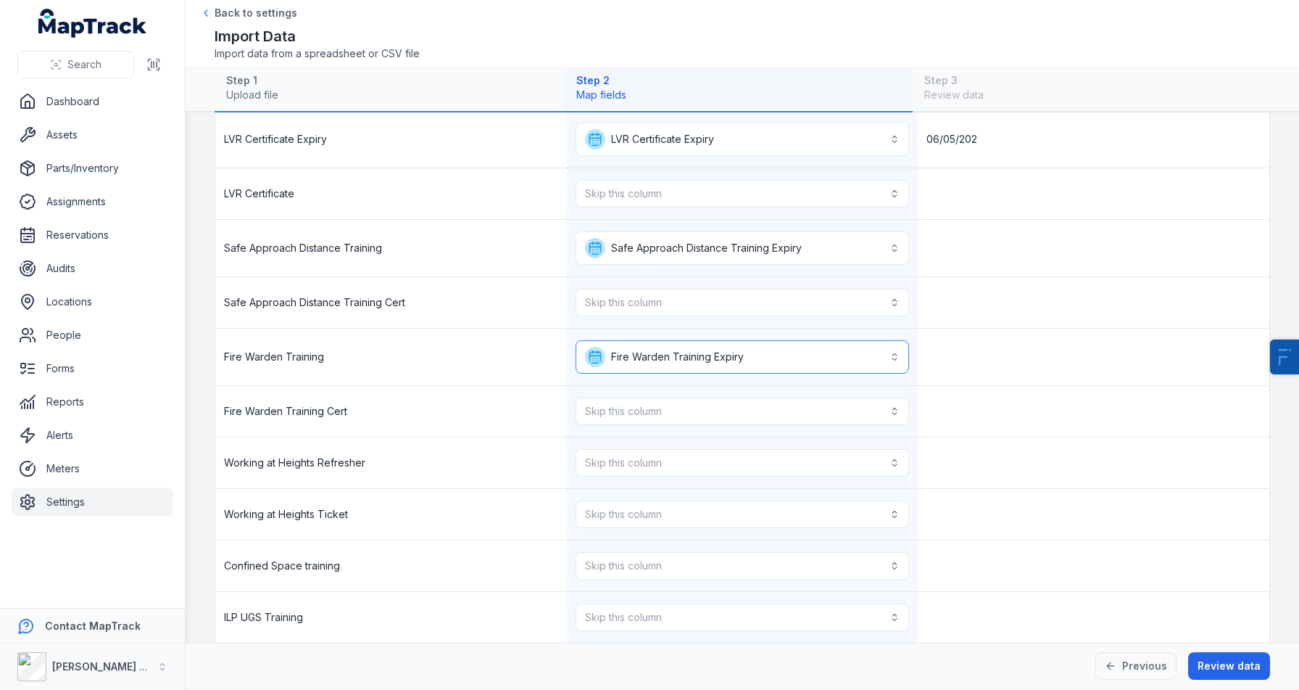
scroll to position [1620, 0]
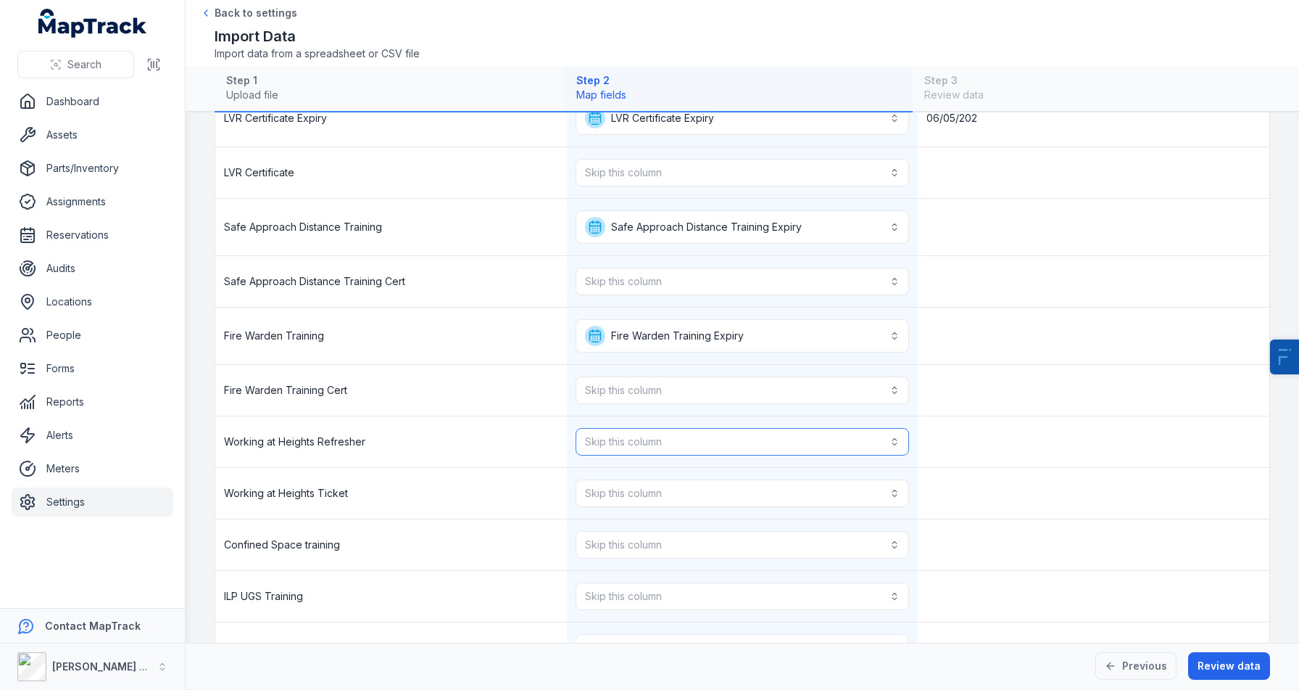
click at [682, 442] on button "Skip this column" at bounding box center [743, 442] width 334 height 28
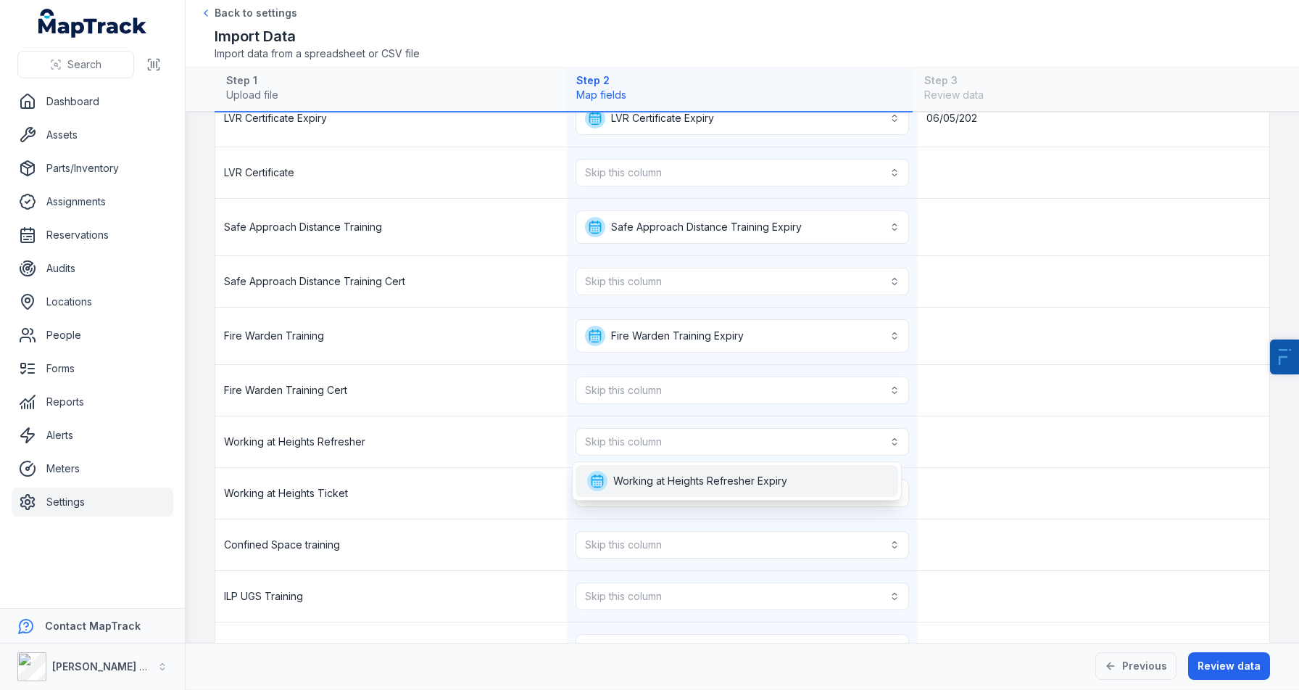
click at [683, 473] on span "Working at Heights Refresher Expiry" at bounding box center [687, 481] width 200 height 20
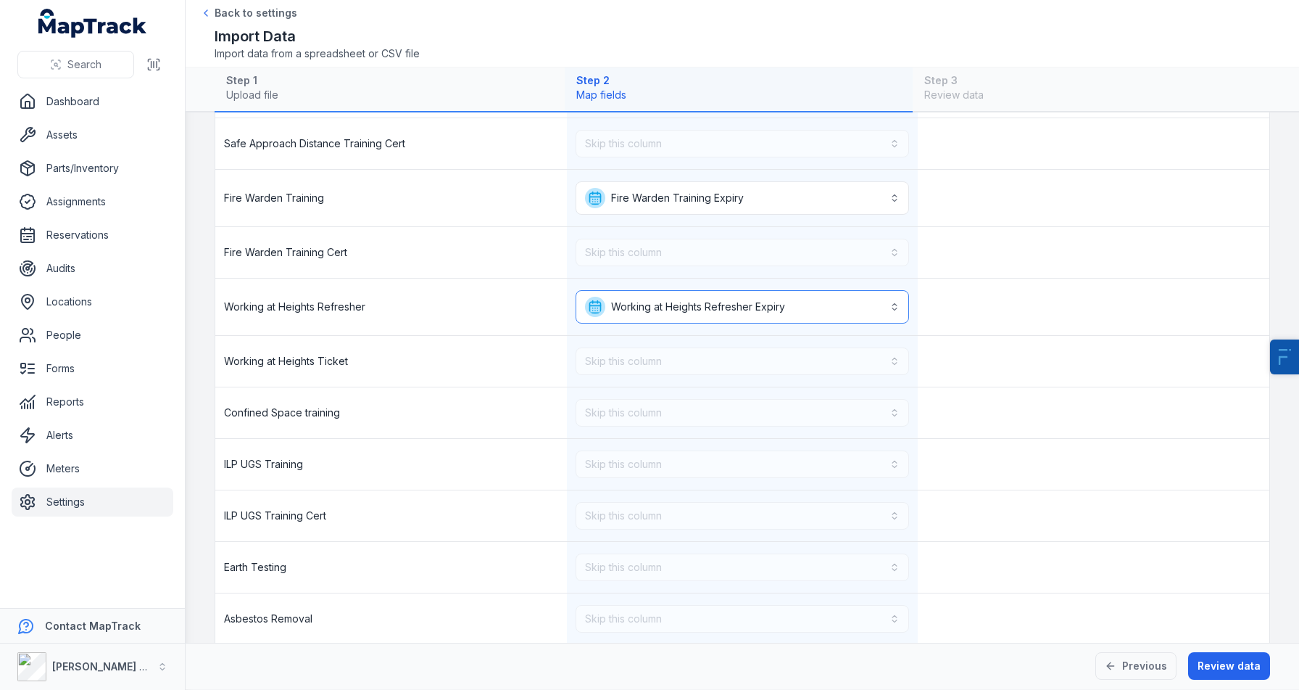
scroll to position [1829, 0]
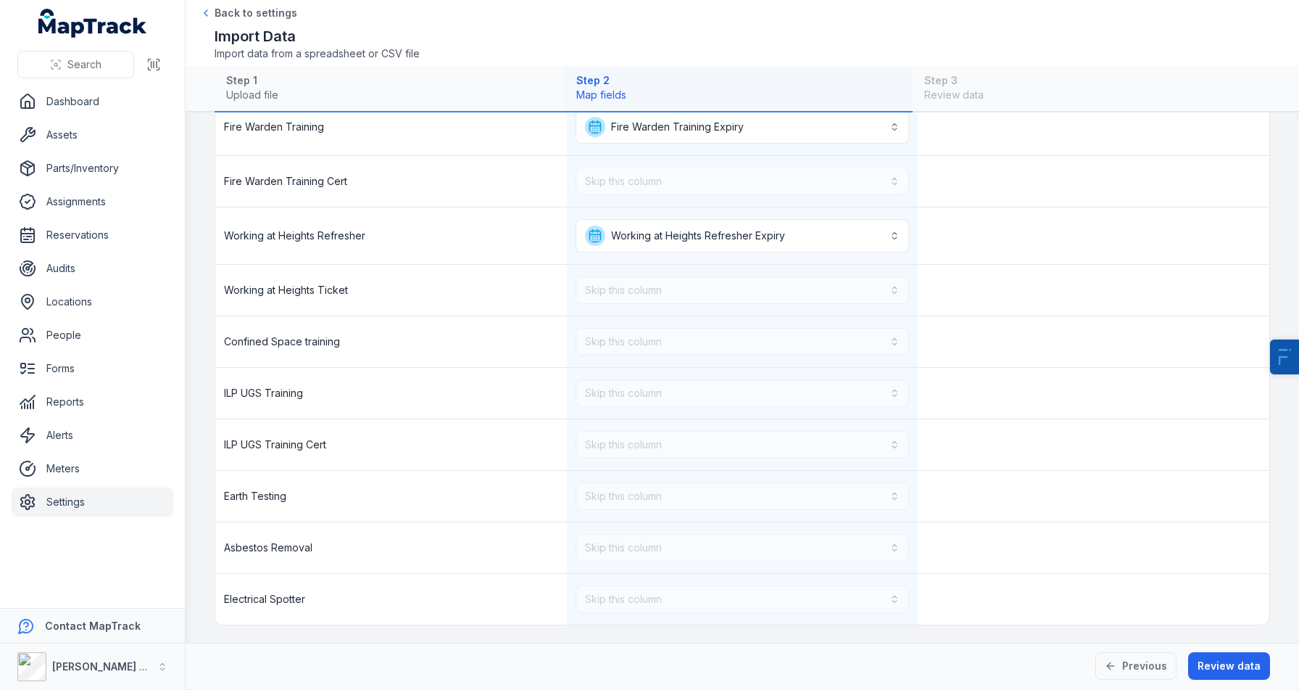
click at [785, 510] on div "Skip this column" at bounding box center [743, 496] width 352 height 51
click at [1217, 674] on button "Review data" at bounding box center [1229, 666] width 82 height 28
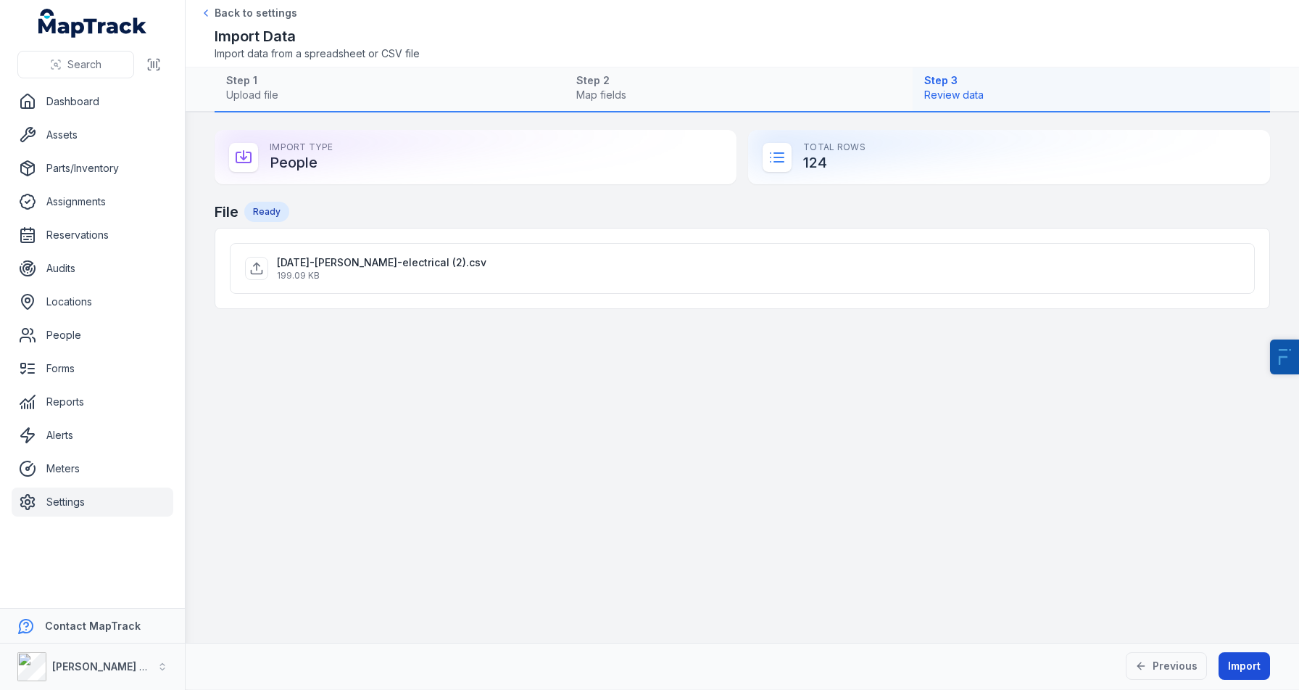
scroll to position [0, 0]
click at [1249, 670] on button "Import" at bounding box center [1244, 666] width 51 height 28
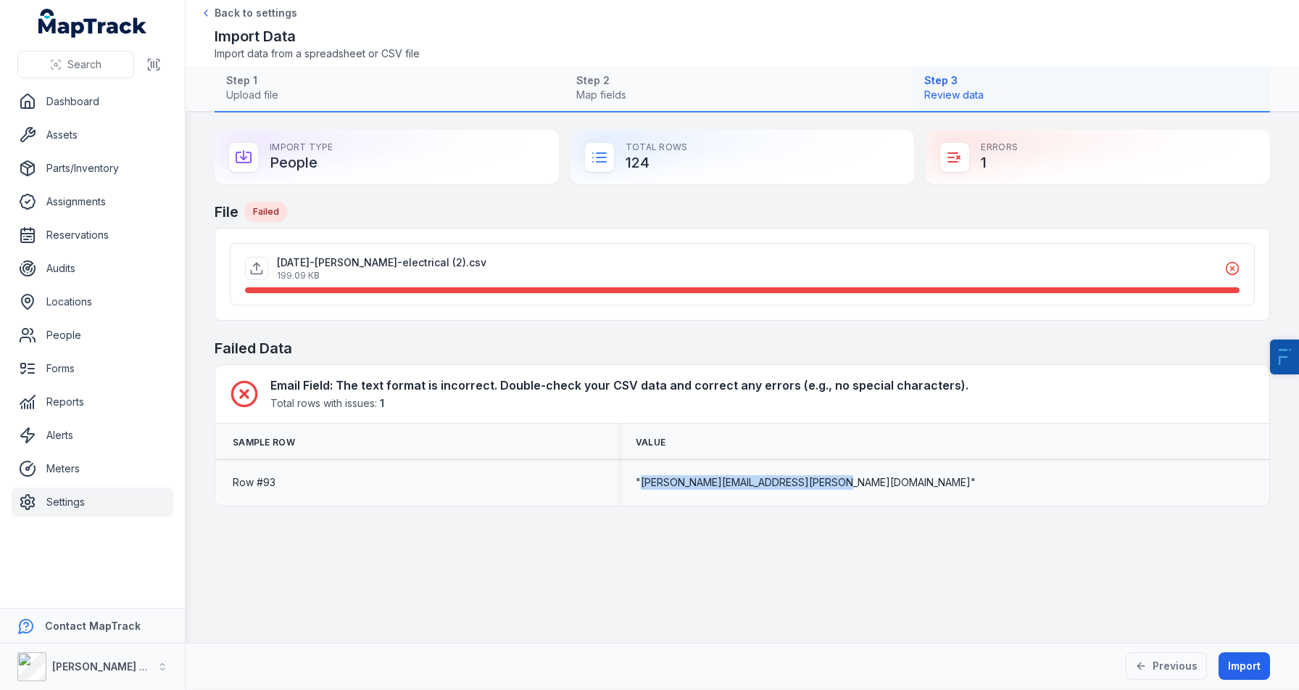
drag, startPoint x: 951, startPoint y: 484, endPoint x: 778, endPoint y: 486, distance: 173.3
click at [778, 486] on span ""Paul.D'Amico@kellyelectrical.com.au"" at bounding box center [806, 482] width 340 height 15
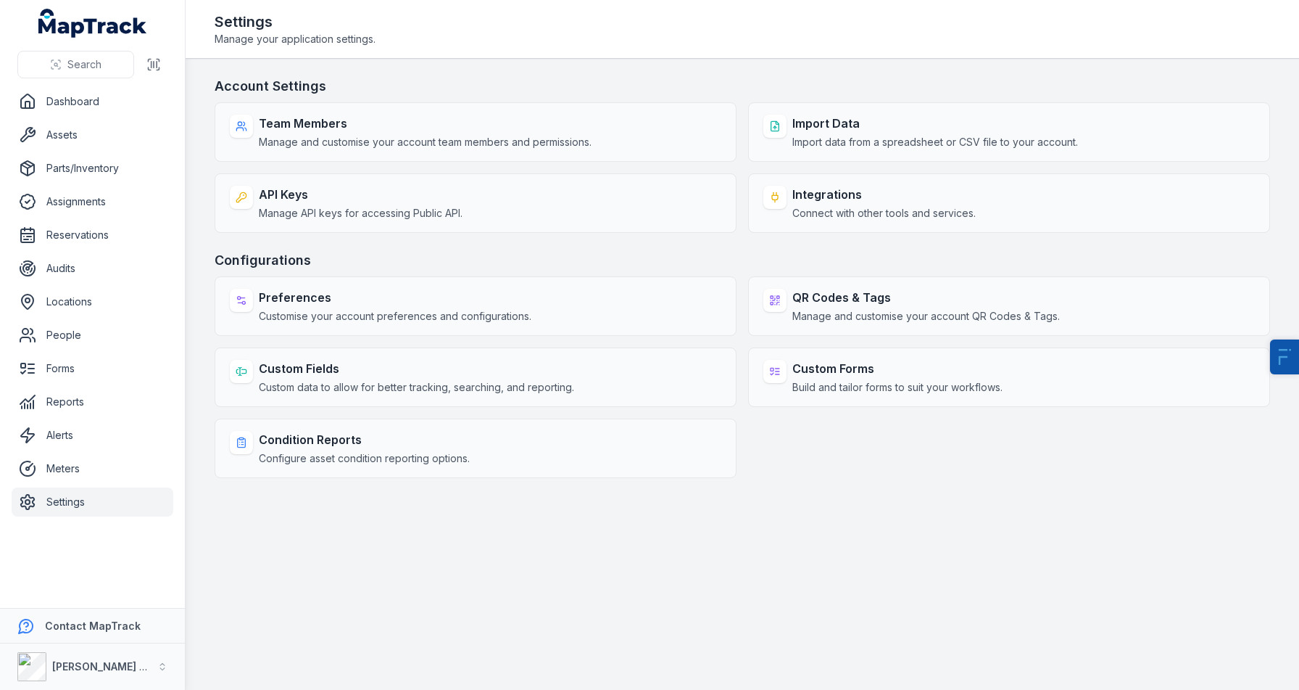
click at [107, 502] on link "Settings" at bounding box center [93, 501] width 162 height 29
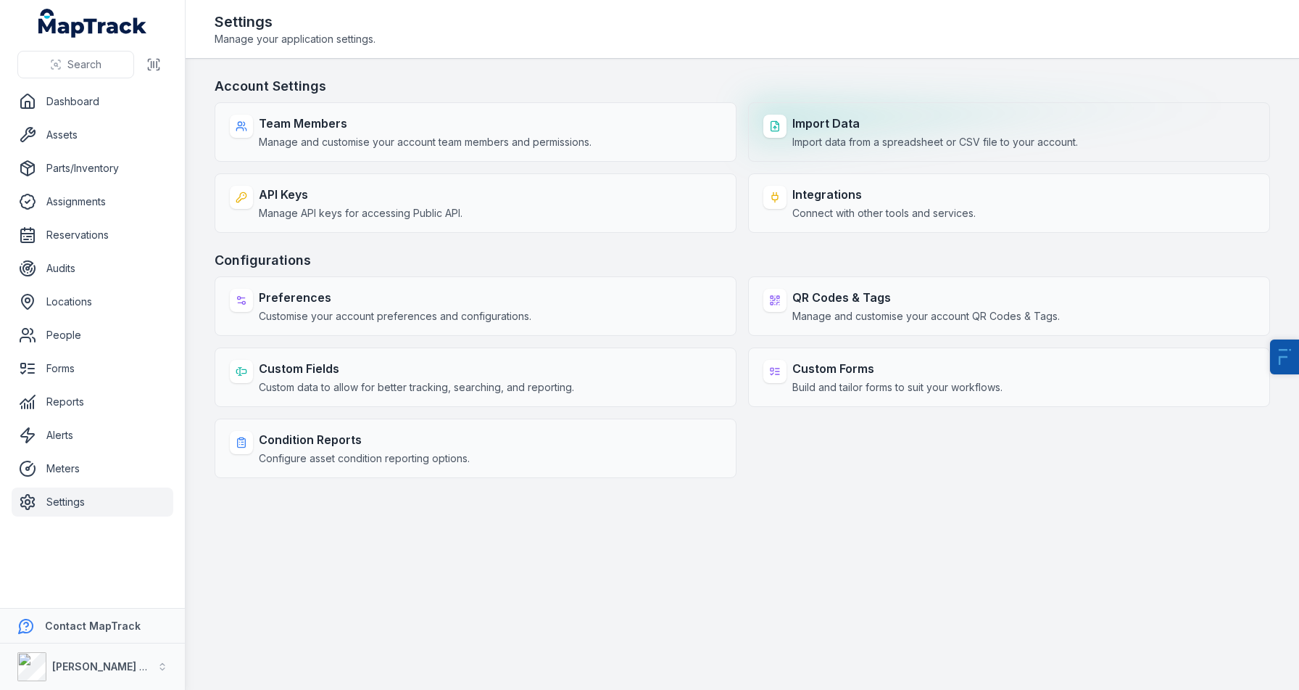
click at [917, 144] on span "Import data from a spreadsheet or CSV file to your account." at bounding box center [936, 142] width 286 height 15
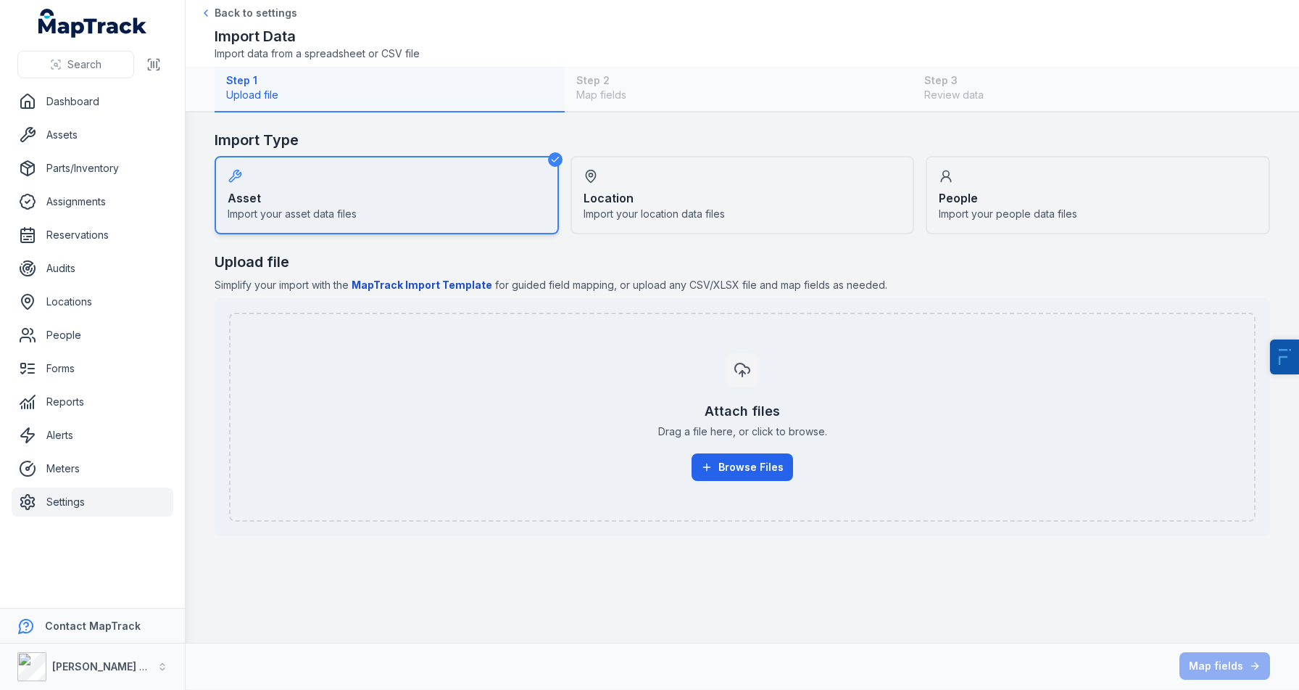
click at [1009, 160] on div "People Import your people data files" at bounding box center [1098, 195] width 344 height 78
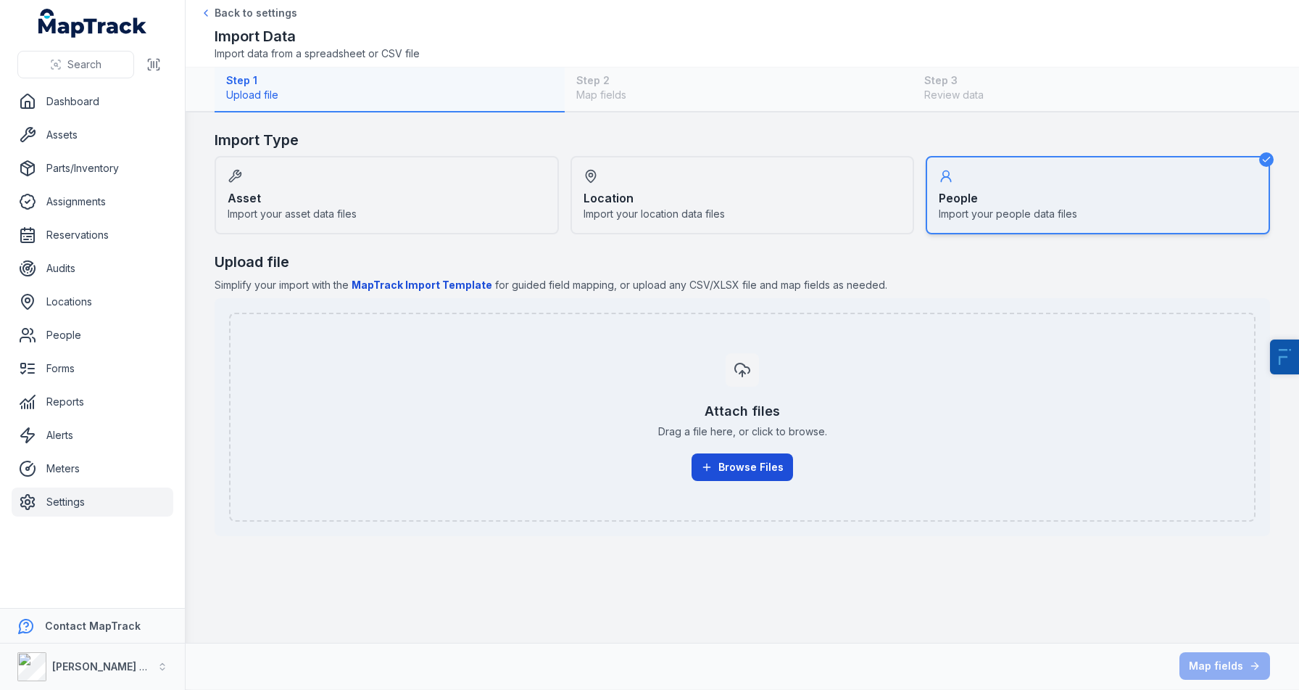
click at [722, 453] on button "Browse Files" at bounding box center [743, 467] width 102 height 28
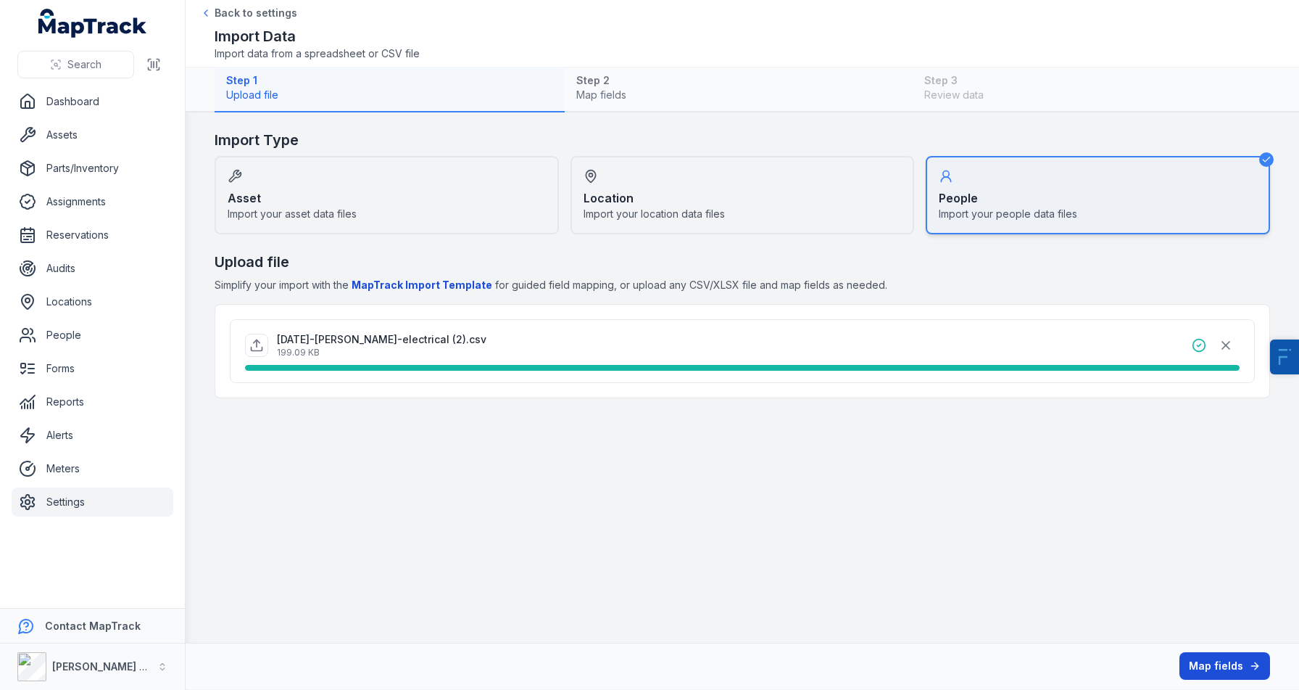
click at [1239, 659] on button "Map fields" at bounding box center [1225, 666] width 91 height 28
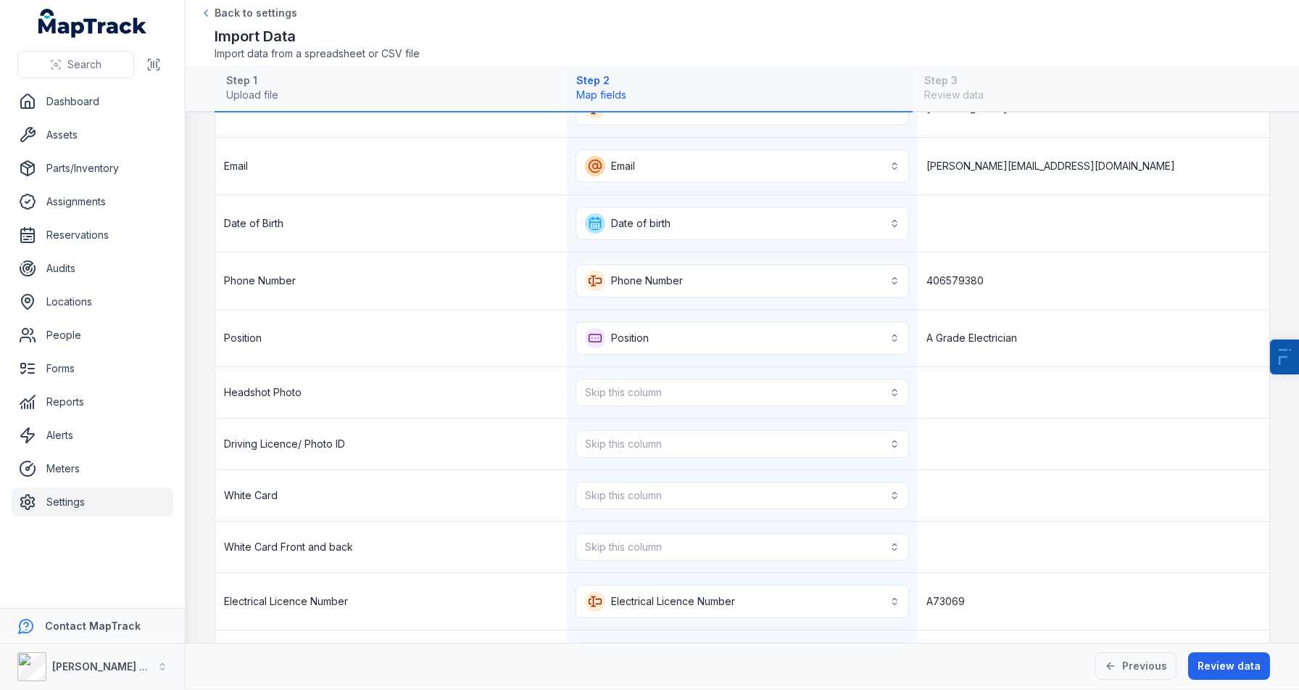
scroll to position [236, 0]
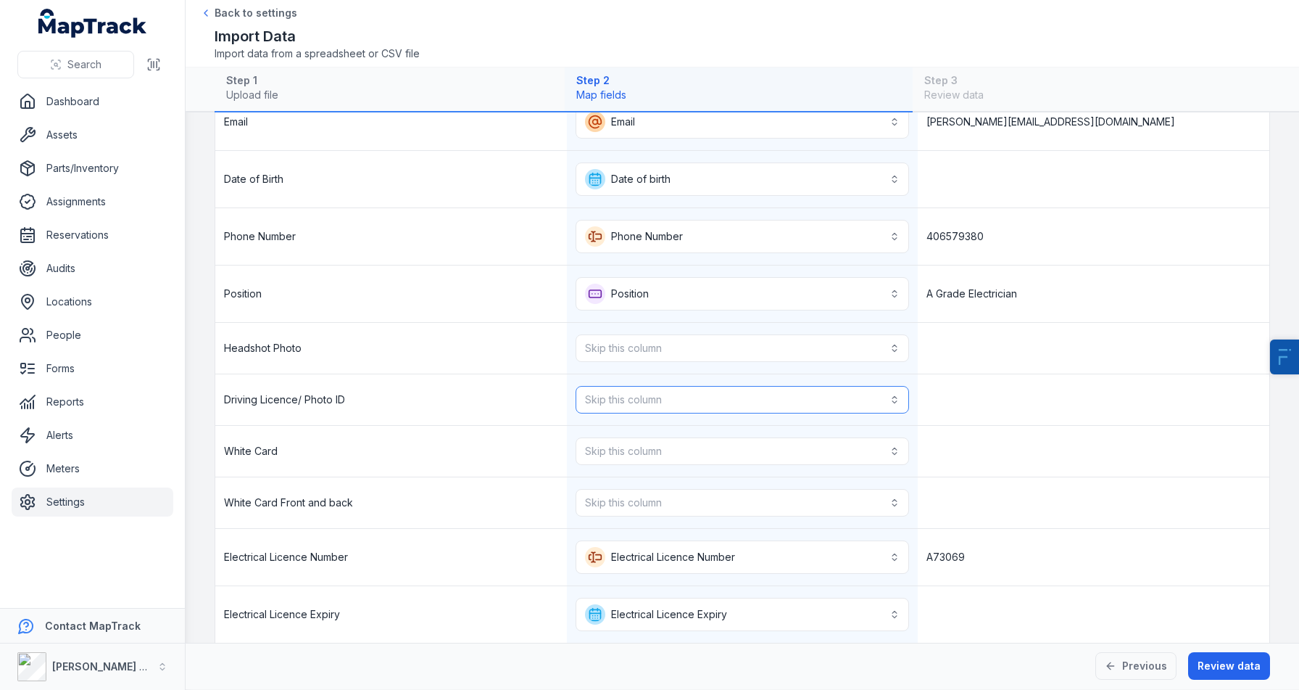
click at [619, 386] on button "Skip this column" at bounding box center [743, 400] width 334 height 28
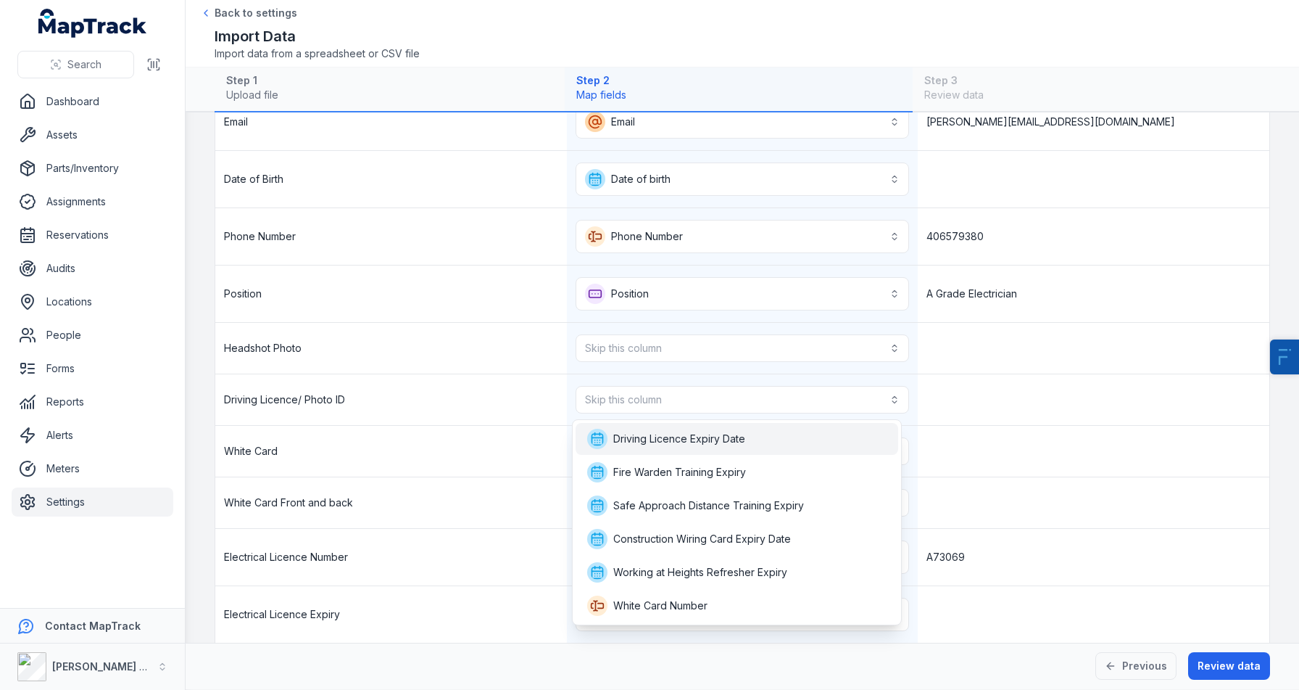
click at [637, 426] on div "Driving Licence Expiry Date" at bounding box center [737, 439] width 323 height 32
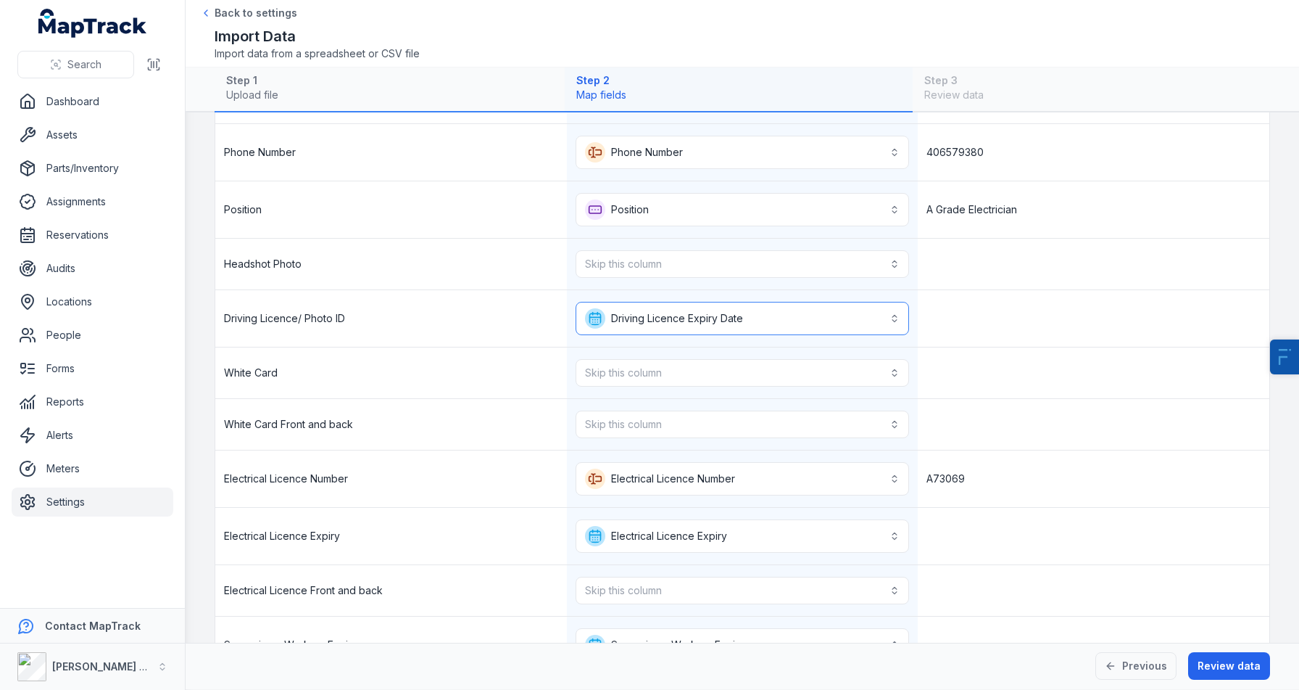
scroll to position [336, 0]
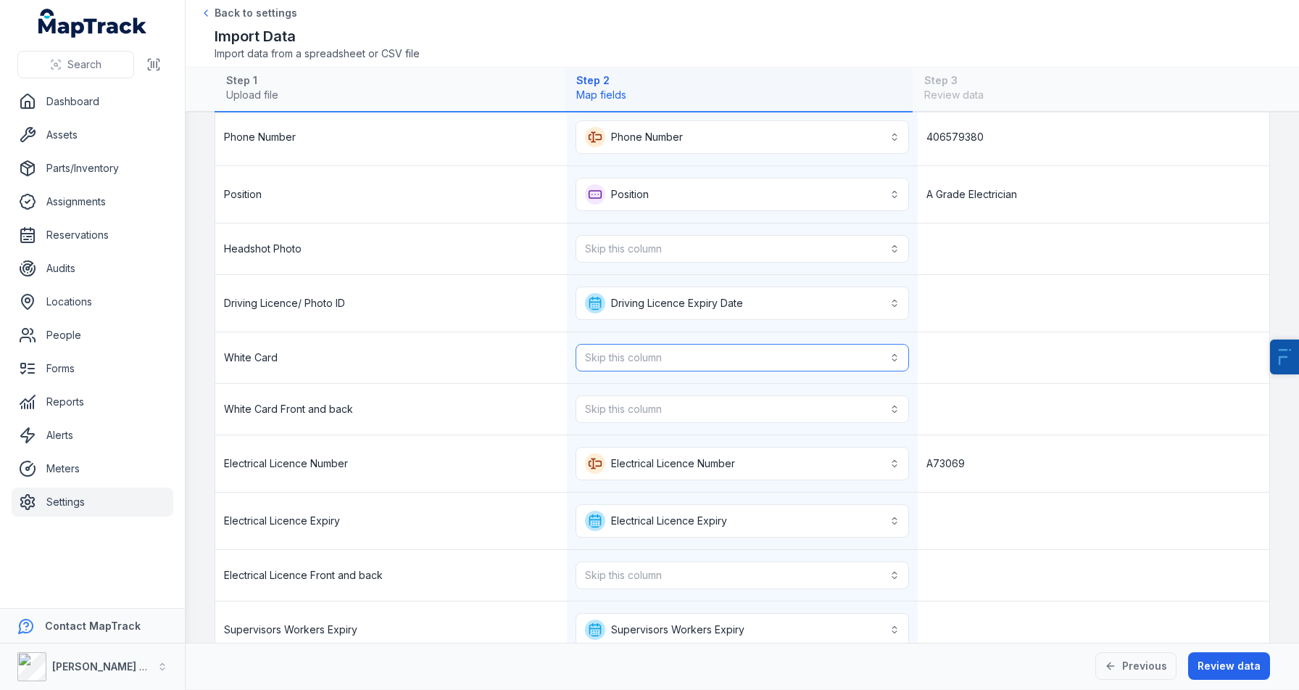
click at [678, 362] on button "Skip this column" at bounding box center [743, 358] width 334 height 28
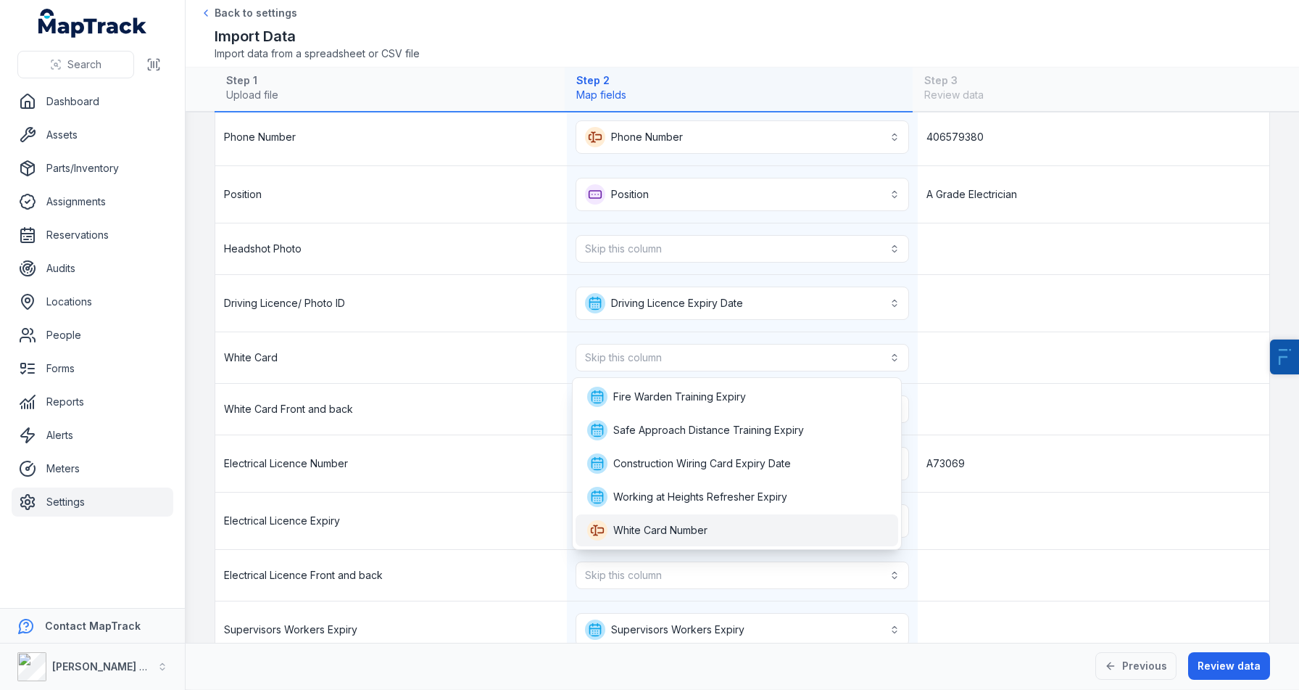
click at [676, 525] on span "White Card Number" at bounding box center [660, 530] width 94 height 15
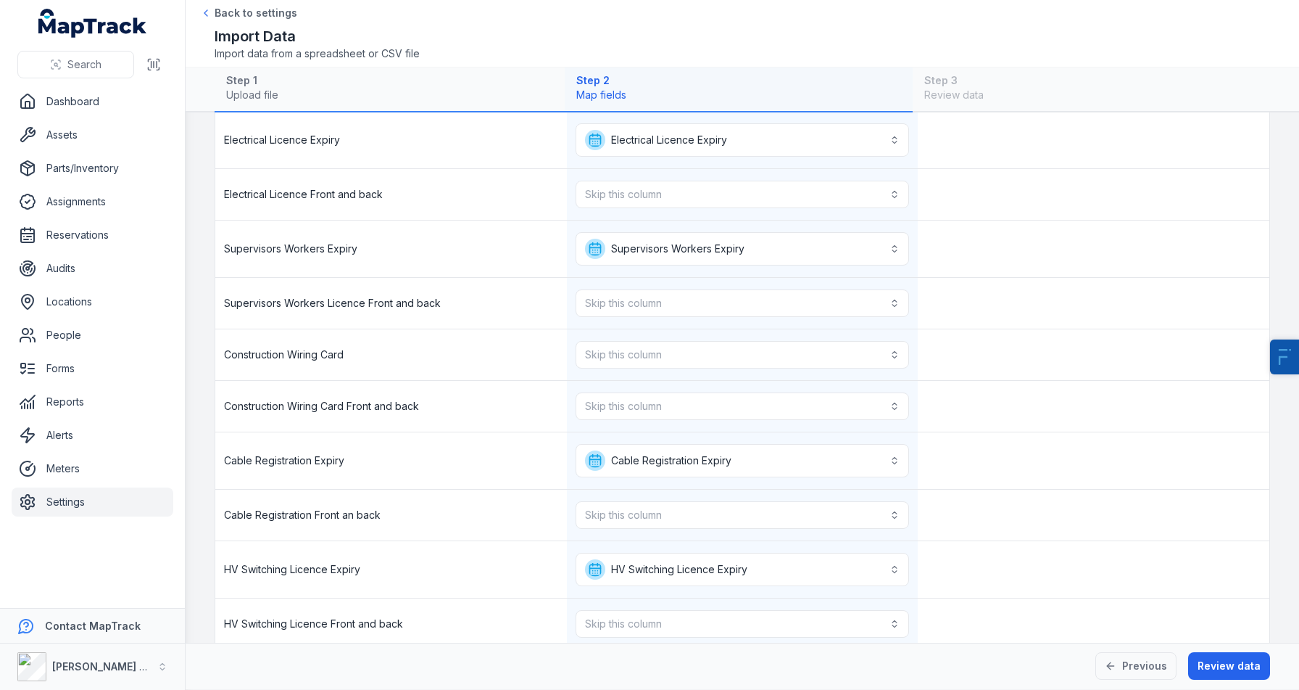
scroll to position [725, 0]
click at [695, 356] on button "Skip this column" at bounding box center [743, 352] width 334 height 28
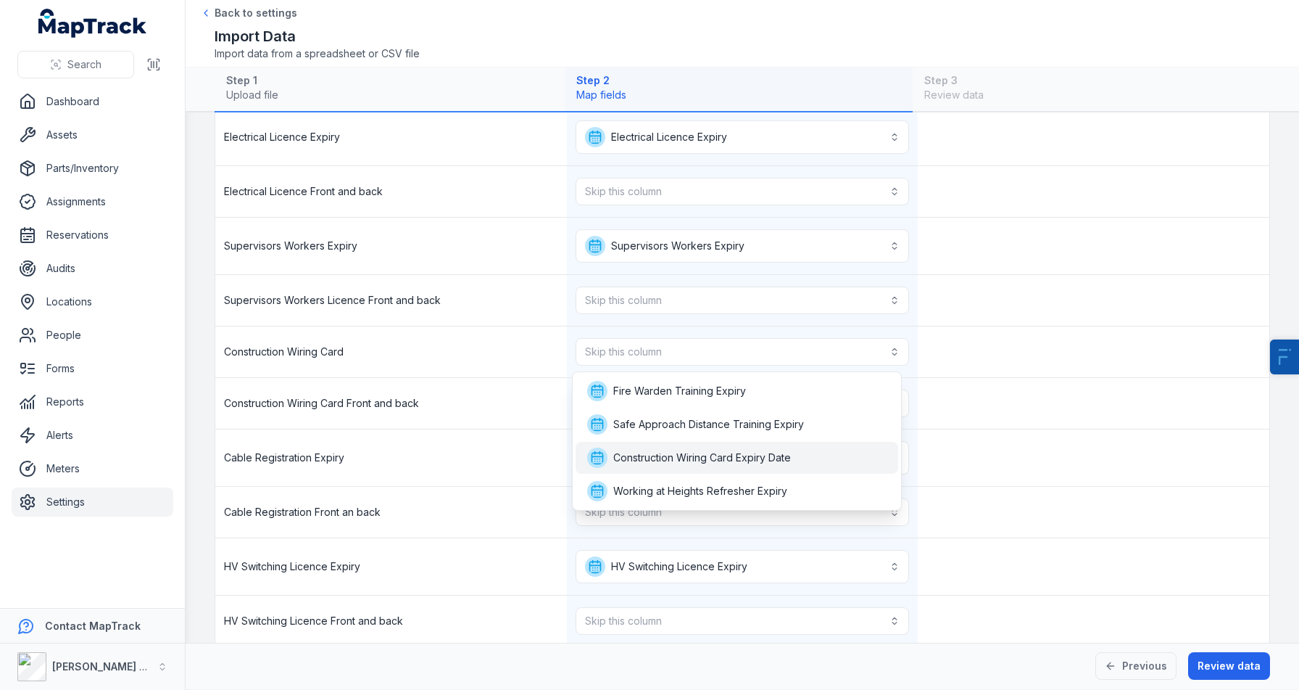
click at [691, 452] on span "Construction Wiring Card Expiry Date" at bounding box center [702, 457] width 178 height 15
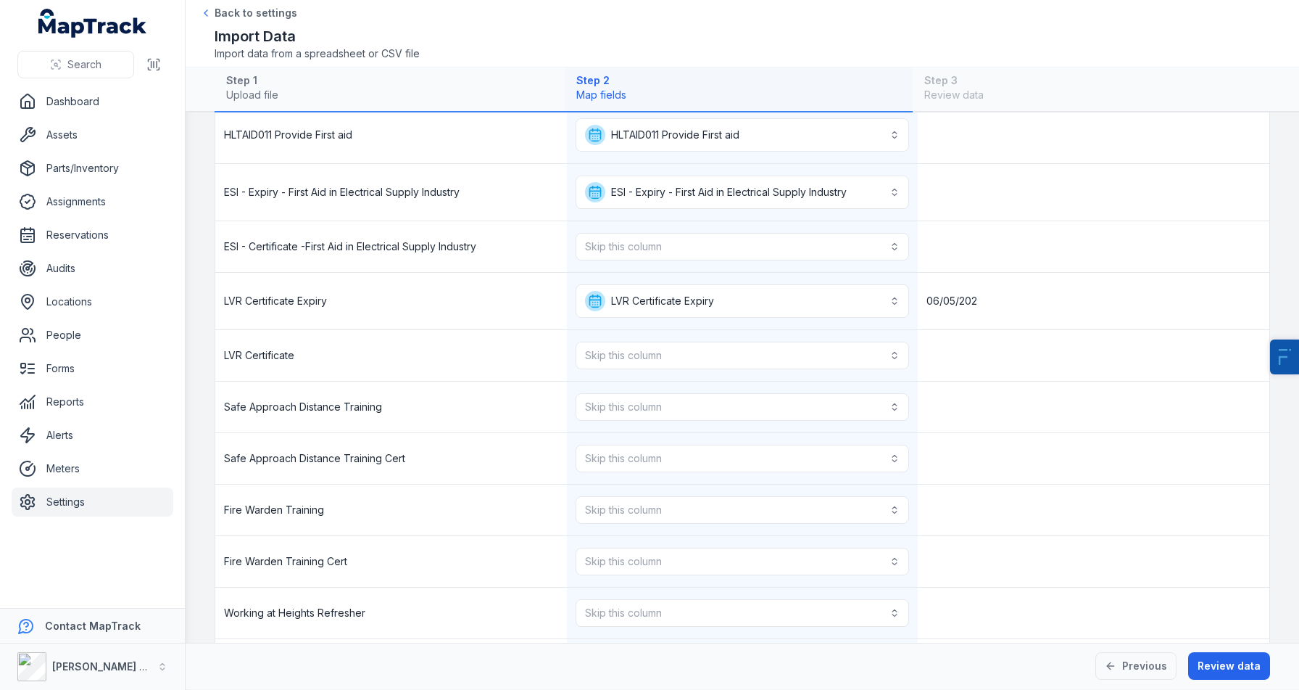
scroll to position [1443, 0]
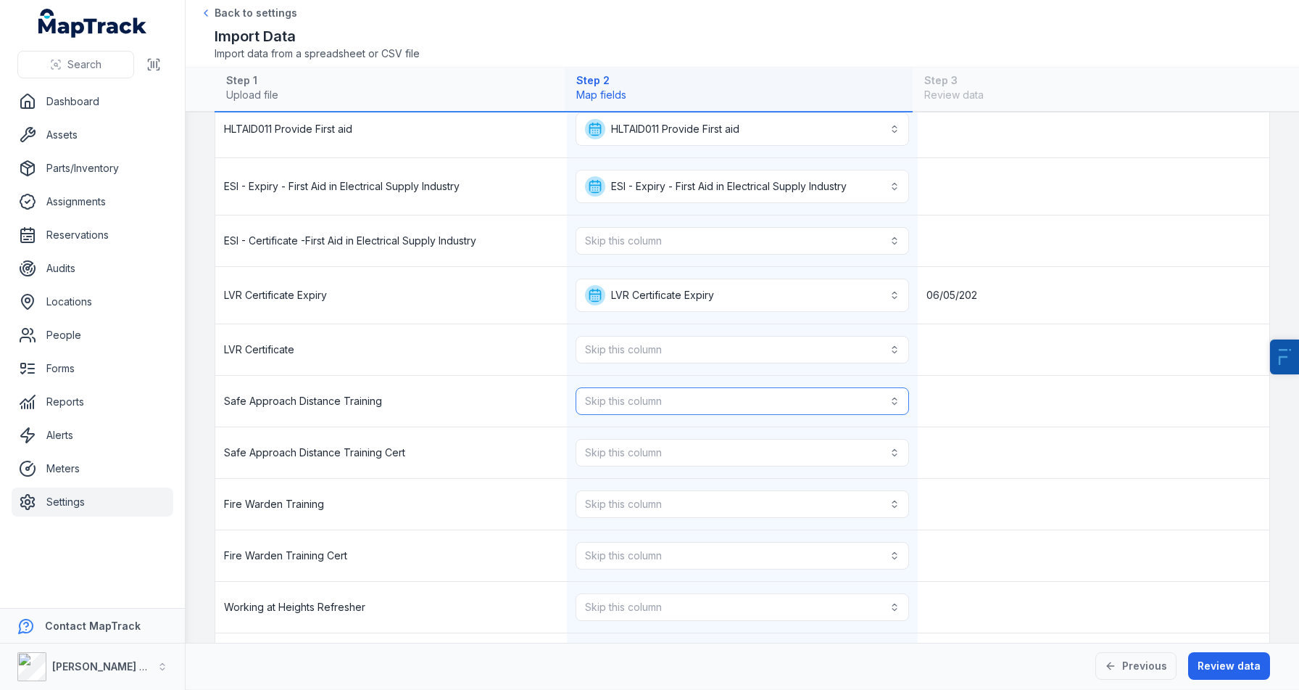
click at [695, 399] on button "Skip this column" at bounding box center [743, 401] width 334 height 28
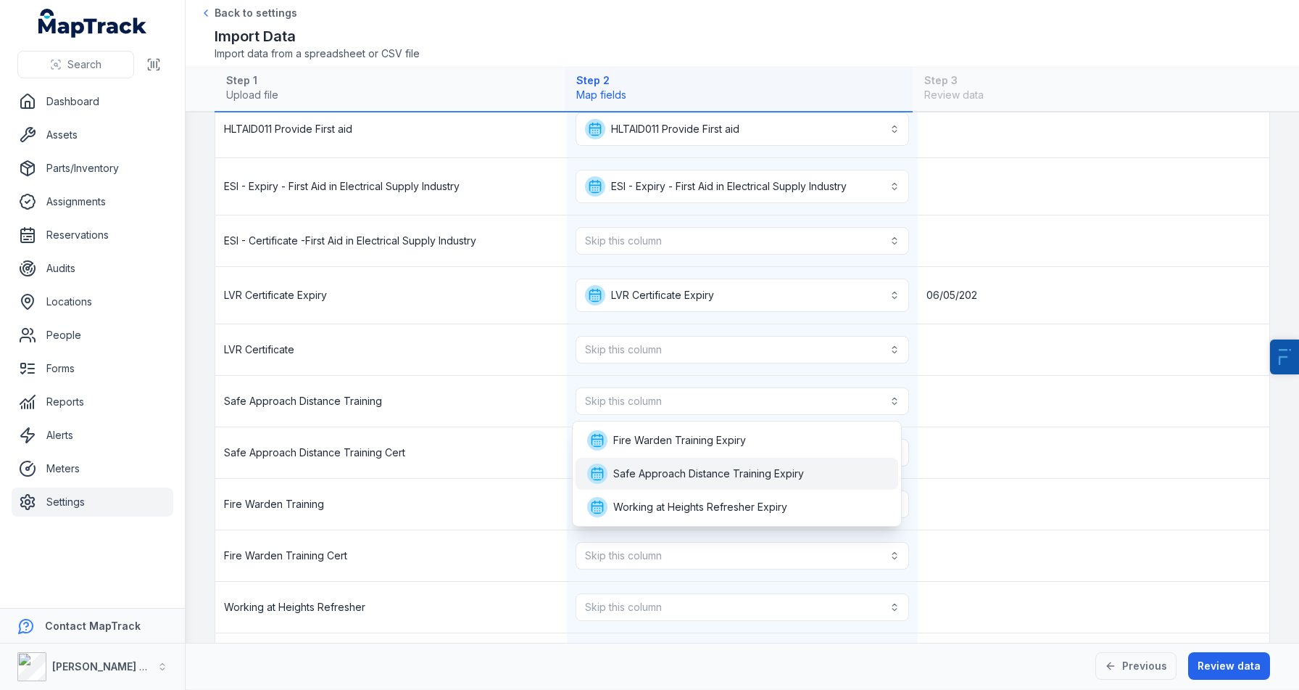
click at [694, 484] on div "Safe Approach Distance Training Expiry" at bounding box center [737, 474] width 323 height 32
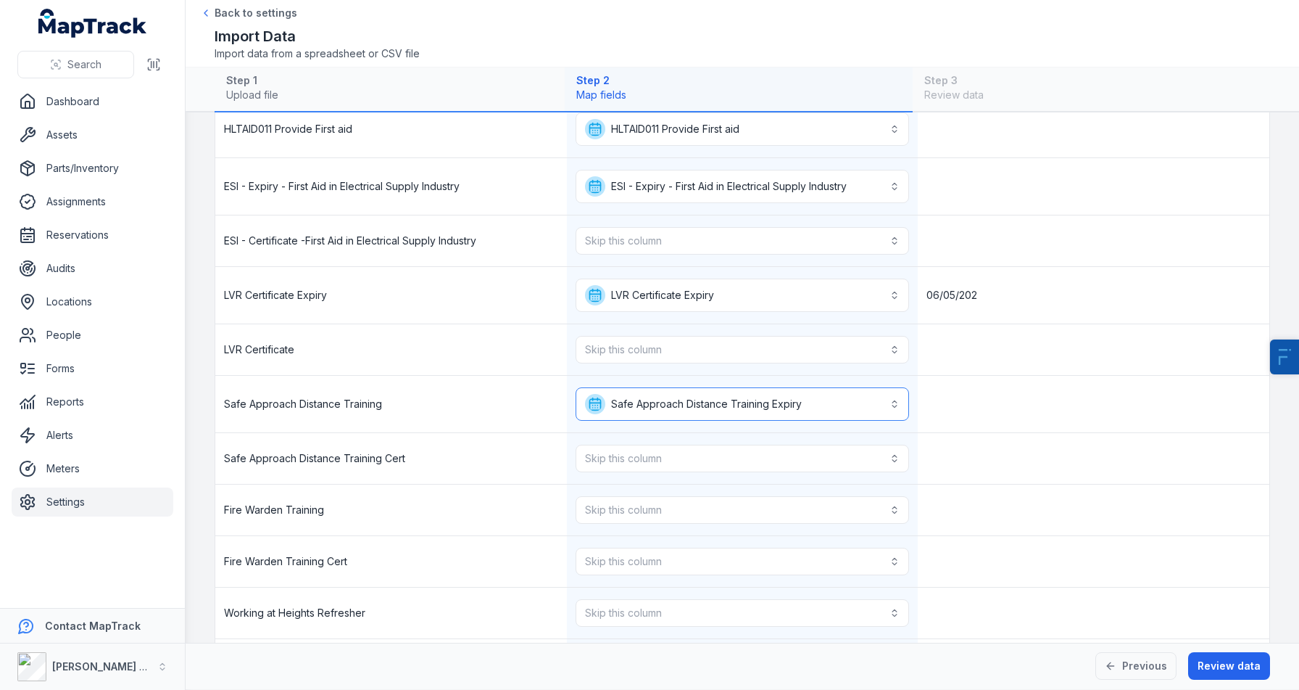
scroll to position [1560, 0]
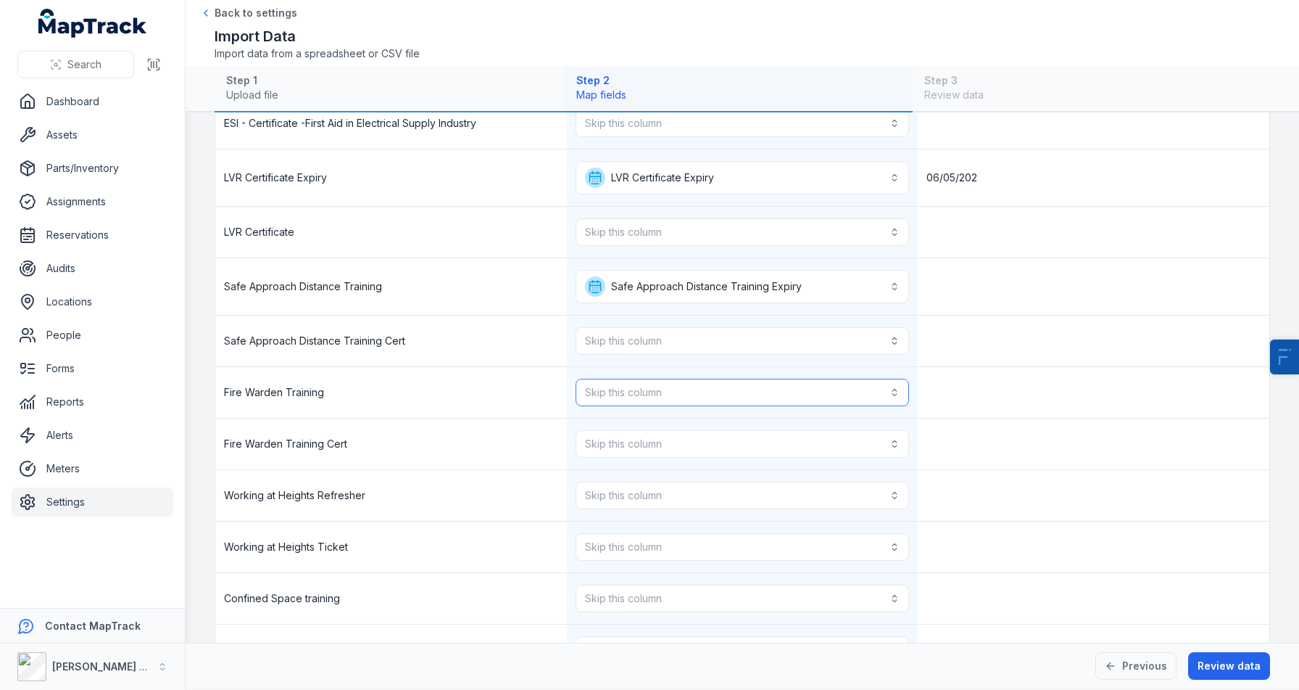
click at [676, 385] on button "Skip this column" at bounding box center [743, 393] width 334 height 28
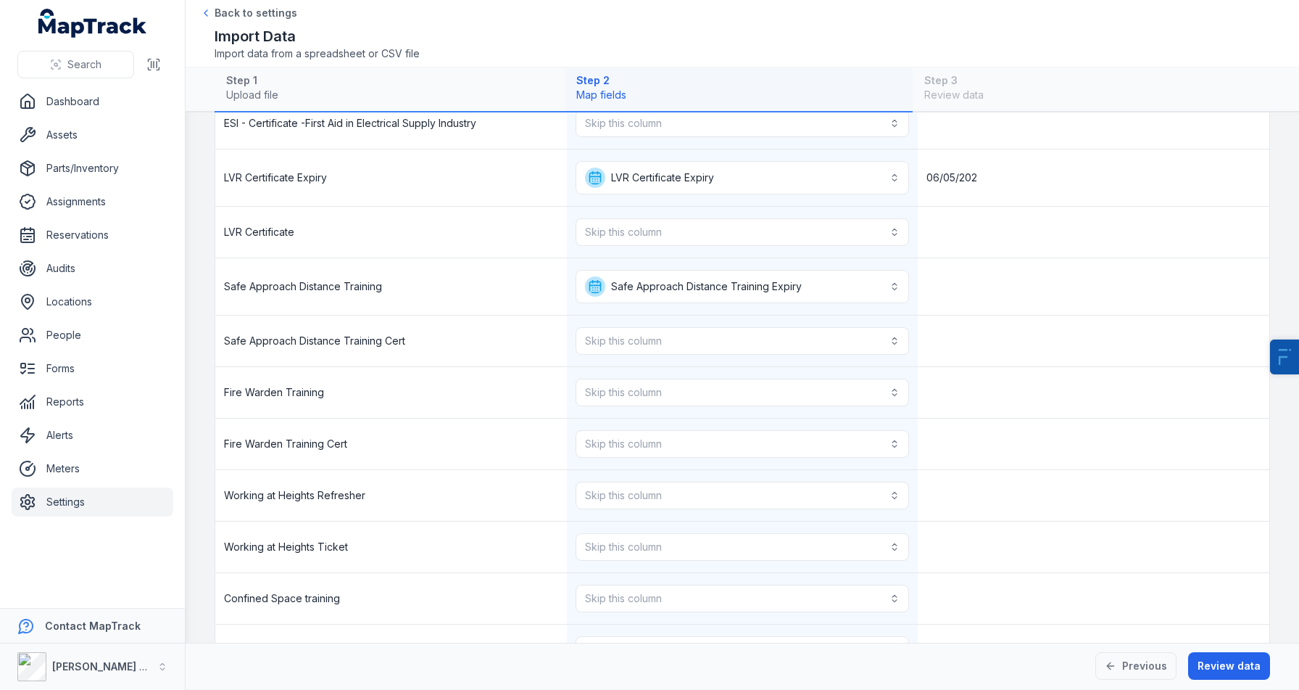
click at [561, 392] on div "Fire Warden Training" at bounding box center [391, 392] width 352 height 51
click at [605, 392] on button "Skip this column" at bounding box center [743, 393] width 334 height 28
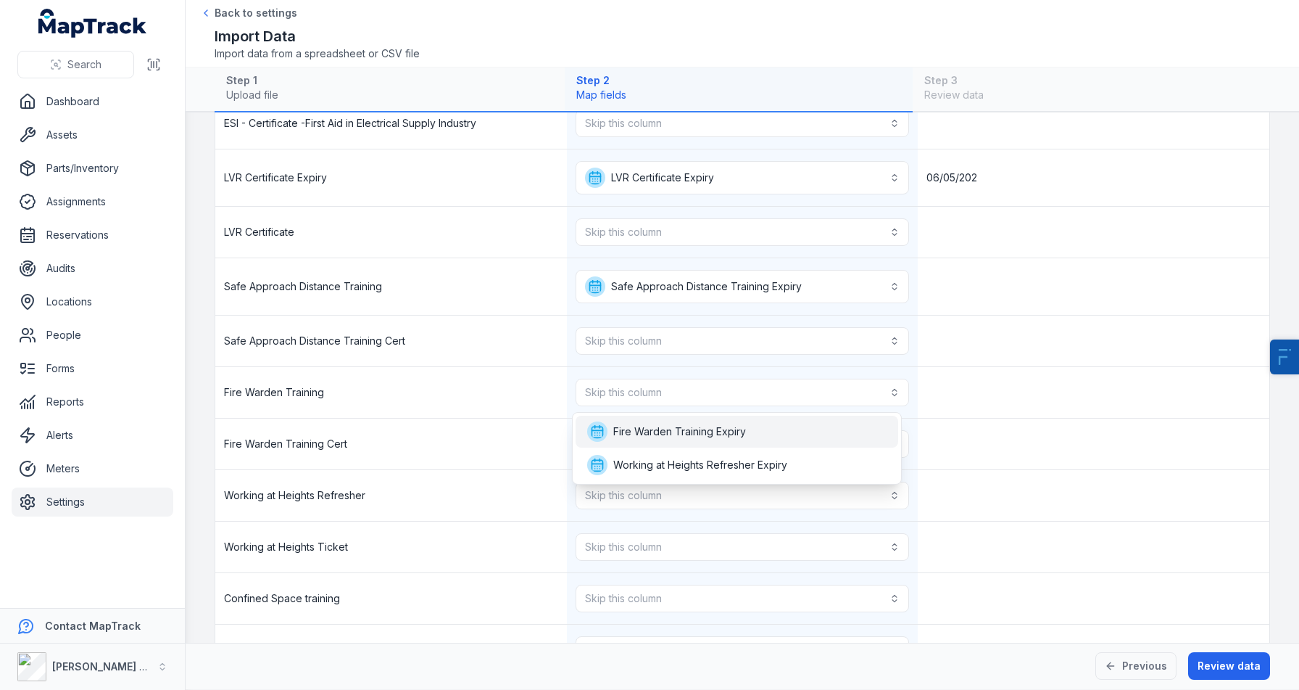
click at [624, 419] on div "Fire Warden Training Expiry" at bounding box center [737, 431] width 323 height 32
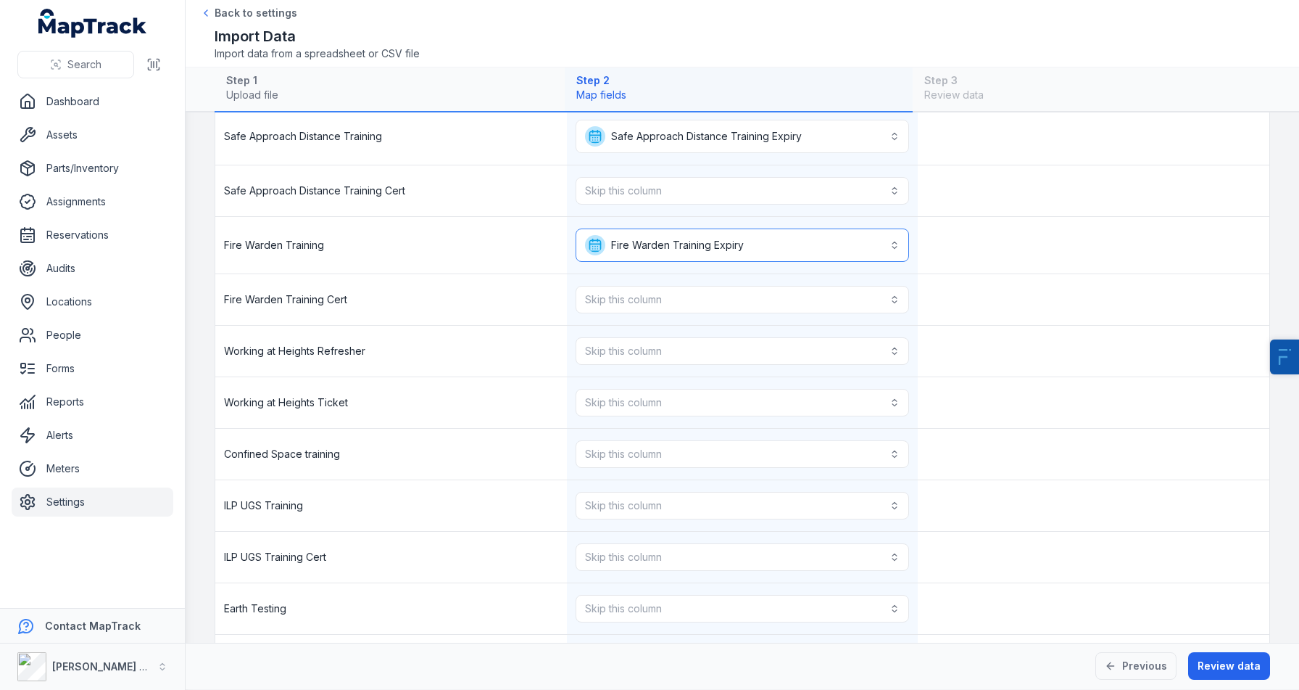
scroll to position [1751, 0]
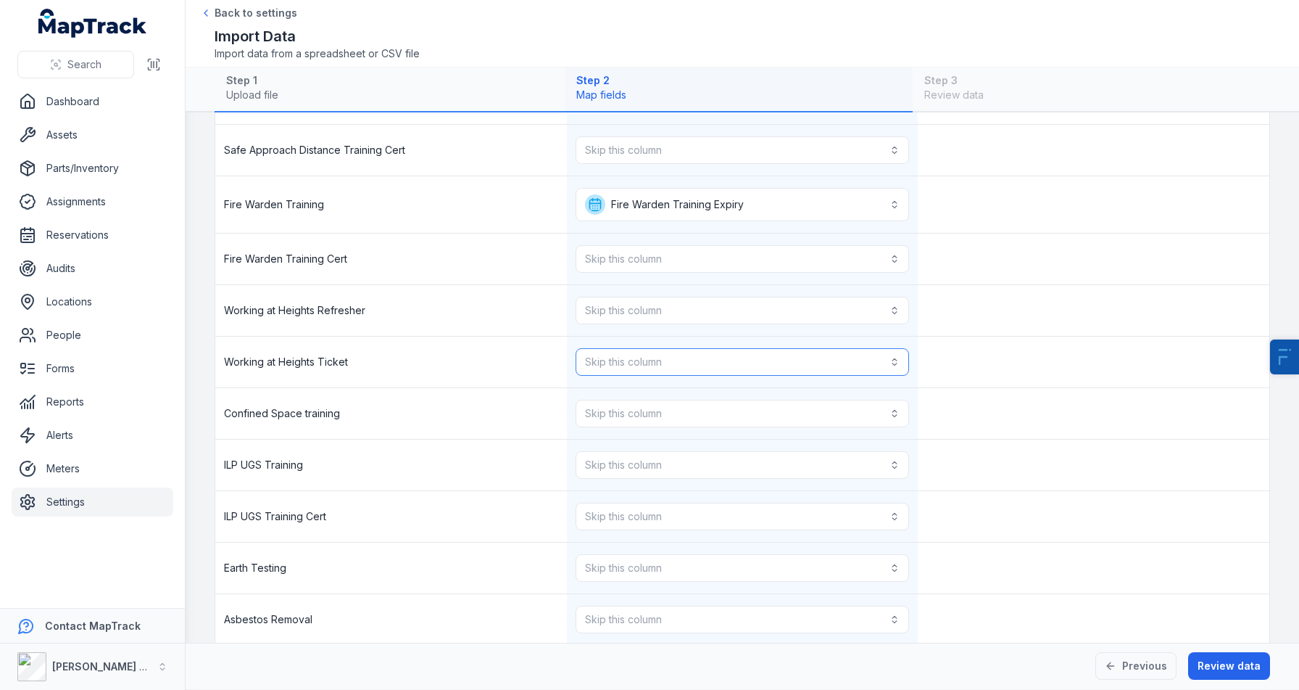
click at [627, 358] on button "Skip this column" at bounding box center [743, 362] width 334 height 28
click at [651, 406] on span "Working at Heights Refresher Expiry" at bounding box center [700, 401] width 174 height 15
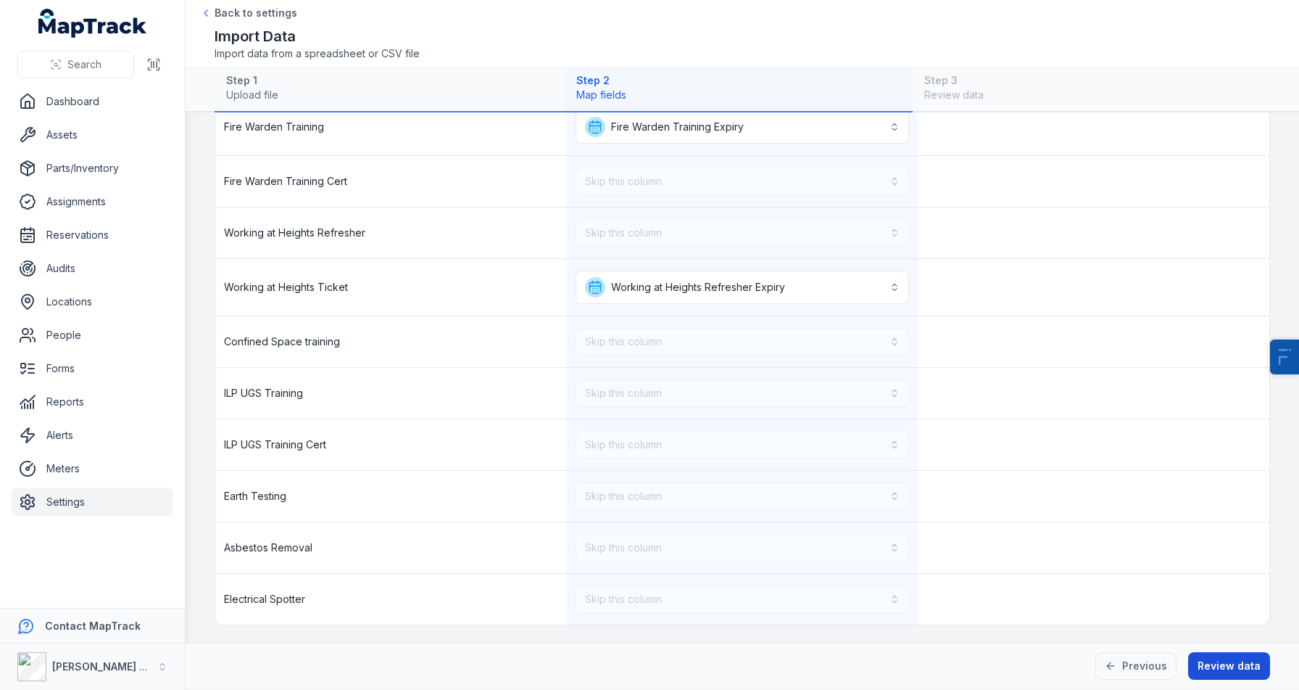
click at [1227, 669] on button "Review data" at bounding box center [1229, 666] width 82 height 28
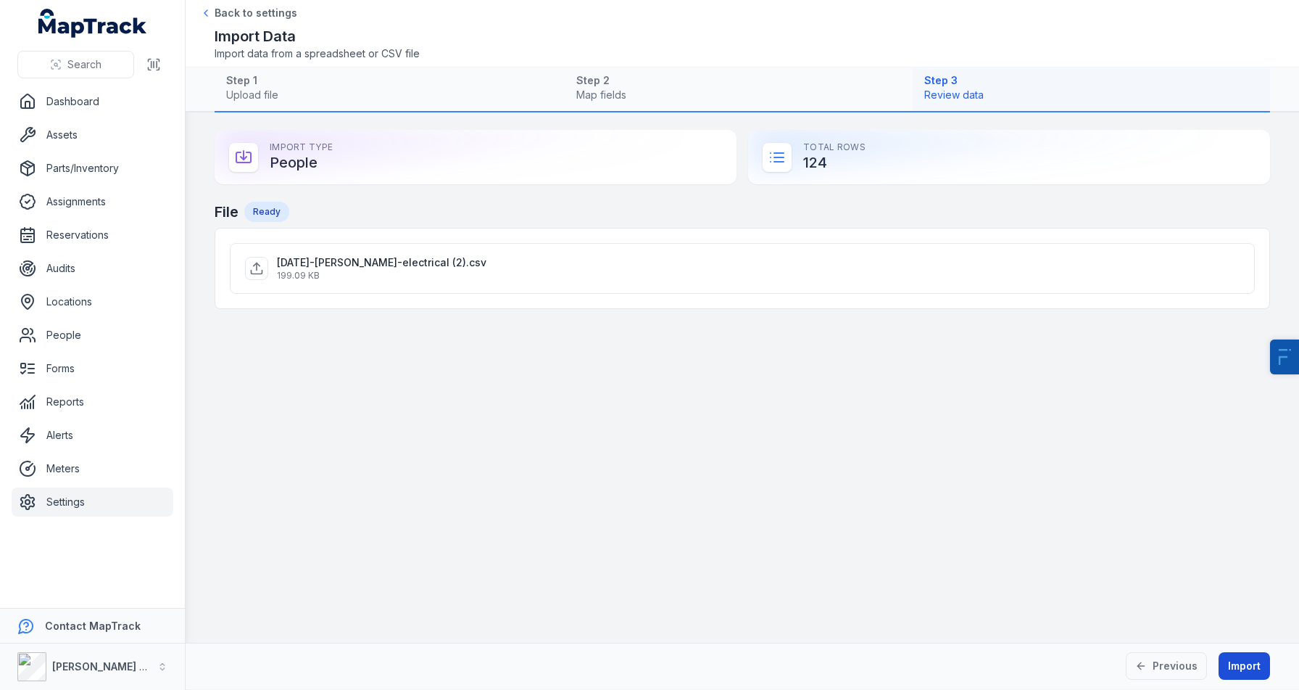
click at [1237, 668] on button "Import" at bounding box center [1244, 666] width 51 height 28
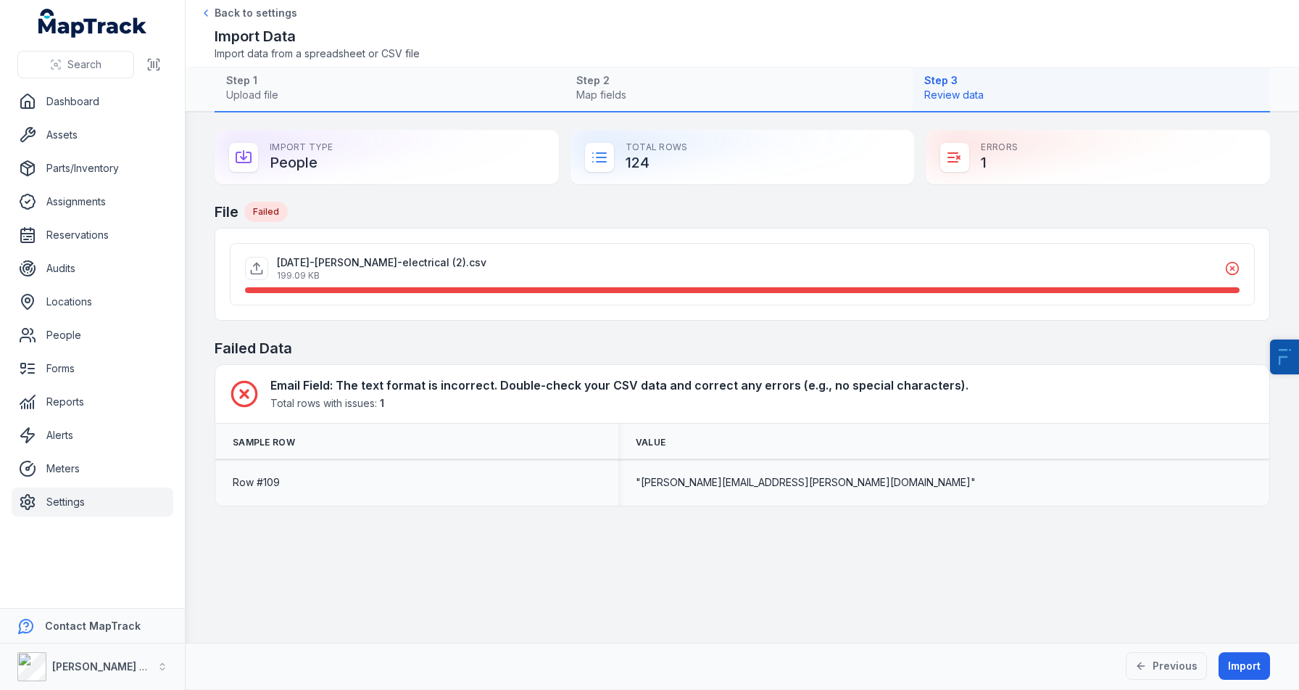
click at [814, 481] on span ""Samuel.D'Angelo@kellyelectrical.com.au"" at bounding box center [806, 482] width 340 height 15
click at [658, 544] on main "Import Type People Total Rows 124 Errors 1 File Failed 2025-10-07-kelly-electri…" at bounding box center [743, 377] width 1114 height 530
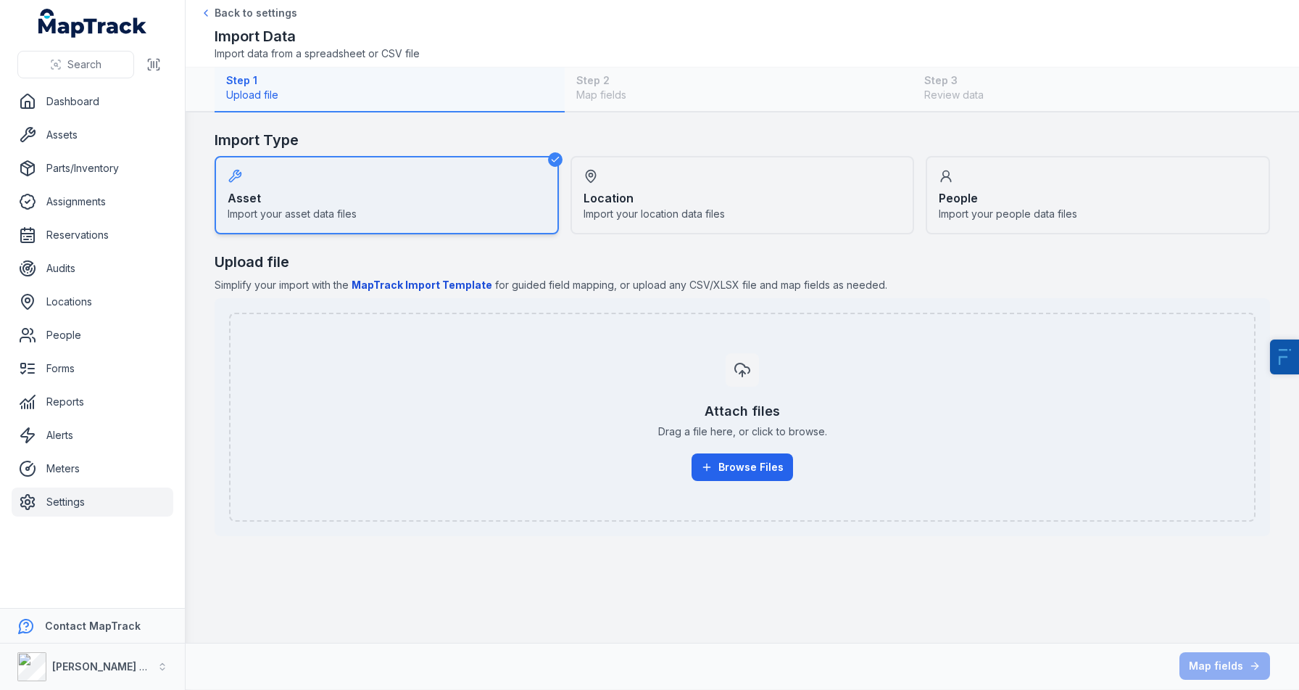
click at [981, 218] on span "Import your people data files" at bounding box center [1008, 214] width 138 height 15
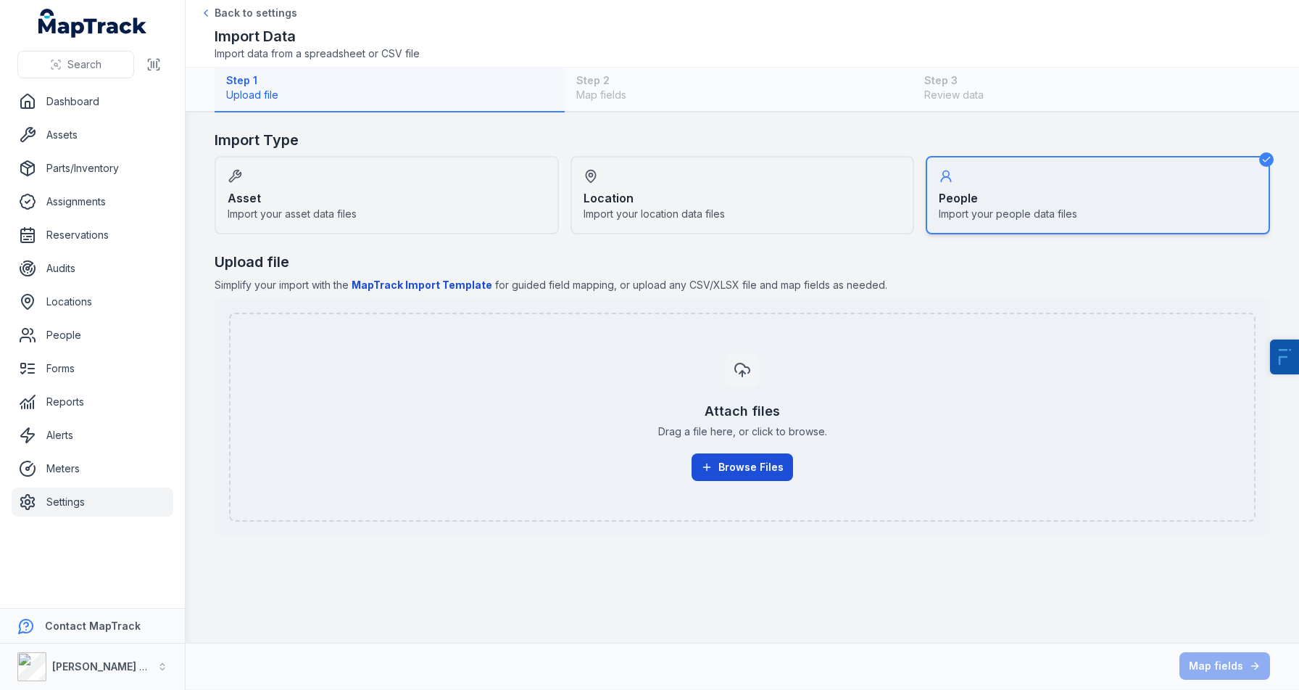
click at [756, 460] on button "Browse Files" at bounding box center [743, 467] width 102 height 28
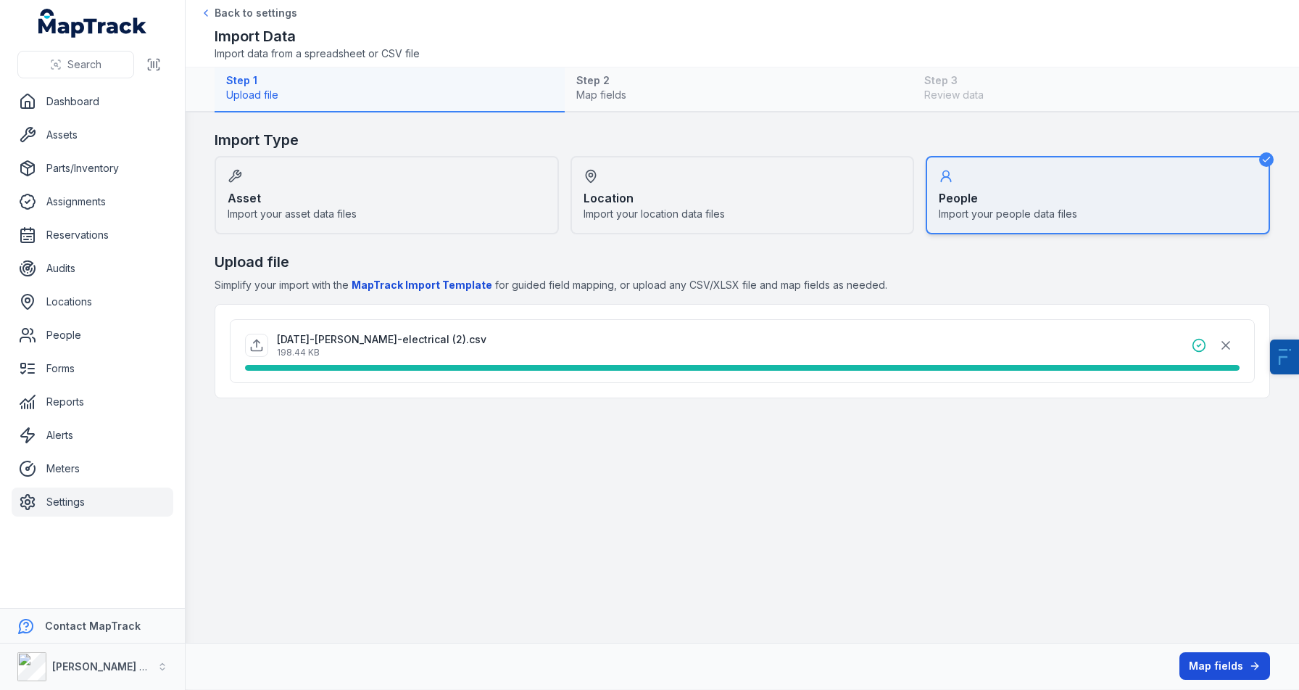
click at [1224, 661] on button "Map fields" at bounding box center [1225, 666] width 91 height 28
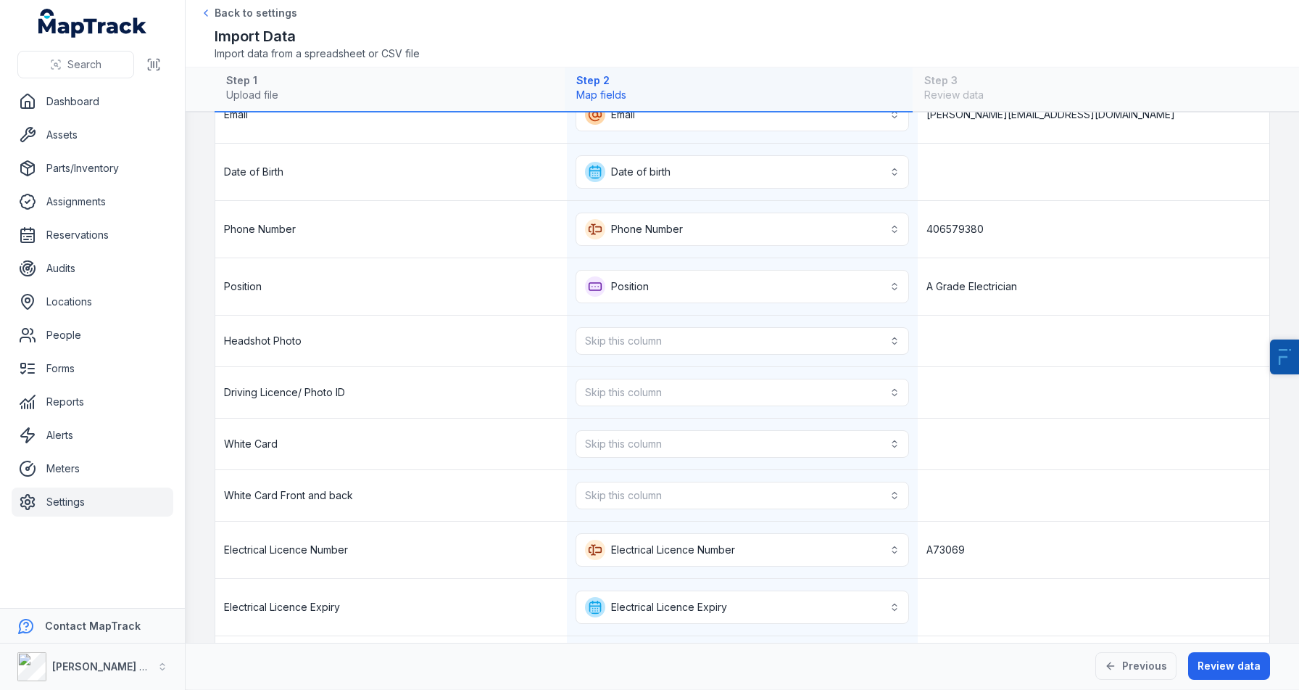
scroll to position [249, 0]
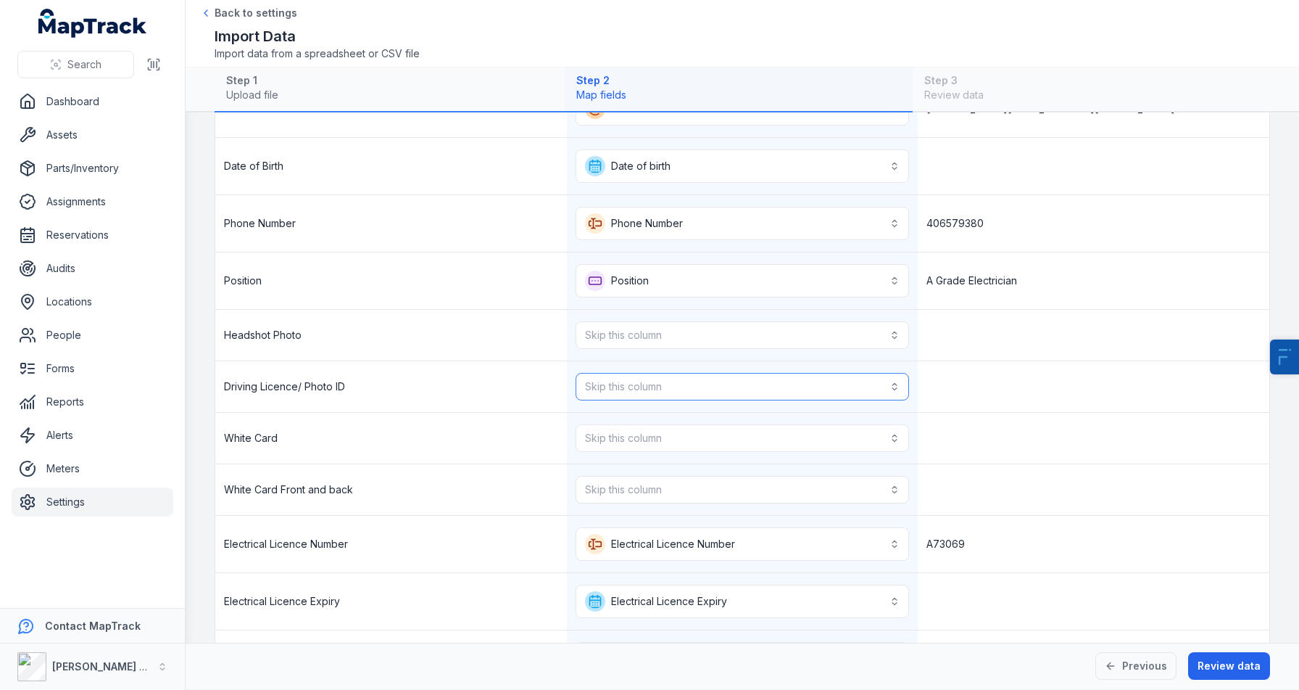
click at [674, 394] on button "Skip this column" at bounding box center [743, 387] width 334 height 28
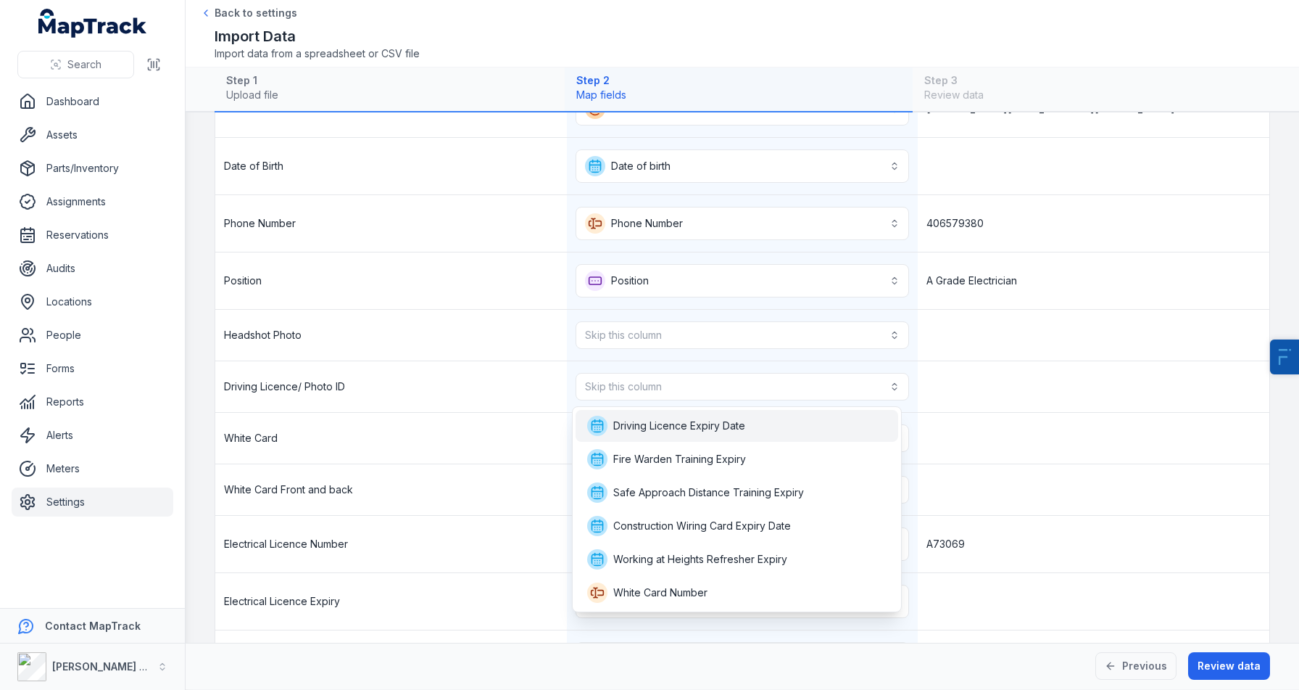
click at [692, 426] on span "Driving Licence Expiry Date" at bounding box center [679, 425] width 132 height 15
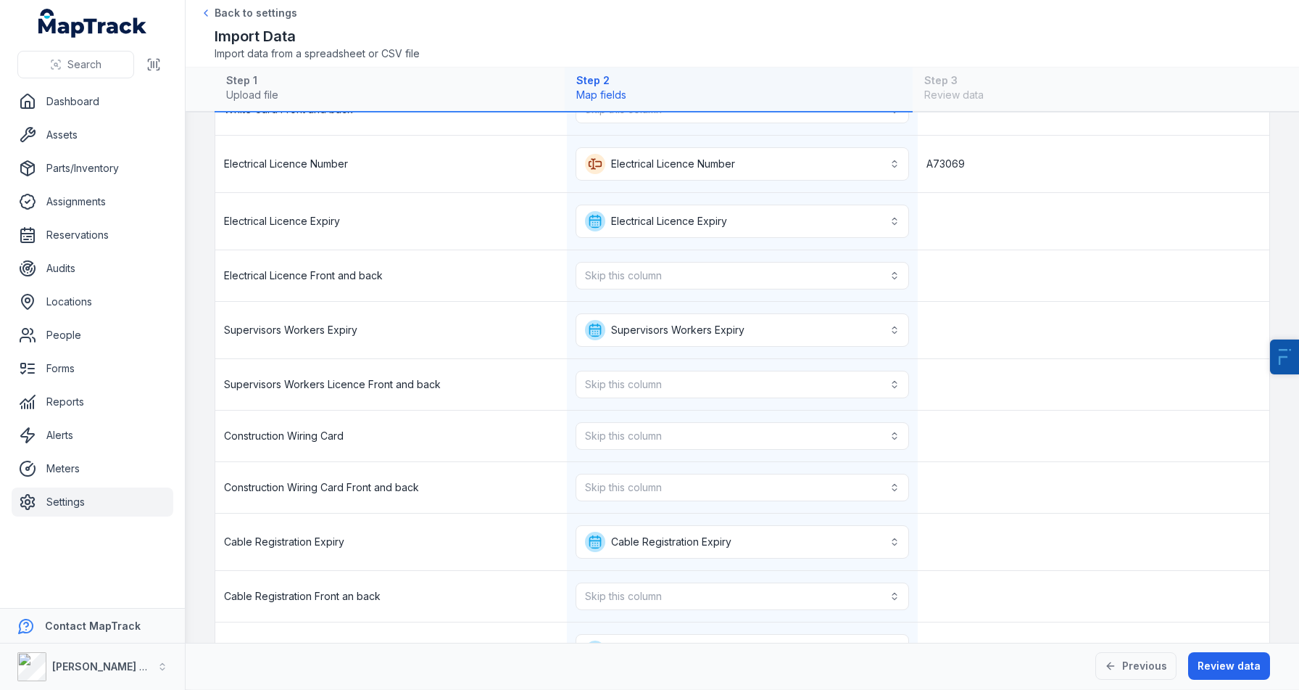
scroll to position [641, 0]
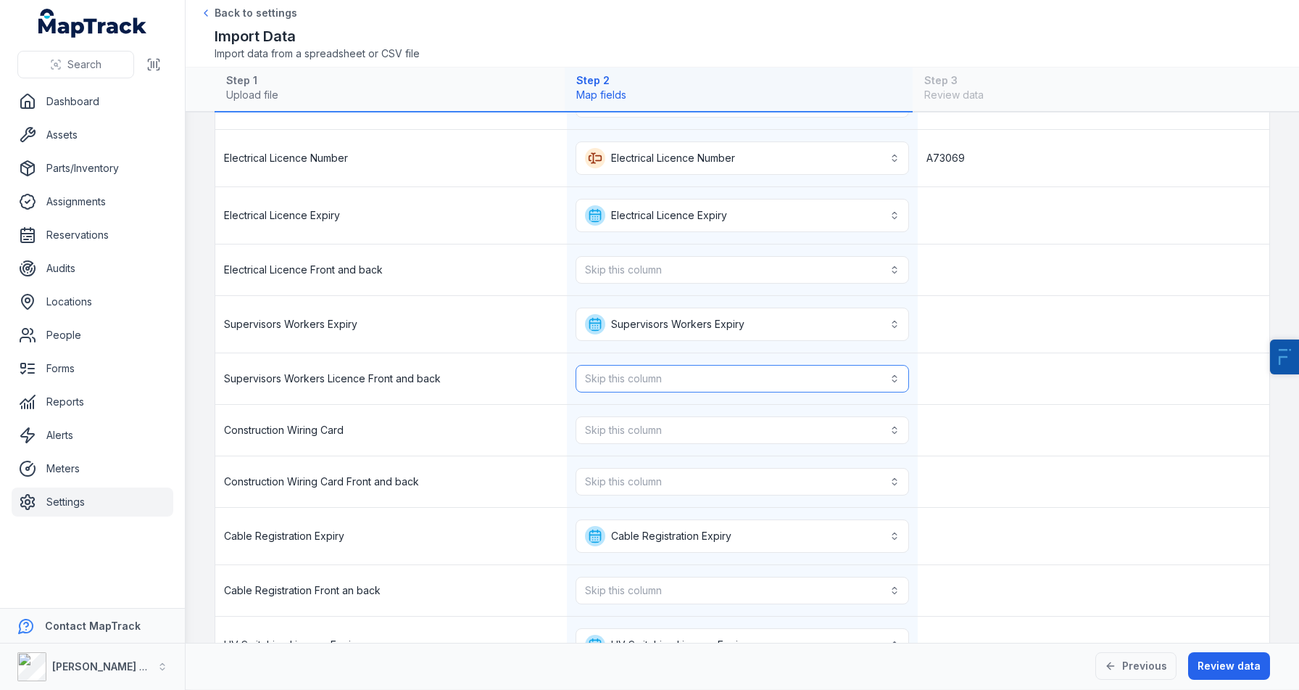
click at [716, 382] on button "Skip this column" at bounding box center [743, 379] width 334 height 28
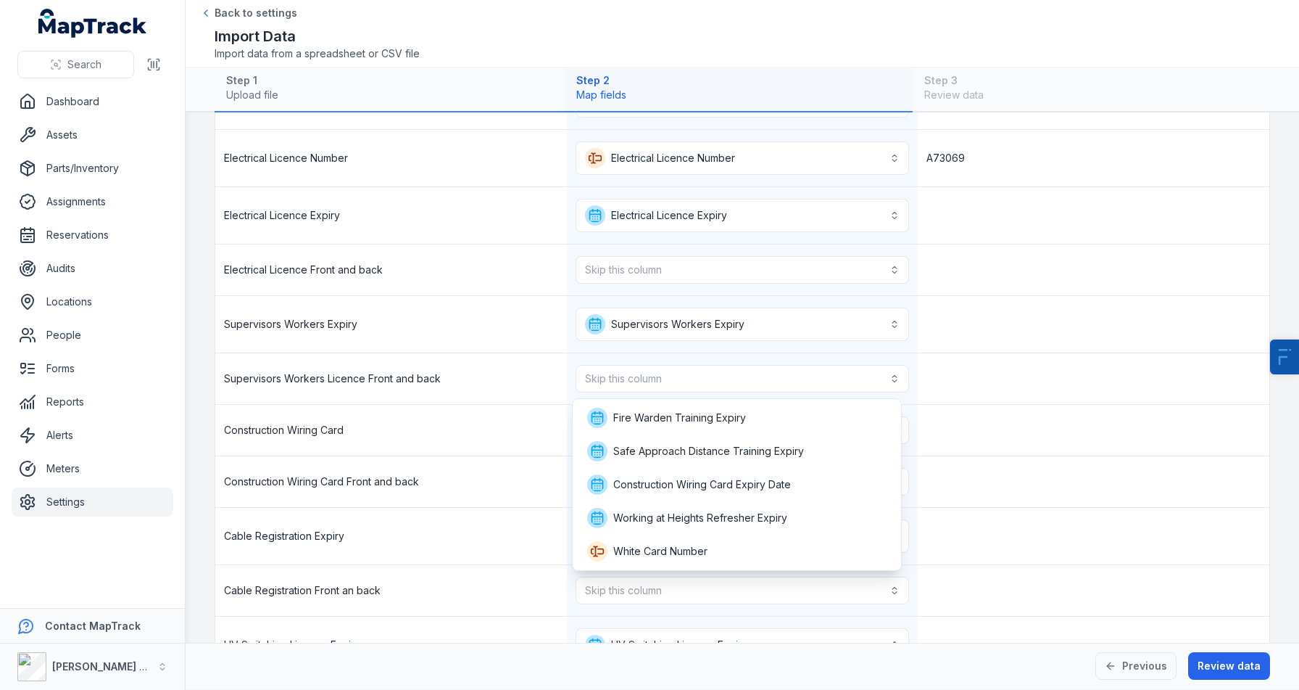
click at [279, 524] on div "**********" at bounding box center [742, 678] width 1054 height 2209
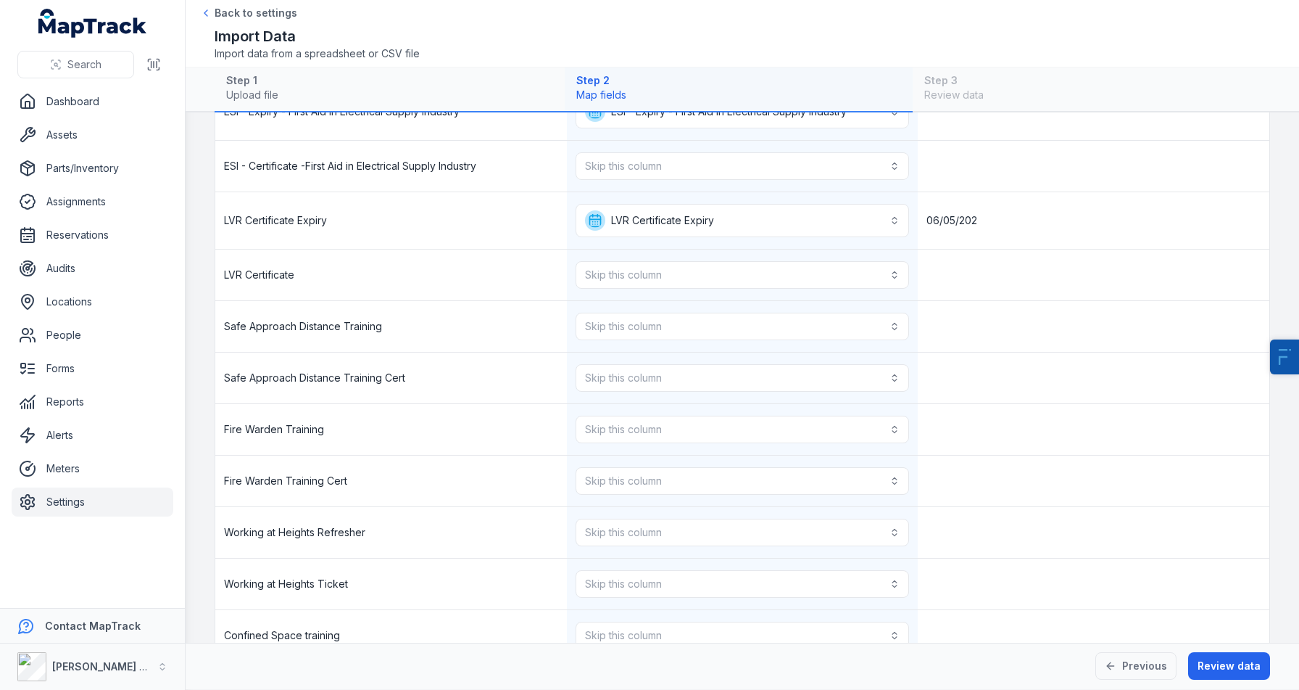
scroll to position [1505, 0]
click at [607, 281] on button "Skip this column" at bounding box center [743, 276] width 334 height 28
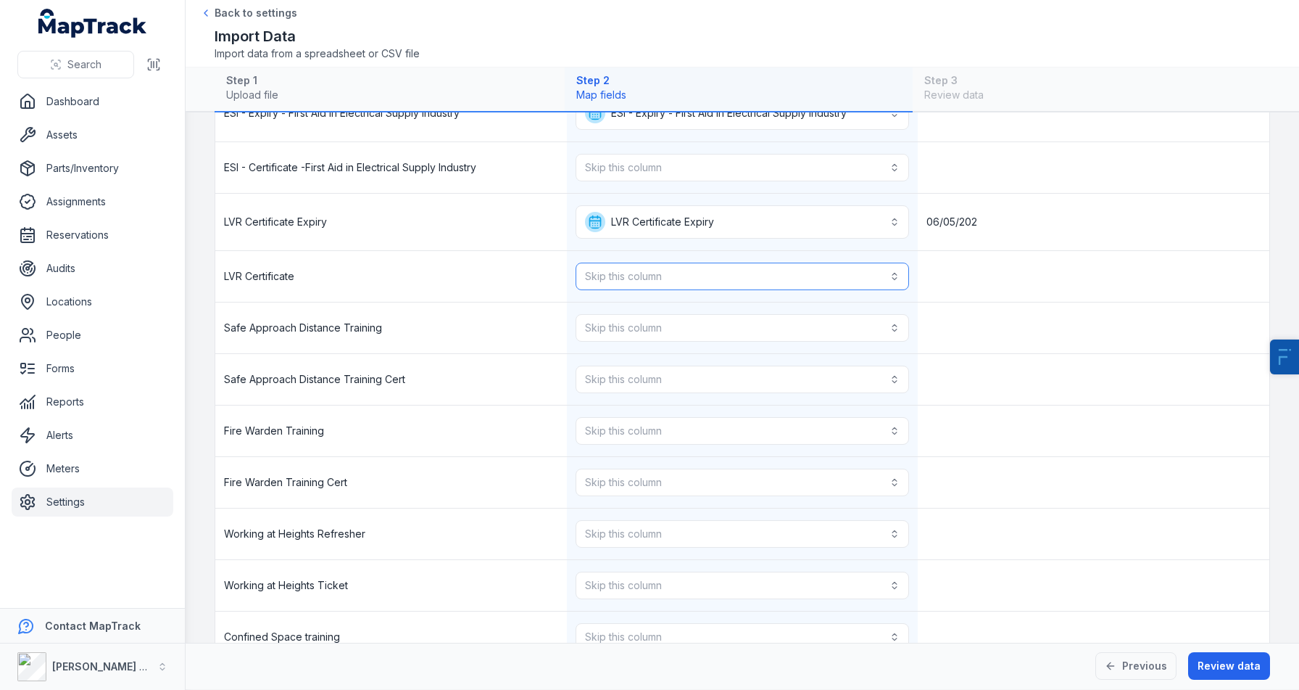
scroll to position [1567, 0]
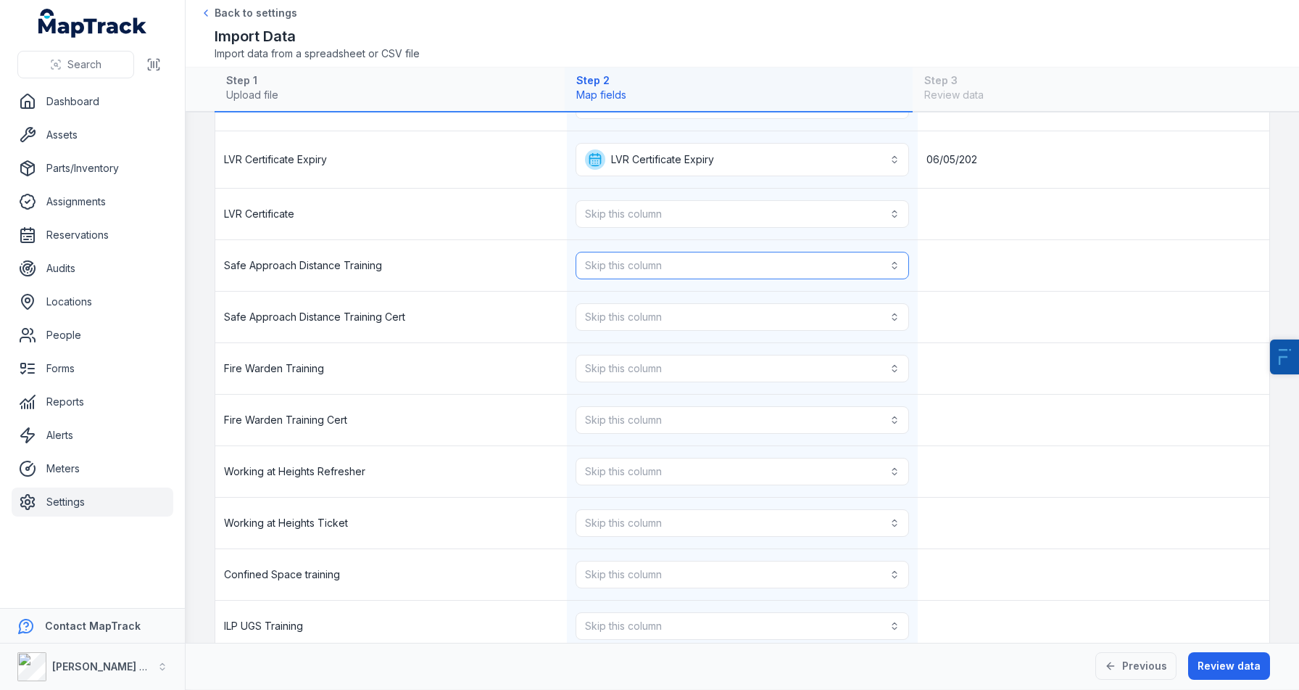
click at [623, 270] on button "Skip this column" at bounding box center [743, 266] width 334 height 28
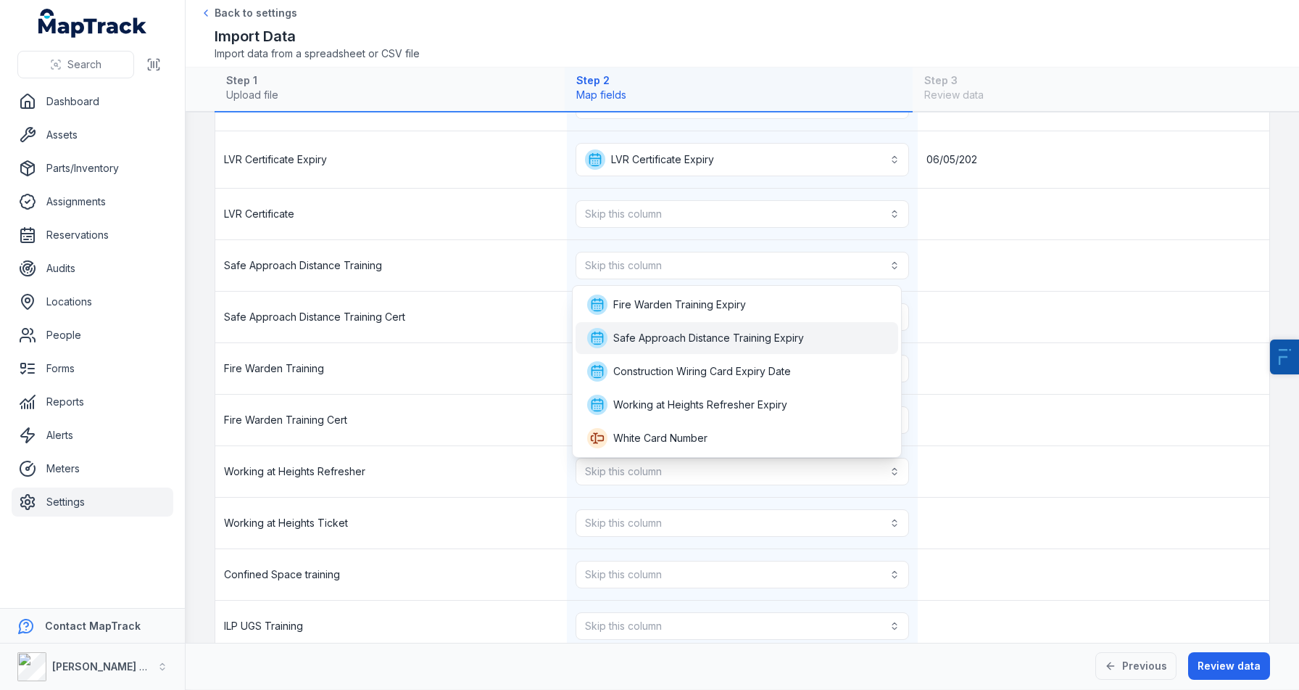
click at [663, 349] on div "Safe Approach Distance Training Expiry" at bounding box center [737, 338] width 323 height 32
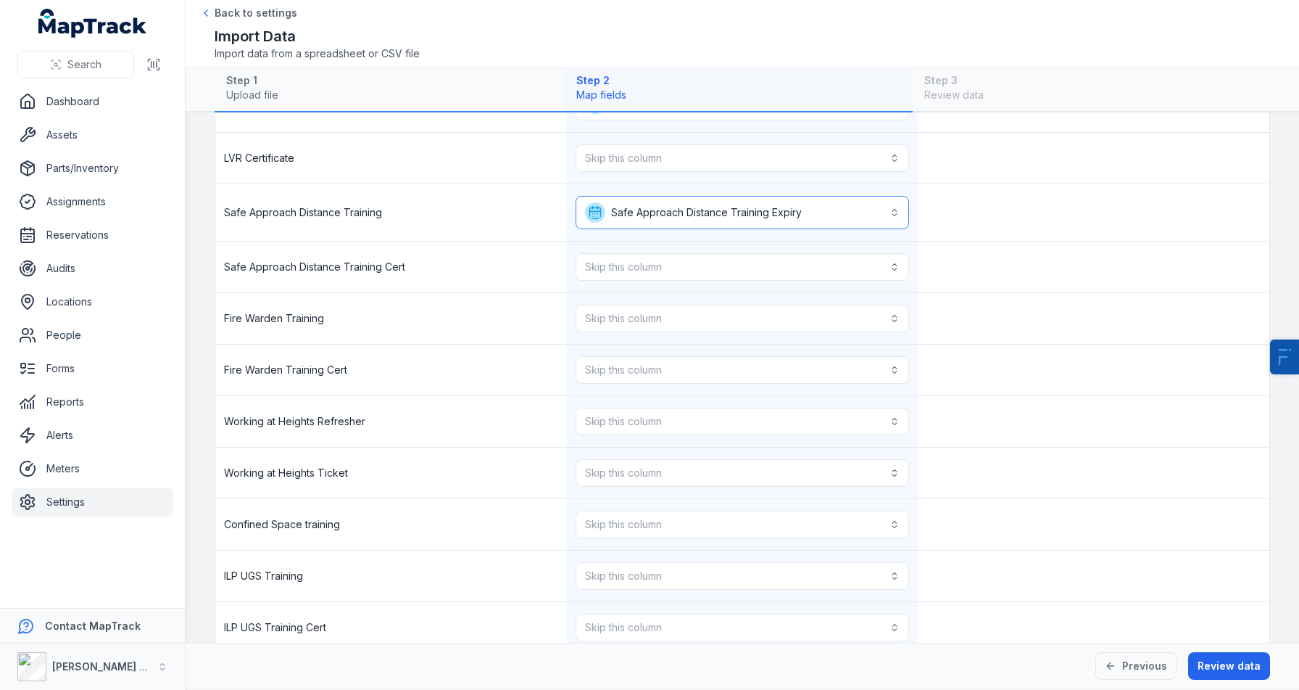
scroll to position [1624, 0]
click at [613, 326] on button "Skip this column" at bounding box center [743, 318] width 334 height 28
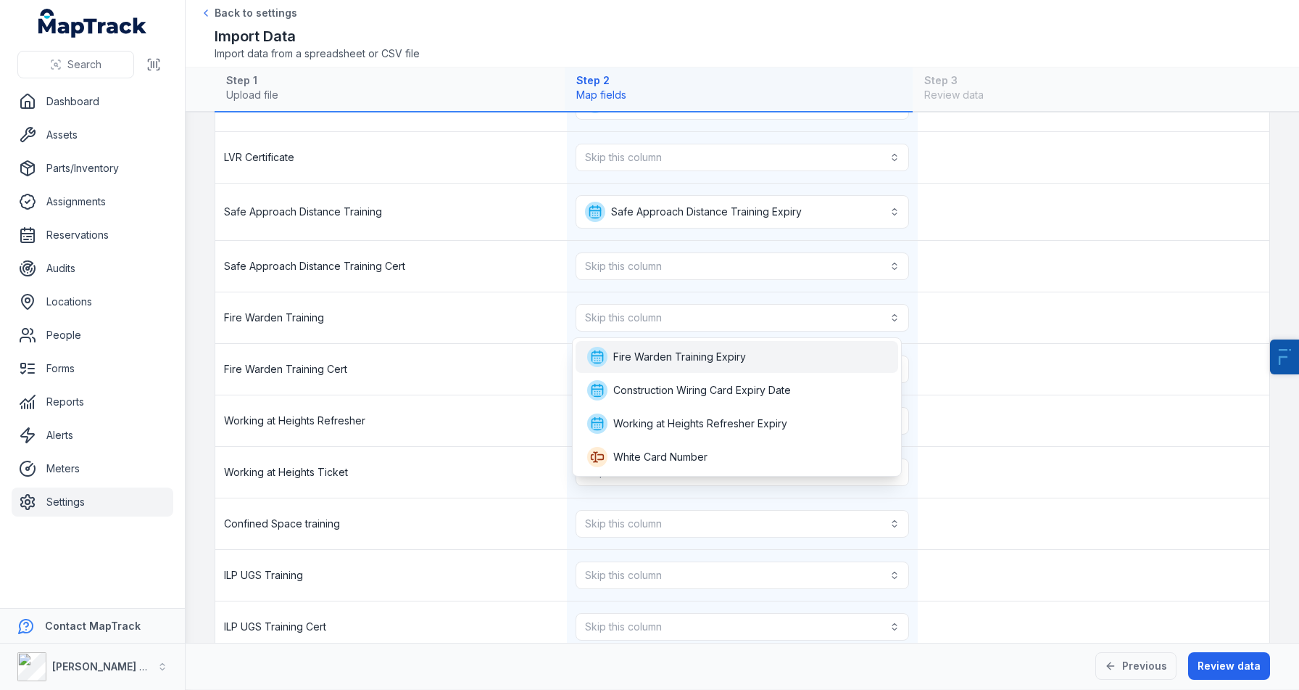
click at [643, 355] on span "Fire Warden Training Expiry" at bounding box center [679, 357] width 133 height 15
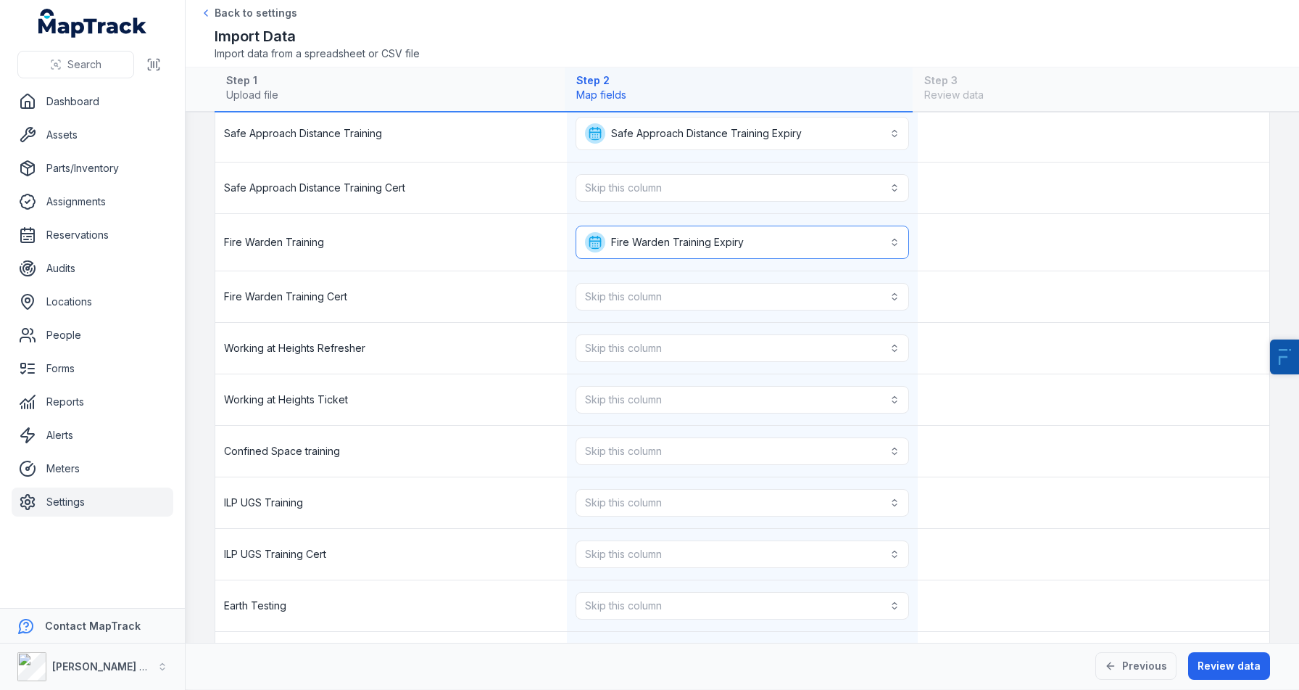
scroll to position [1719, 0]
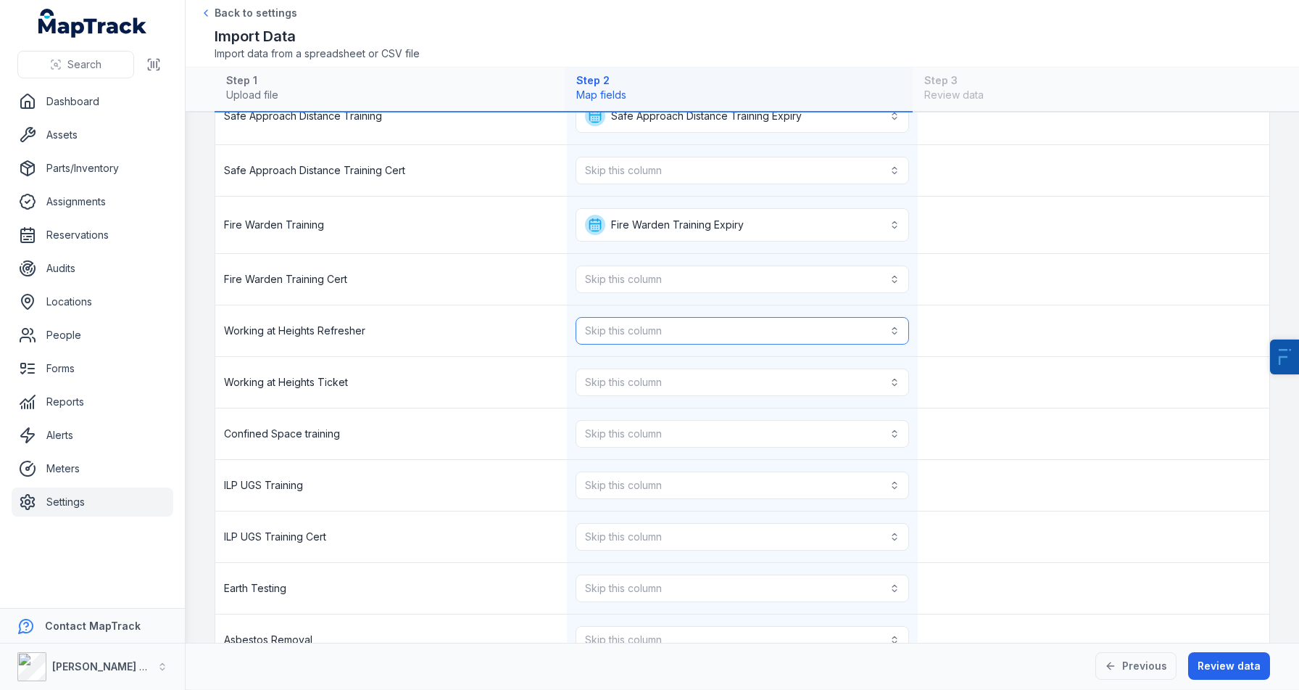
click at [658, 338] on button "Skip this column" at bounding box center [743, 331] width 334 height 28
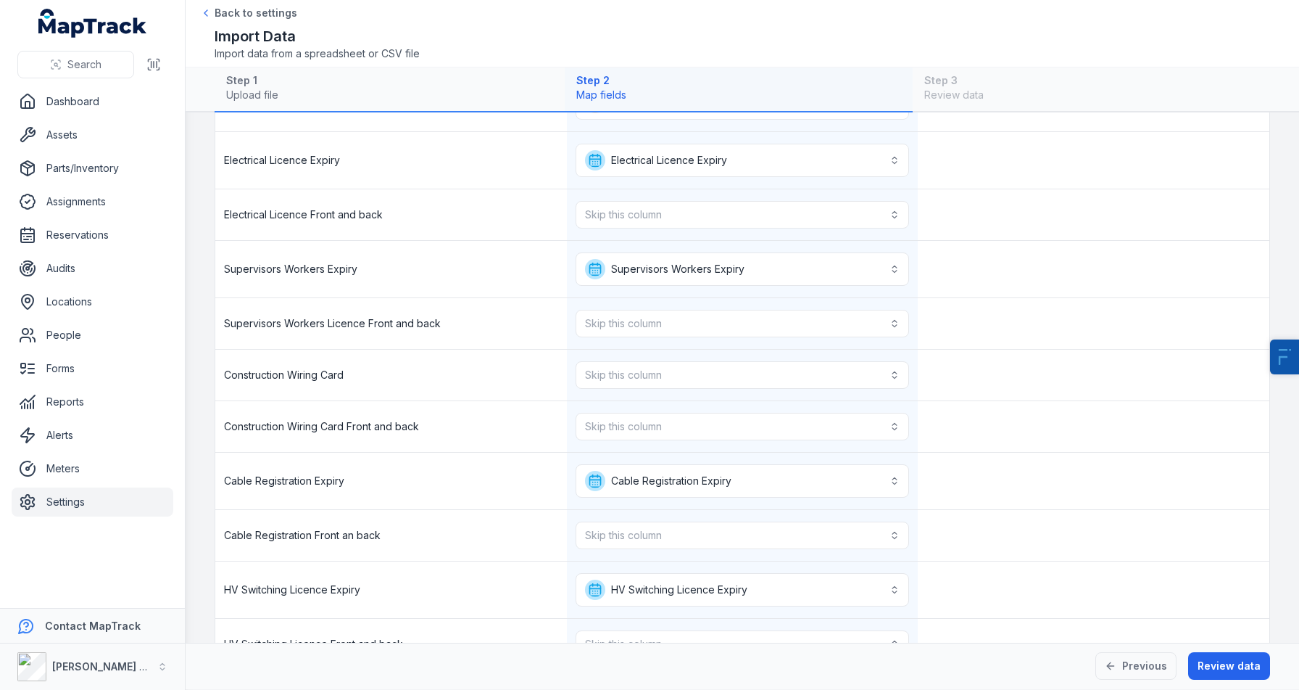
scroll to position [699, 0]
click at [605, 365] on button "Skip this column" at bounding box center [743, 372] width 334 height 28
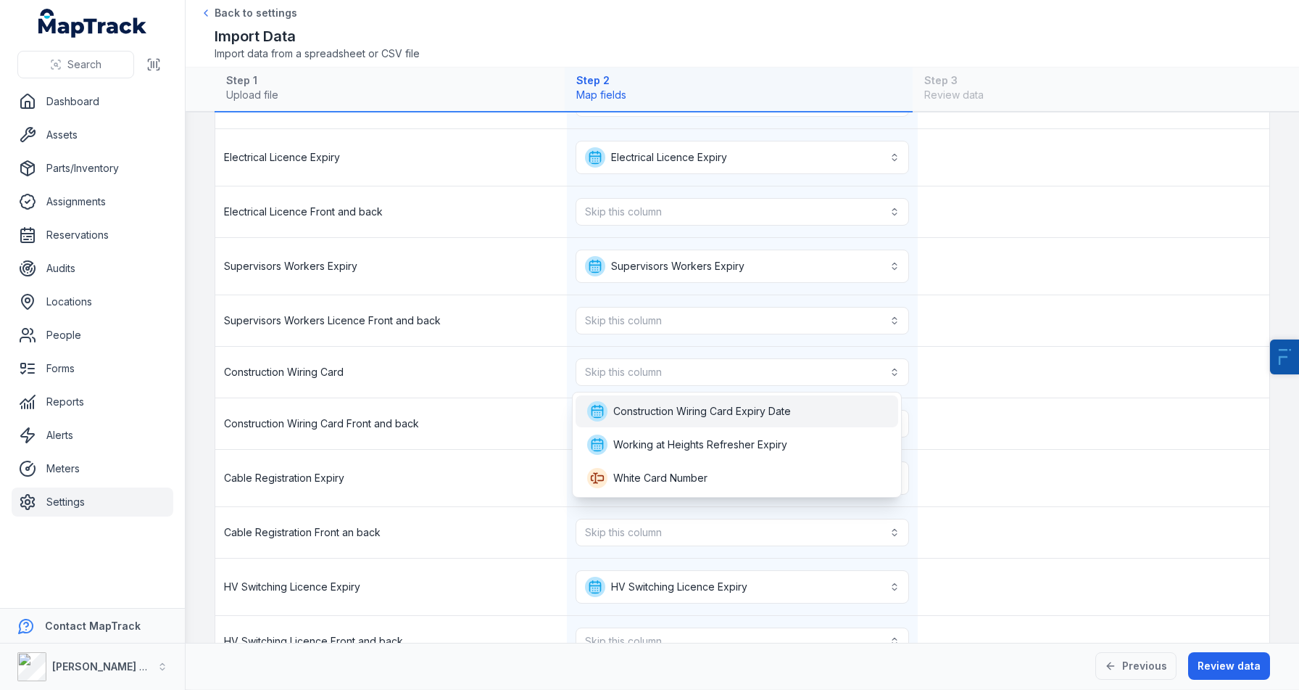
click at [649, 399] on div "Construction Wiring Card Expiry Date" at bounding box center [737, 411] width 323 height 32
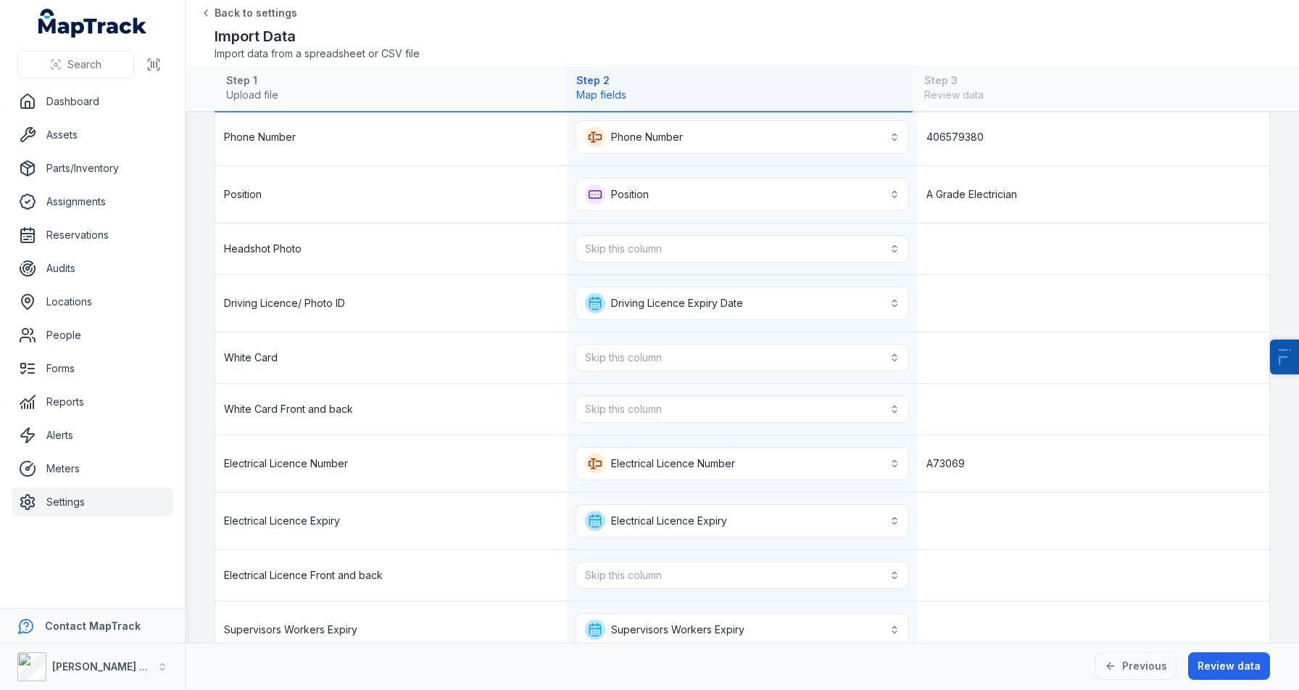
scroll to position [316, 0]
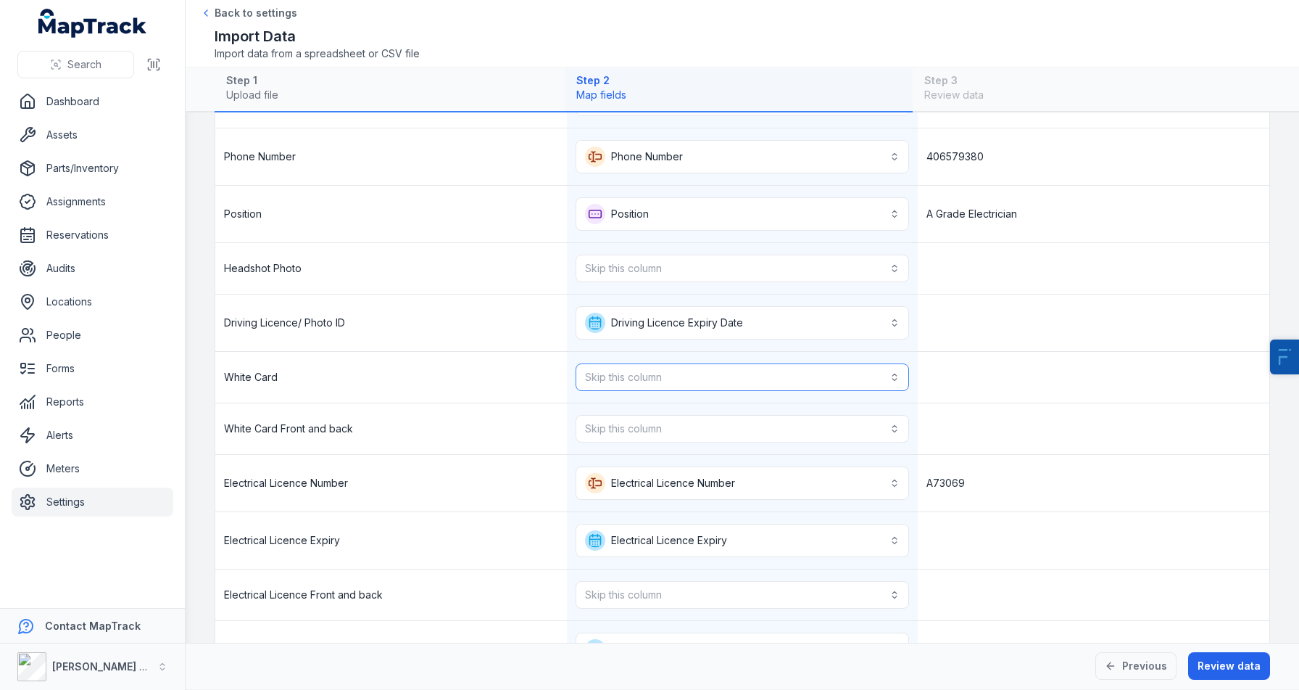
click at [633, 379] on button "Skip this column" at bounding box center [743, 377] width 334 height 28
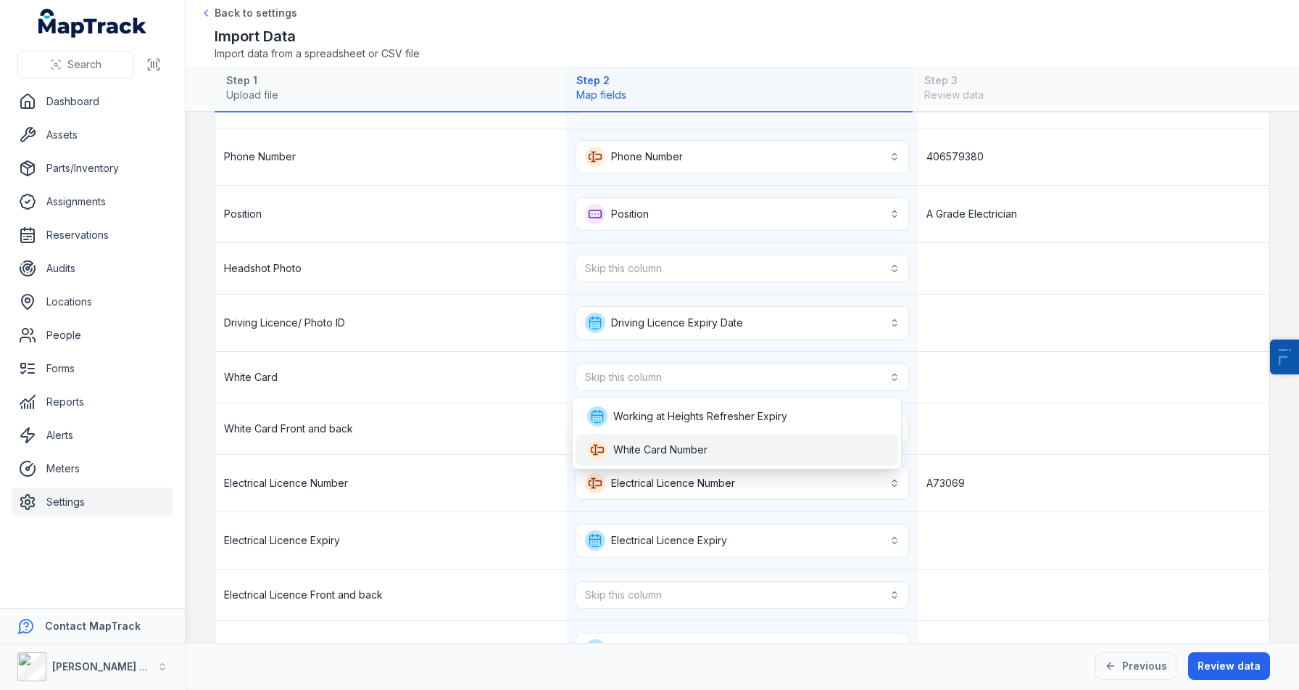
click at [698, 452] on span "White Card Number" at bounding box center [660, 449] width 94 height 15
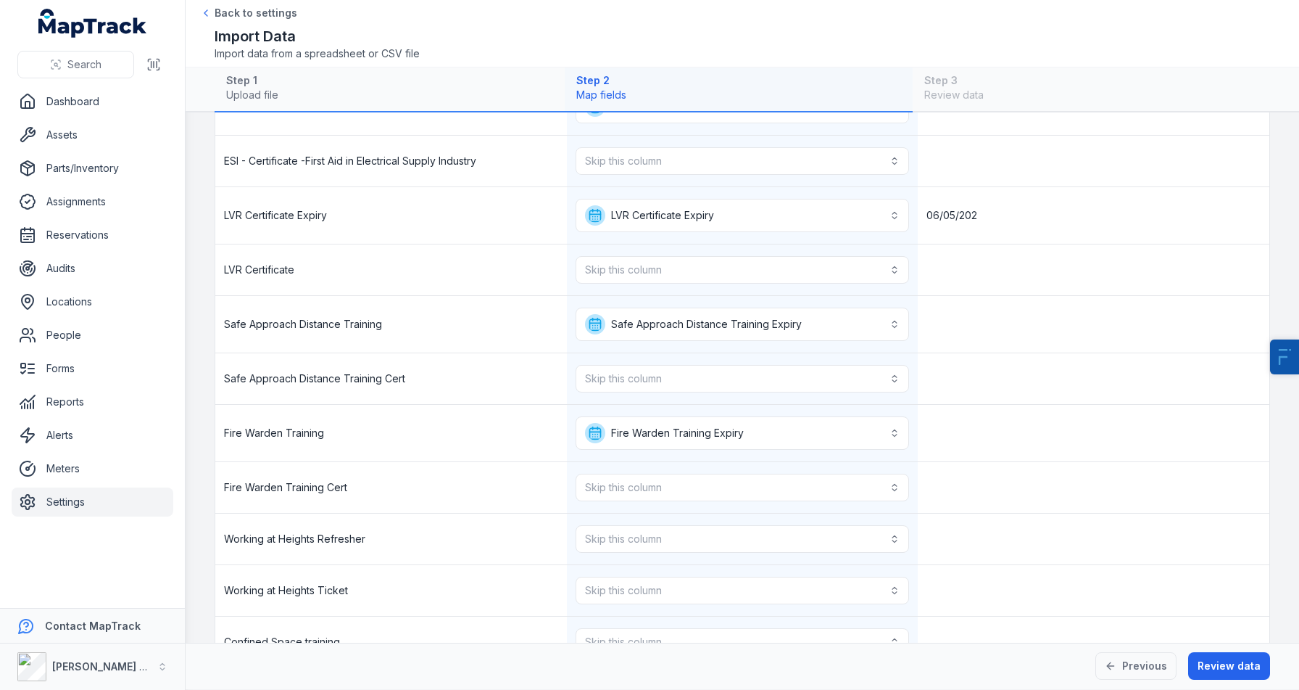
scroll to position [1629, 0]
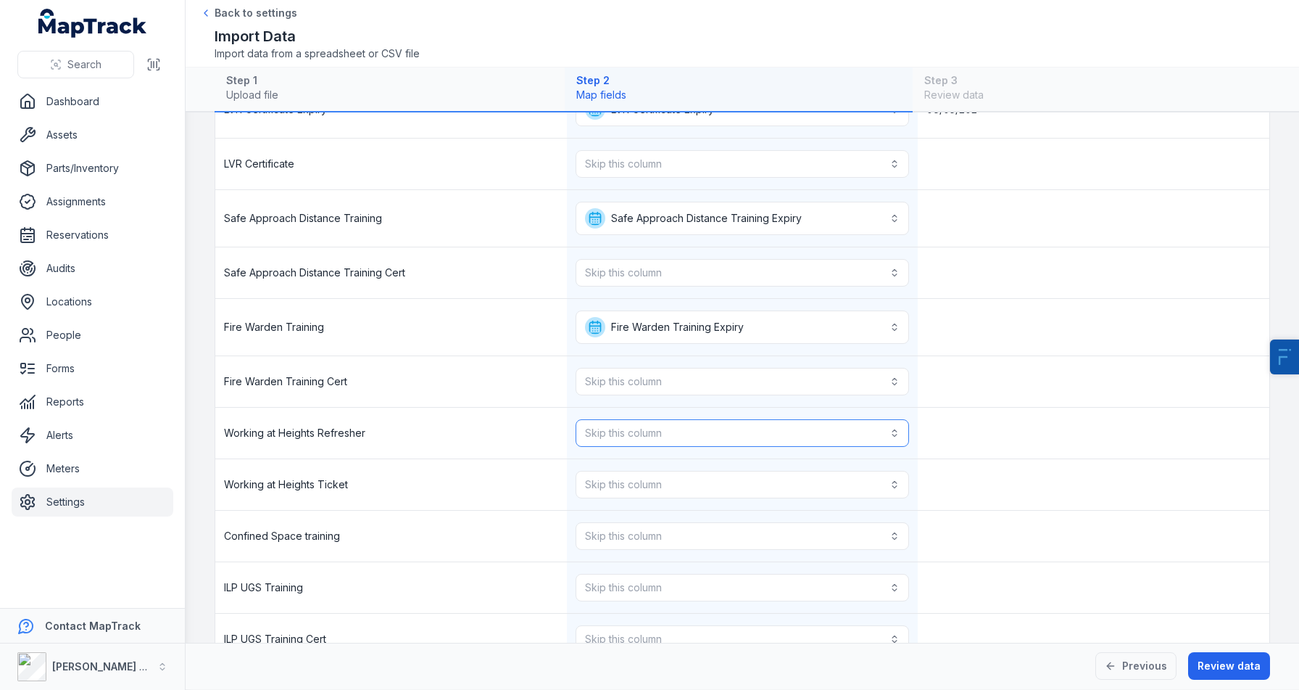
click at [646, 426] on button "Skip this column" at bounding box center [743, 433] width 334 height 28
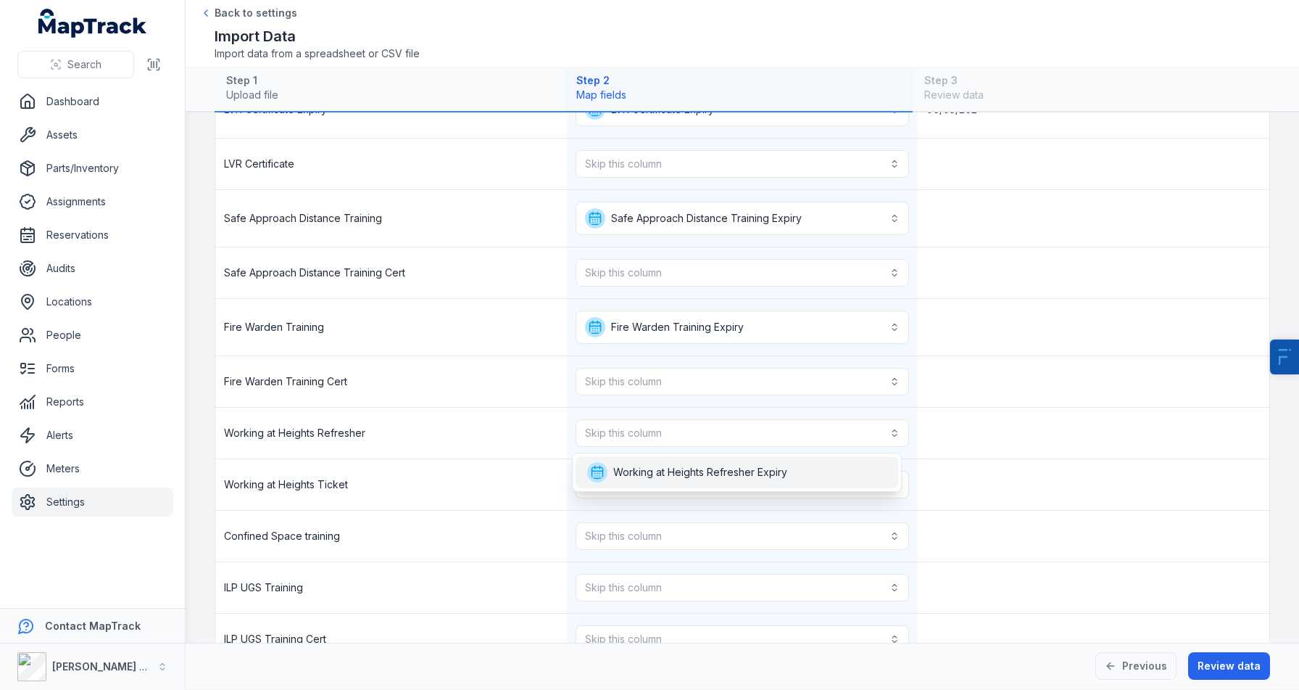
click at [674, 472] on span "Working at Heights Refresher Expiry" at bounding box center [700, 472] width 174 height 15
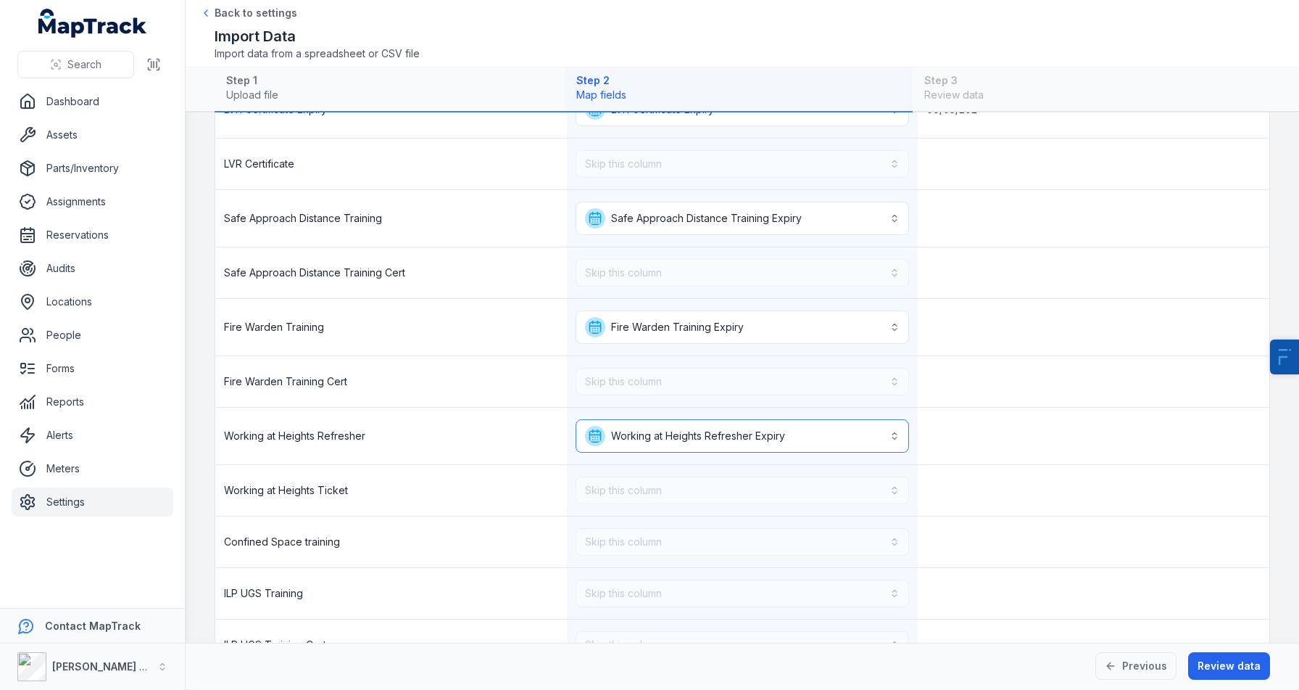
scroll to position [1829, 0]
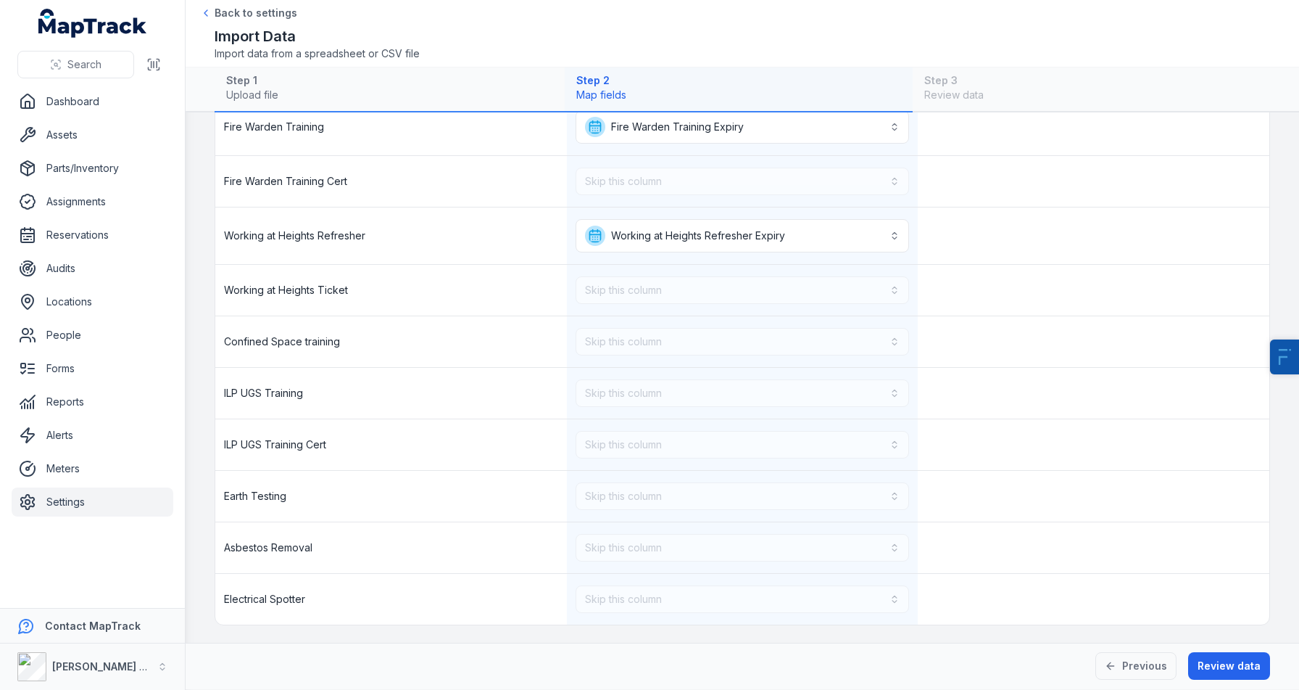
click at [1275, 671] on div "Previous Review data" at bounding box center [743, 665] width 1114 height 46
click at [1247, 671] on button "Review data" at bounding box center [1229, 666] width 82 height 28
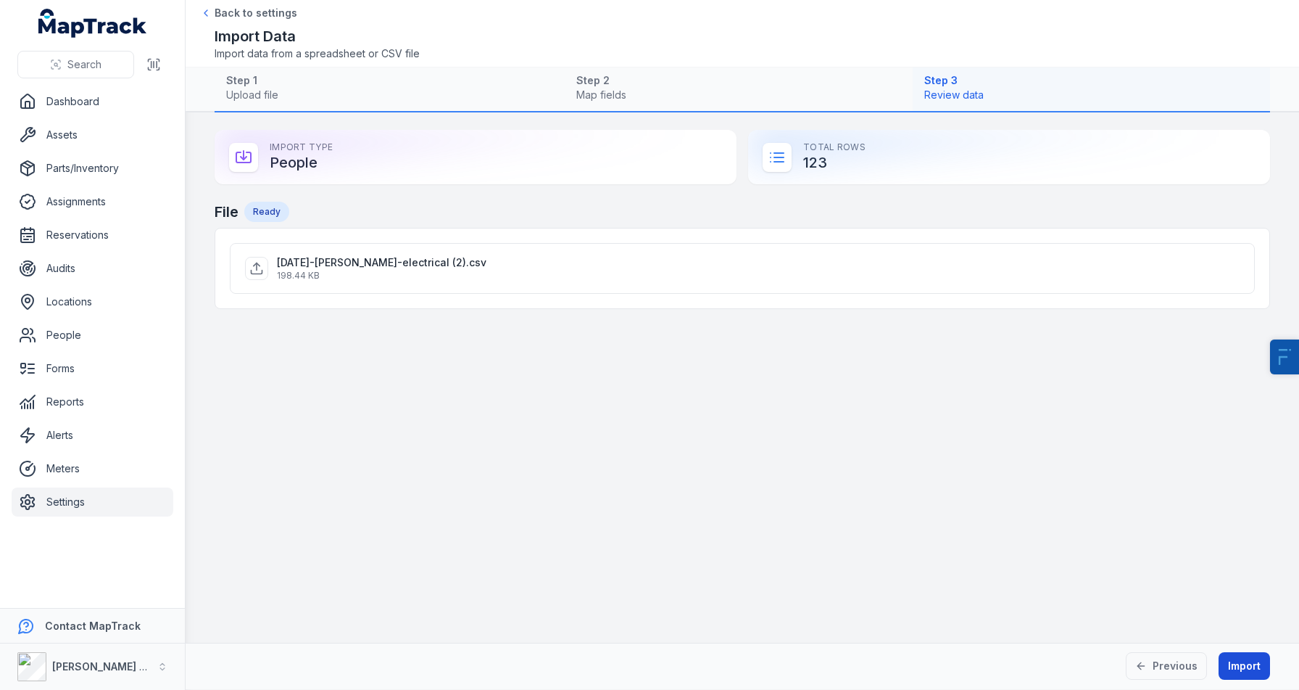
scroll to position [0, 0]
click at [1247, 671] on button "Import" at bounding box center [1244, 666] width 51 height 28
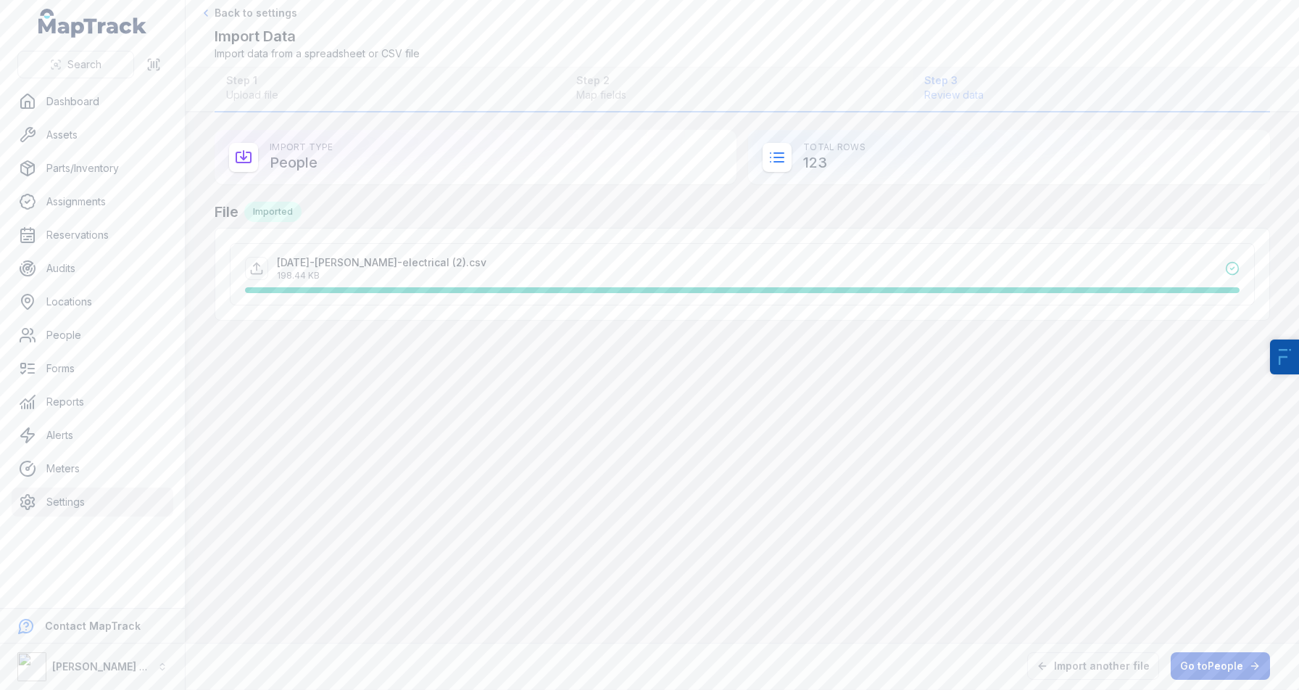
click at [1212, 674] on link "Go to People" at bounding box center [1220, 666] width 99 height 28
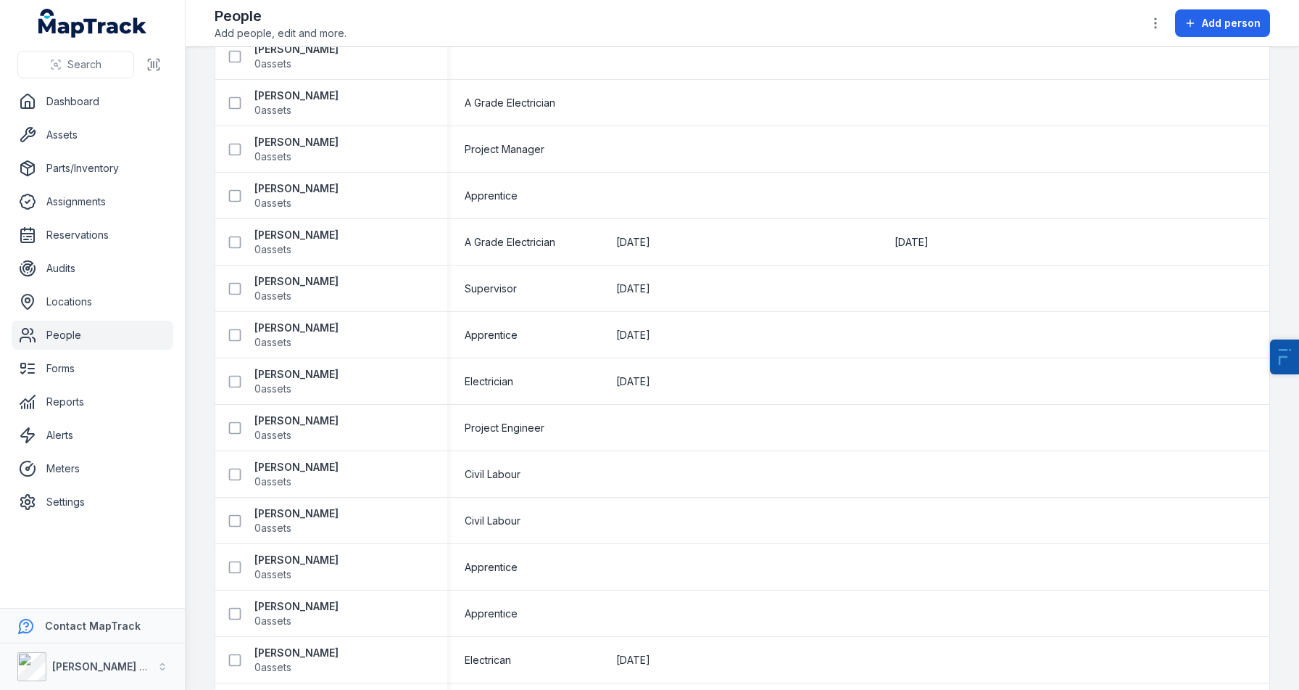
scroll to position [1822, 0]
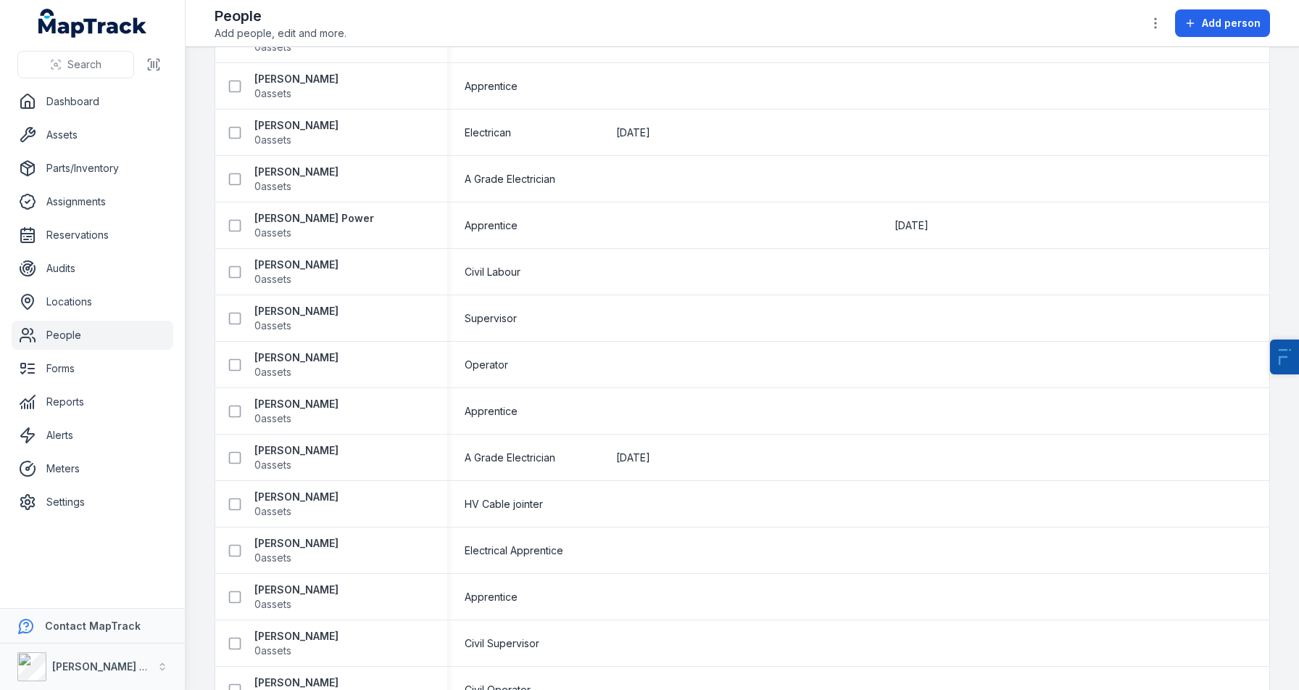
click at [666, 496] on td at bounding box center [668, 504] width 139 height 46
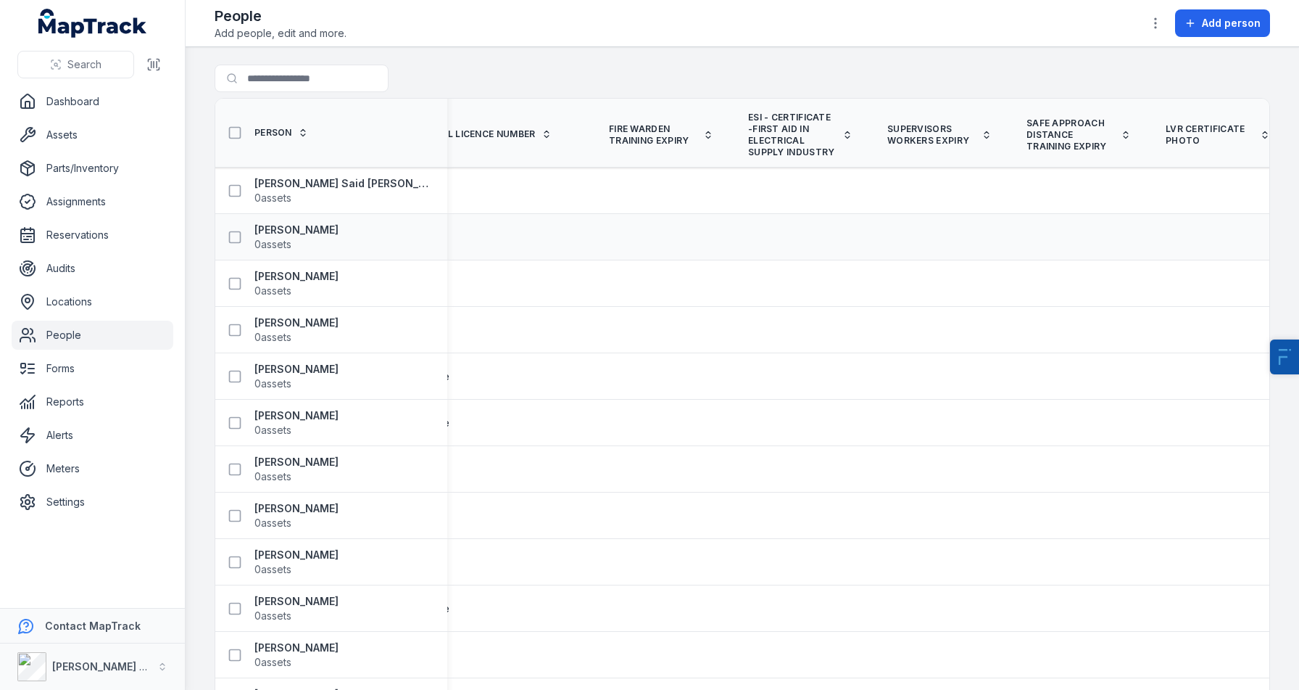
scroll to position [0, 1436]
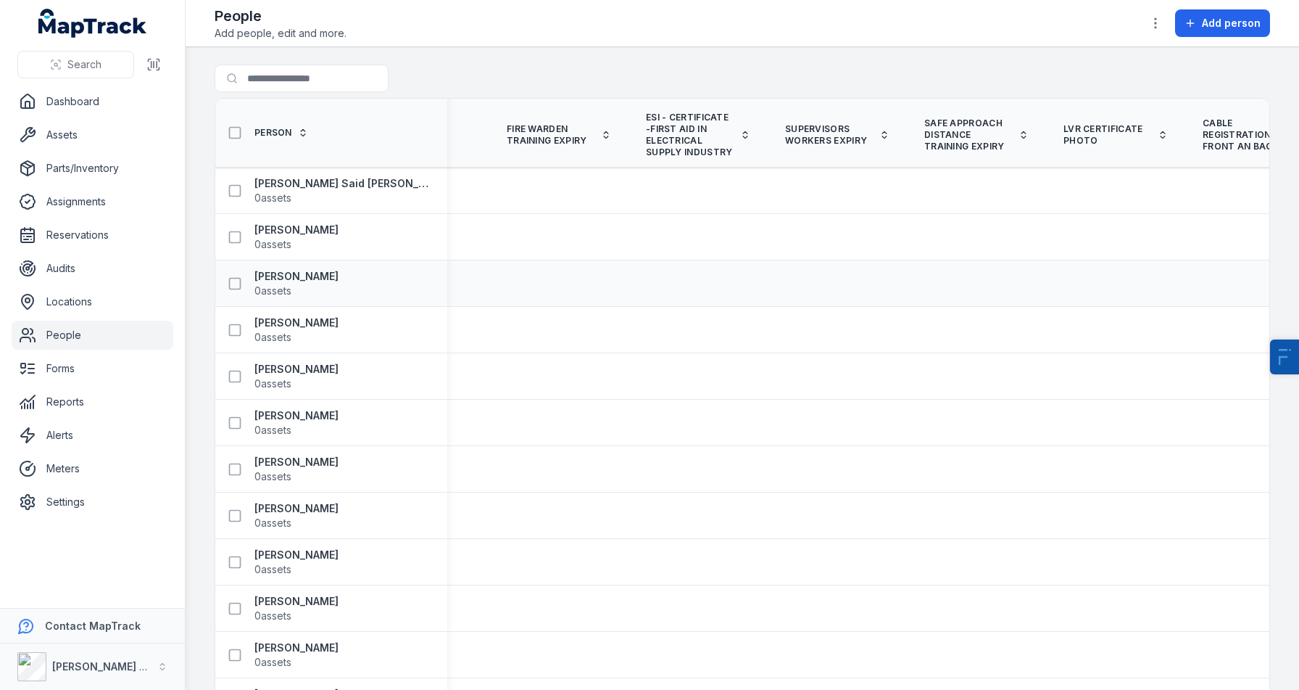
click at [875, 268] on td at bounding box center [837, 283] width 139 height 46
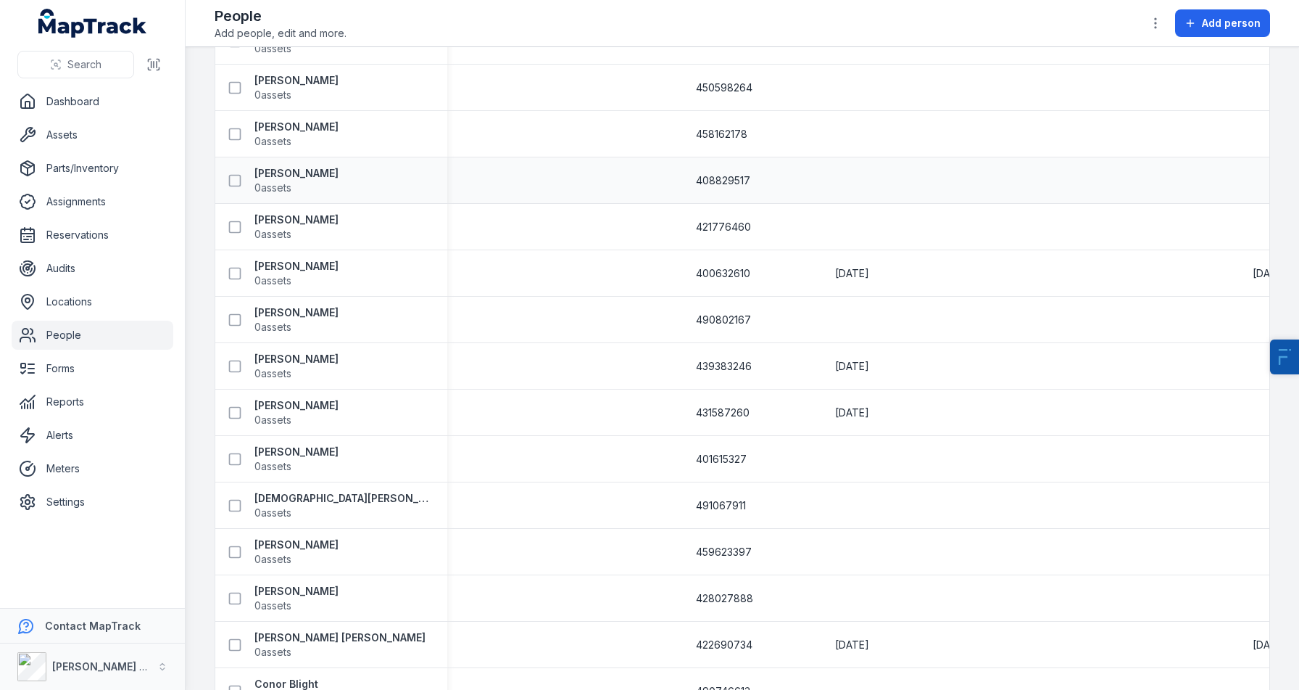
scroll to position [0, 0]
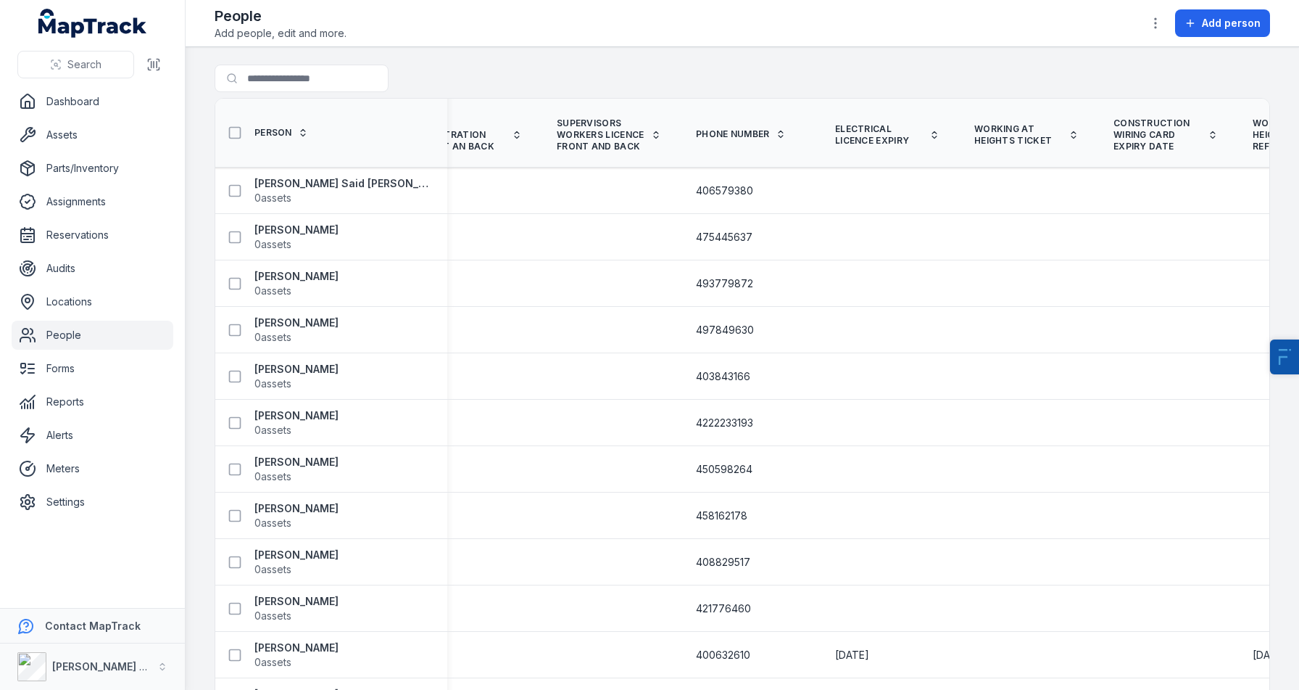
click at [1144, 28] on div at bounding box center [1156, 23] width 28 height 28
click at [1154, 28] on icon "button" at bounding box center [1156, 23] width 15 height 15
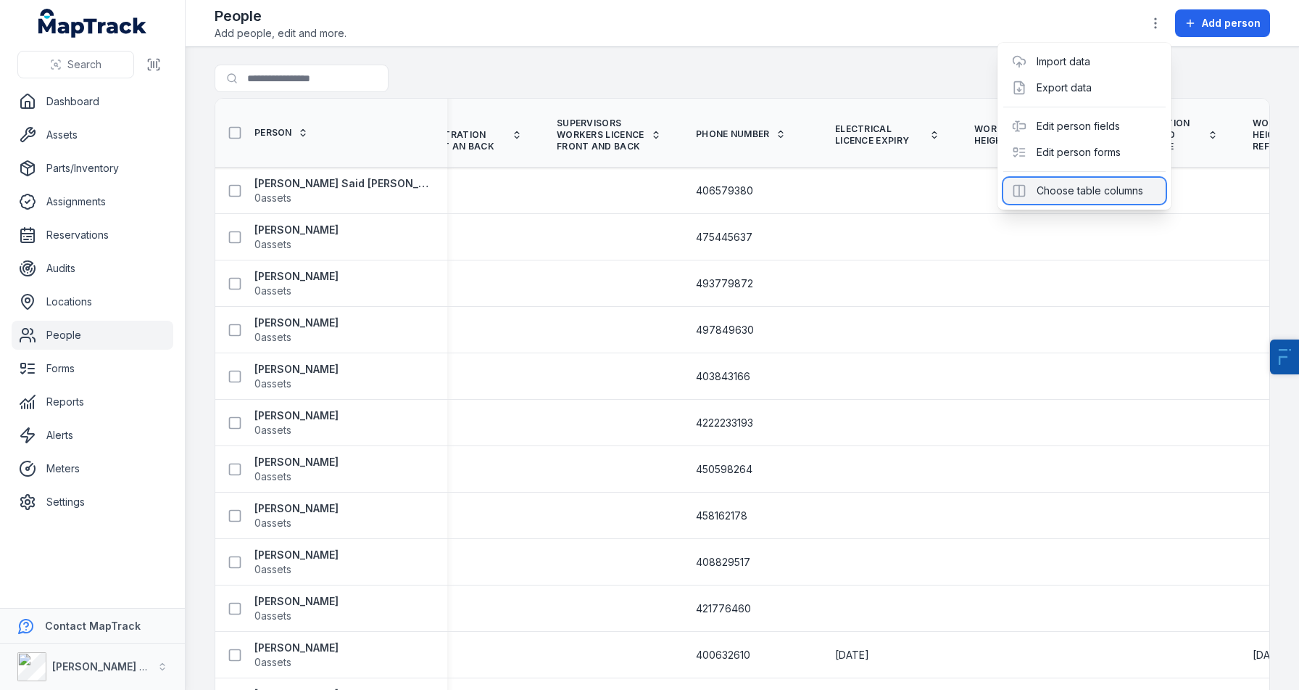
click at [1101, 194] on div "Choose table columns" at bounding box center [1085, 191] width 162 height 26
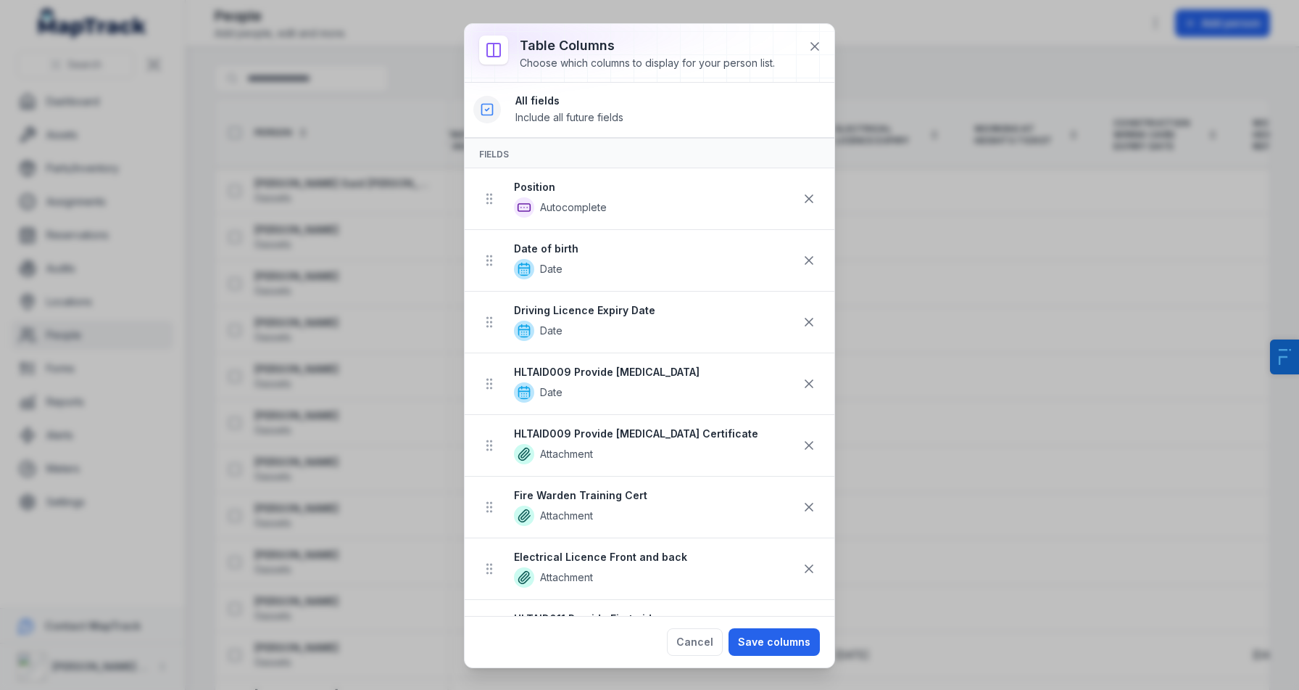
click at [487, 110] on icon at bounding box center [488, 109] width 4 height 2
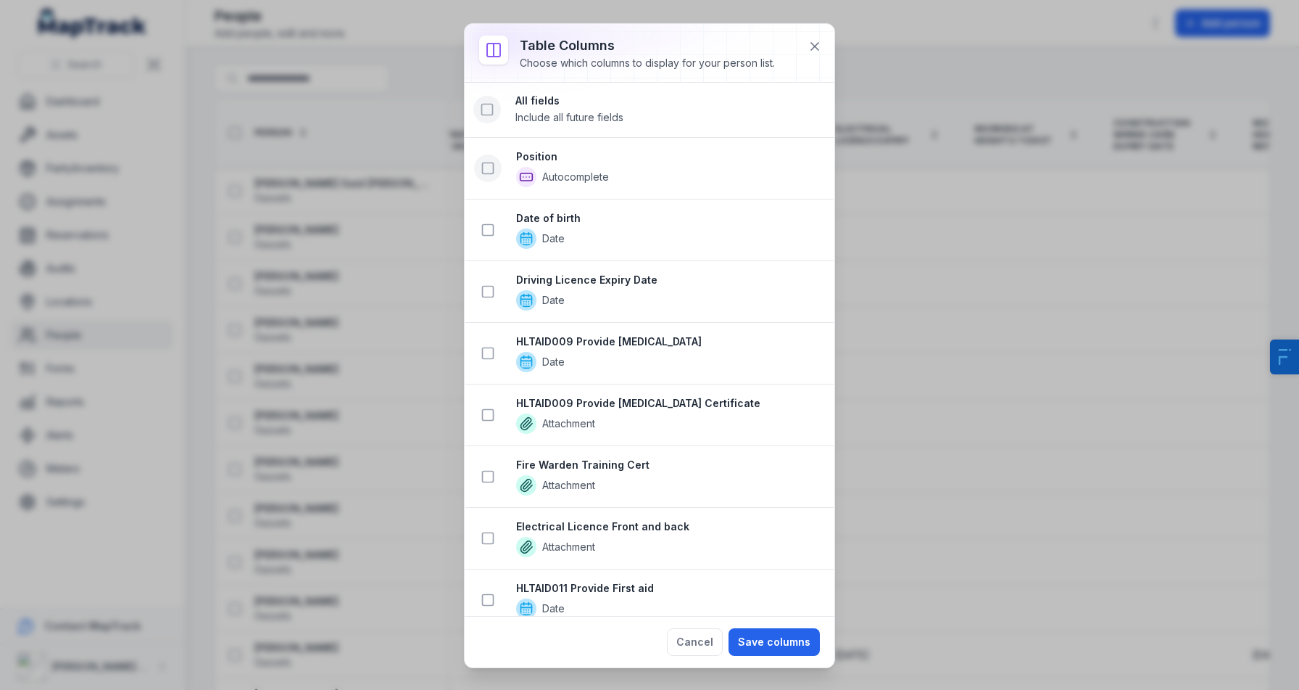
click at [487, 173] on icon at bounding box center [488, 168] width 15 height 15
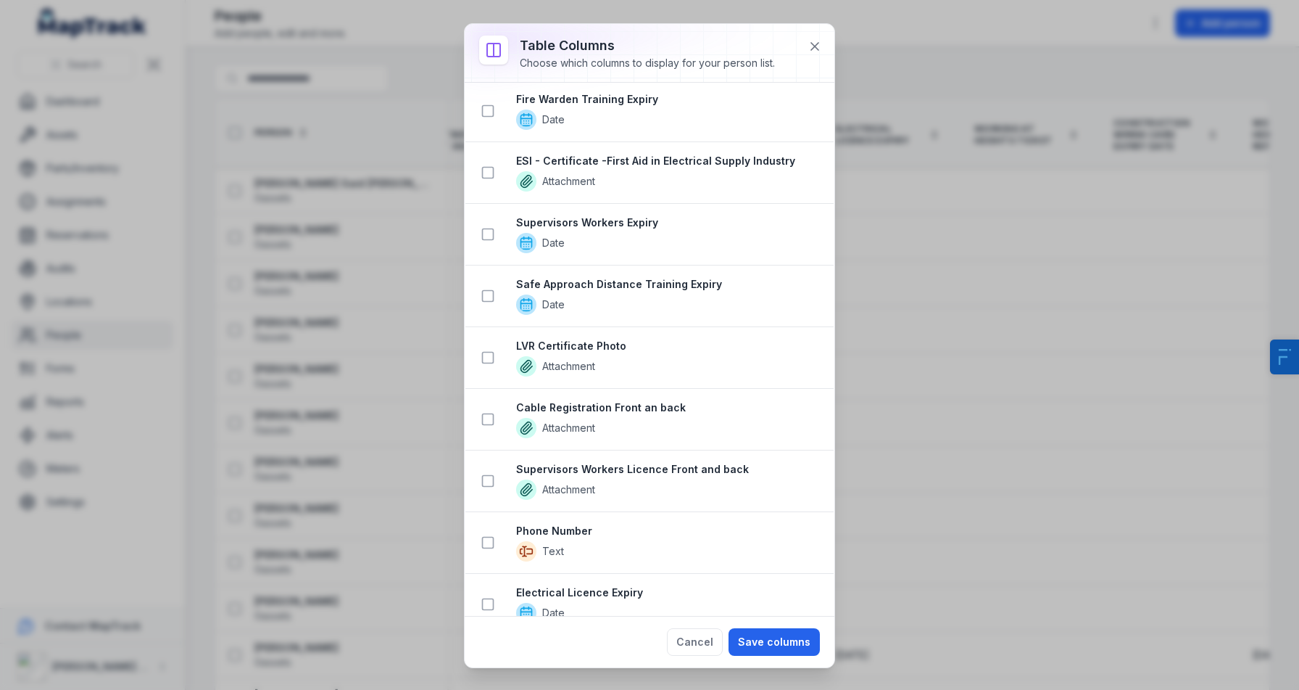
scroll to position [926, 0]
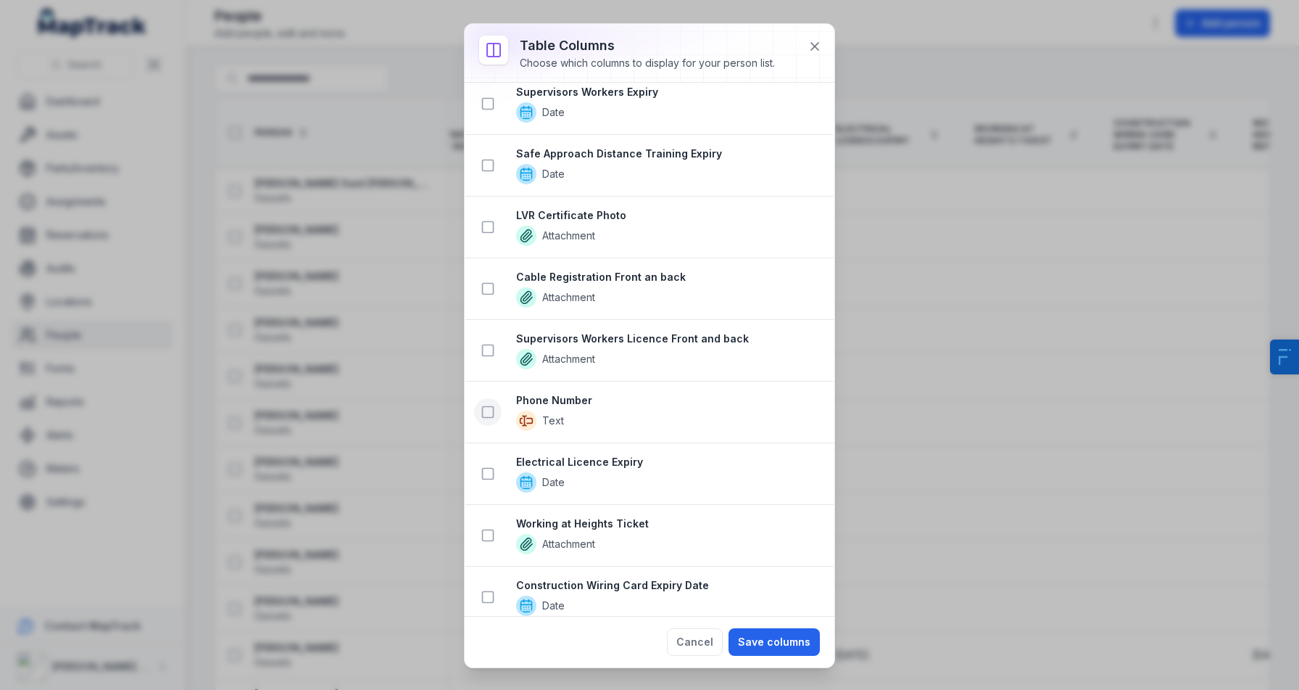
click at [496, 419] on button at bounding box center [488, 412] width 28 height 28
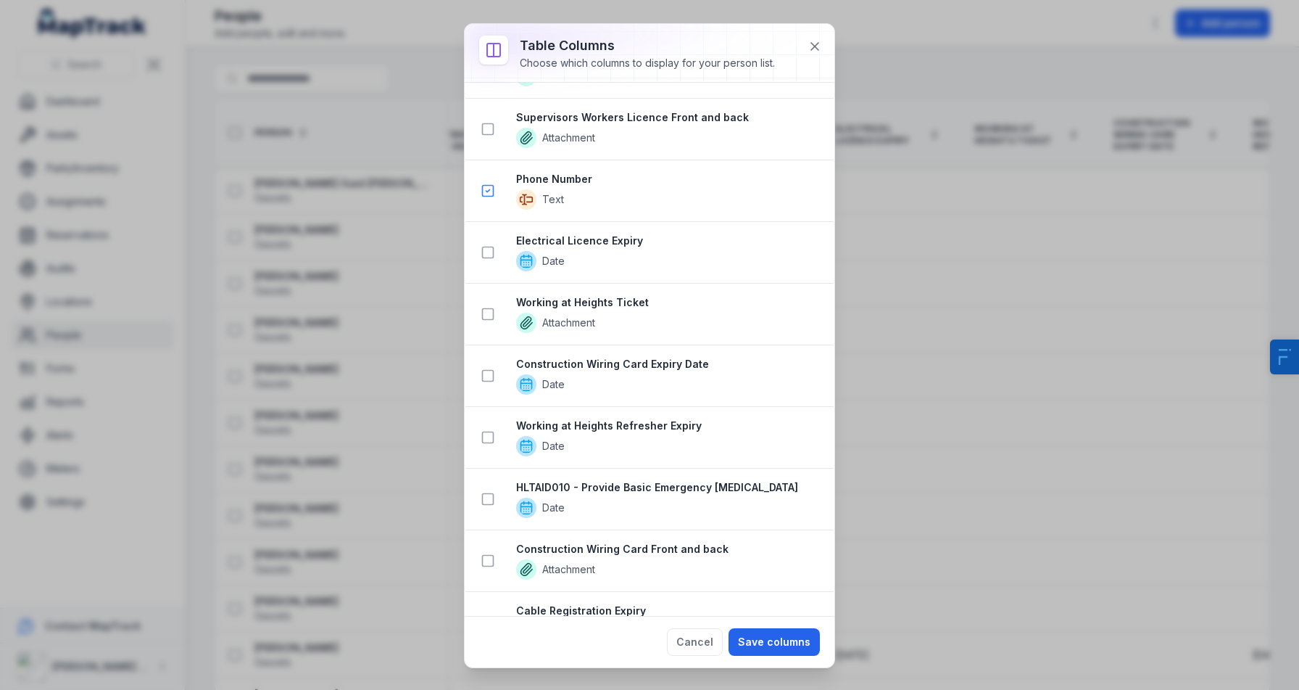
scroll to position [1231, 0]
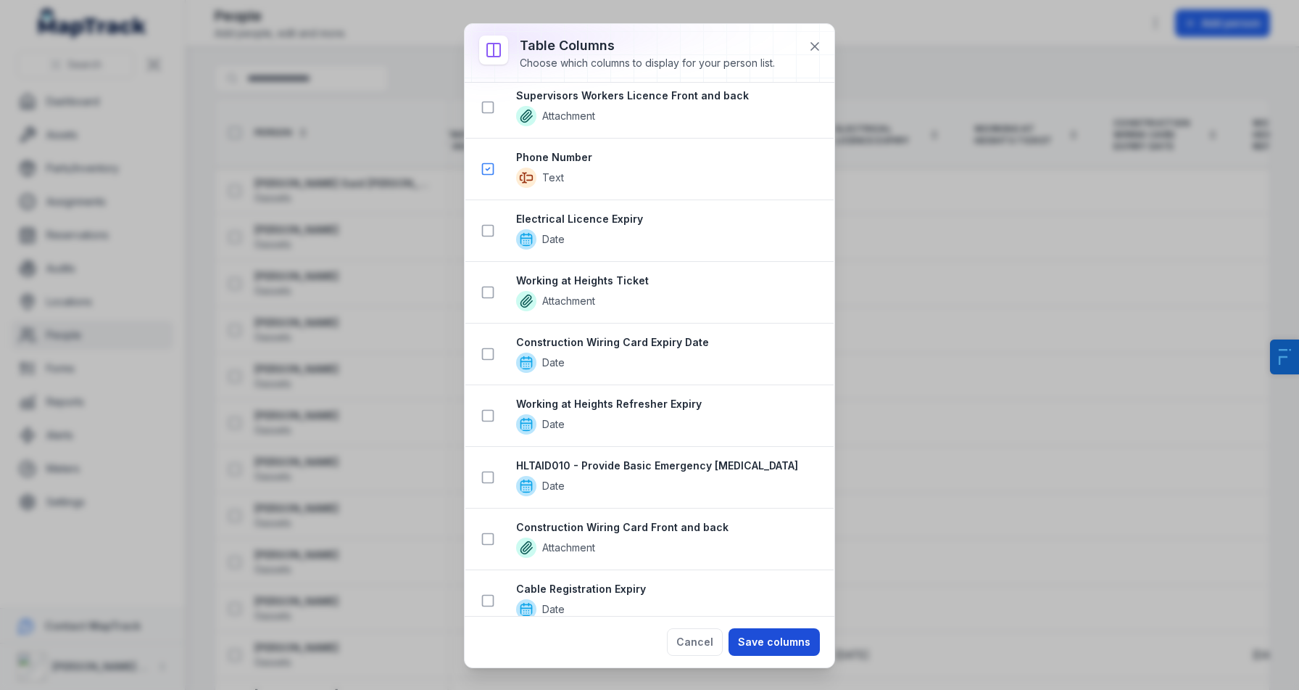
click at [791, 653] on button "Save columns" at bounding box center [774, 642] width 91 height 28
